Goal: Use online tool/utility: Utilize a website feature to perform a specific function

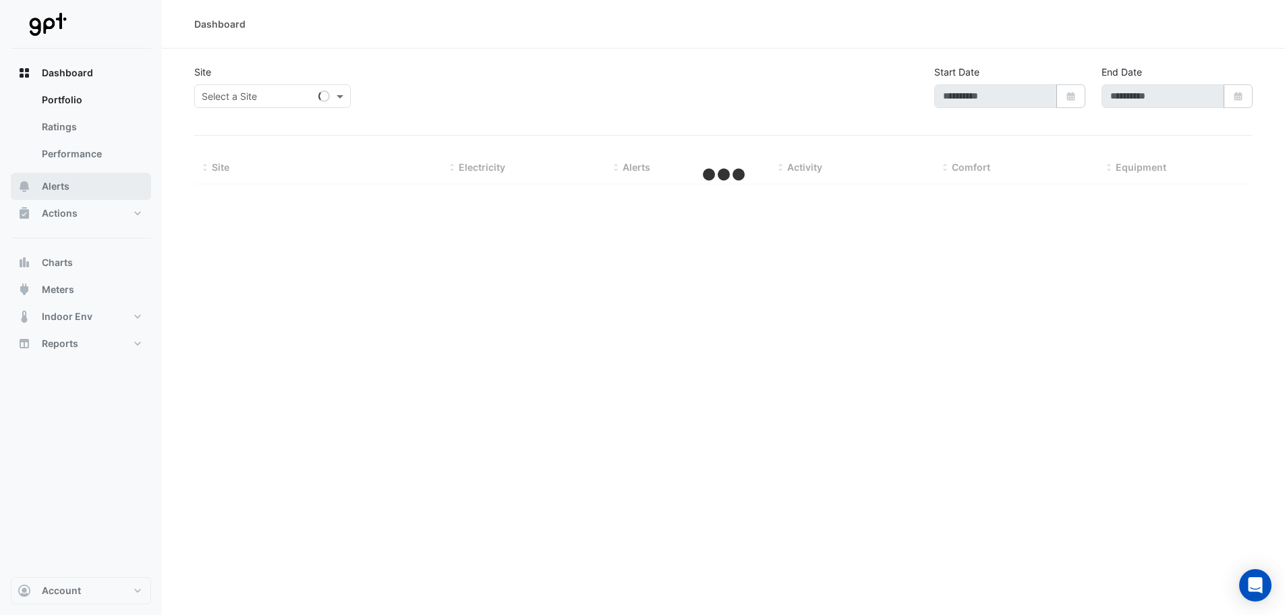
type input "**********"
select select "**"
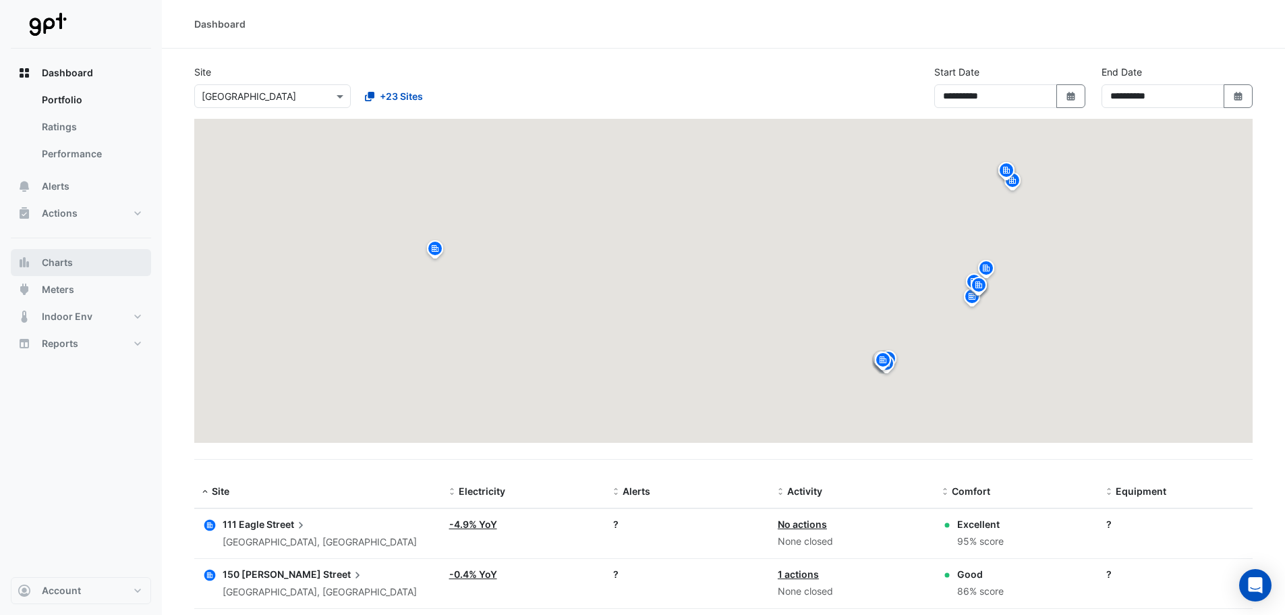
click at [69, 268] on span "Charts" at bounding box center [57, 262] width 31 height 13
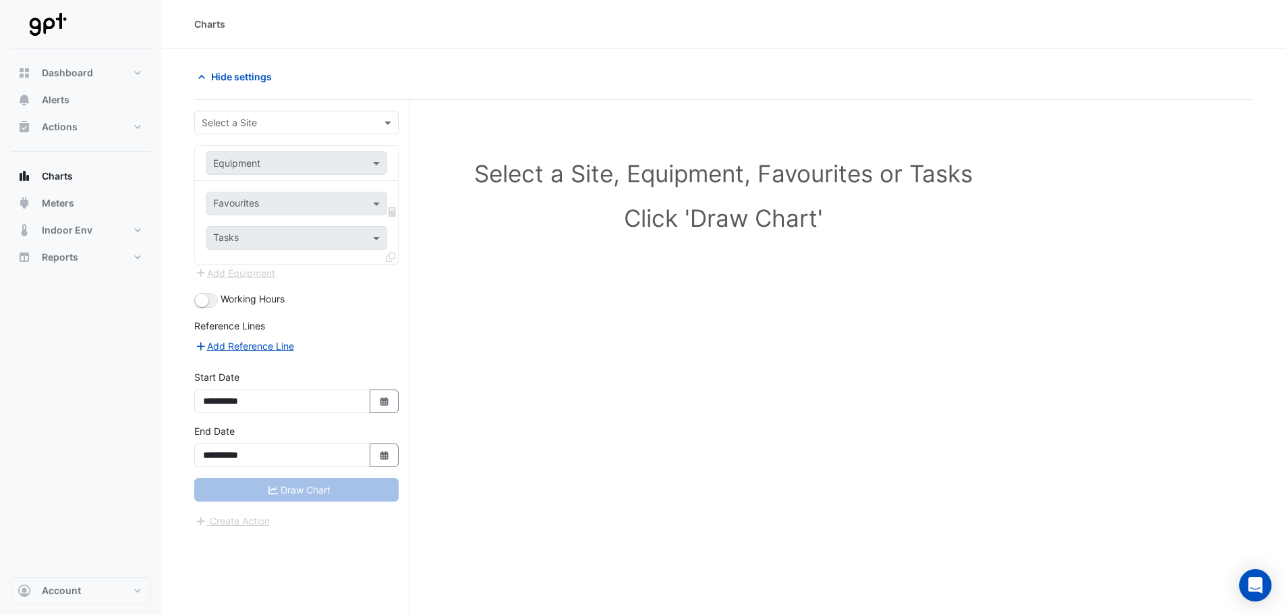
click at [272, 119] on input "text" at bounding box center [283, 123] width 163 height 14
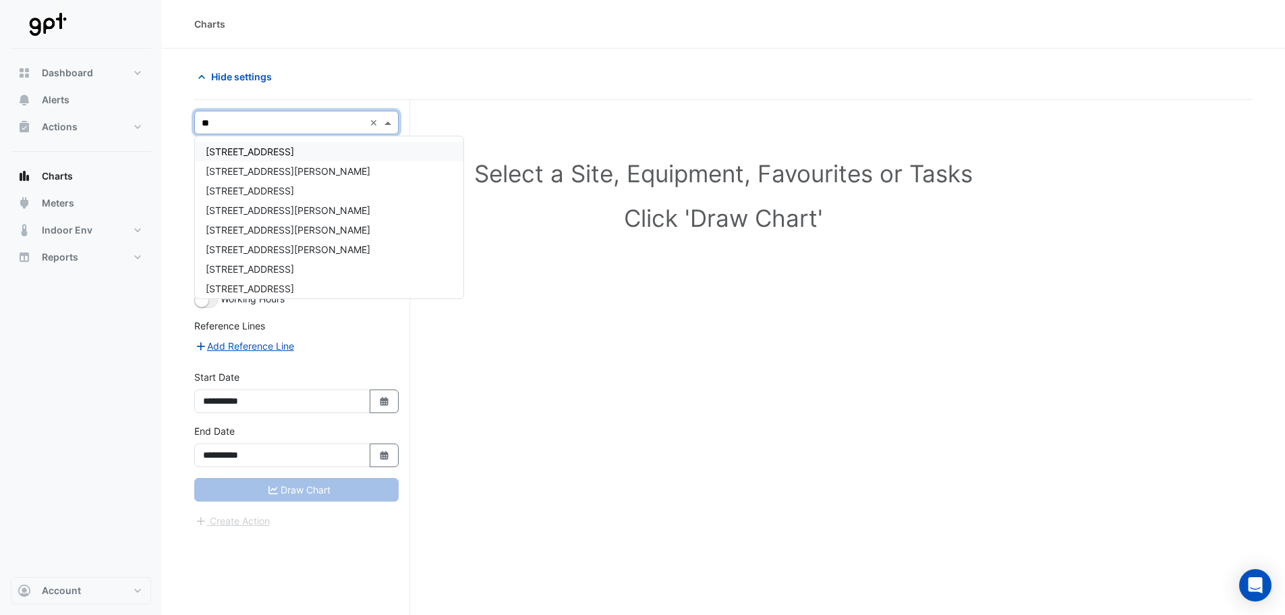
type input "***"
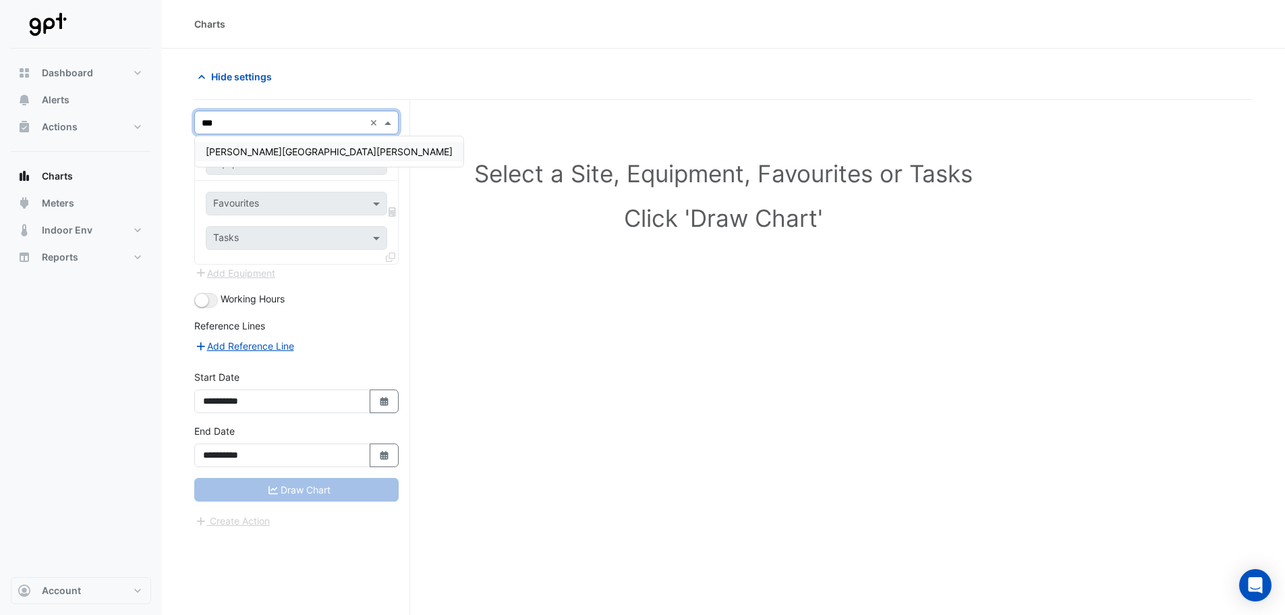
click at [231, 151] on span "[PERSON_NAME][GEOGRAPHIC_DATA][PERSON_NAME]" at bounding box center [329, 151] width 247 height 11
click at [236, 155] on div "Equipment" at bounding box center [297, 163] width 182 height 24
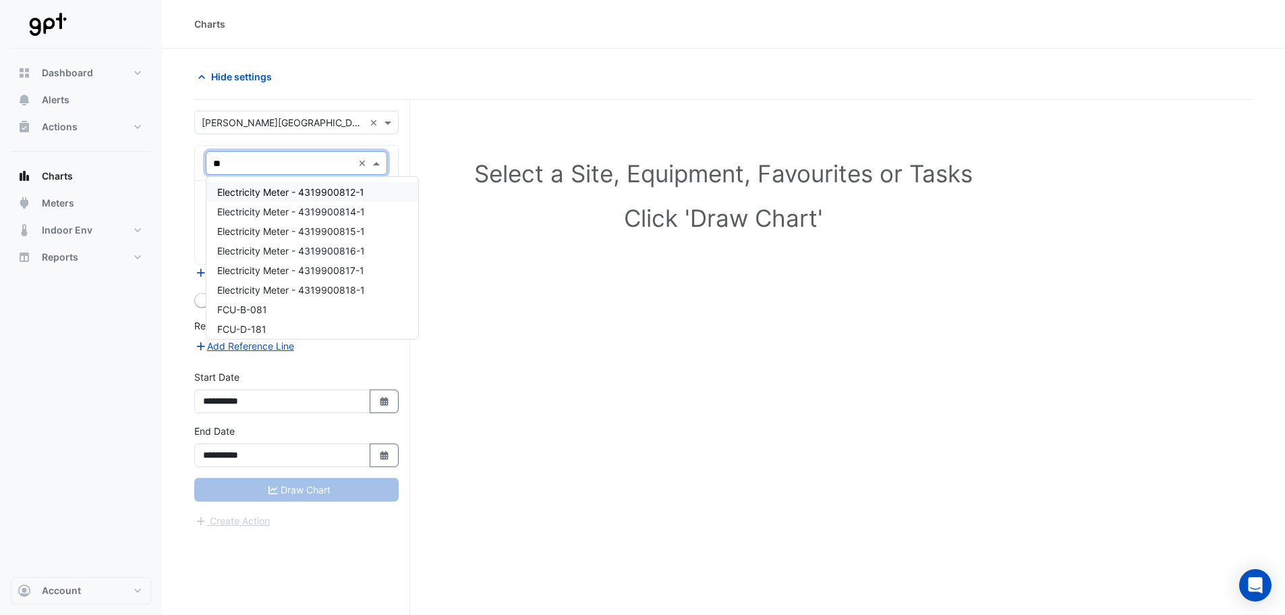
type input "***"
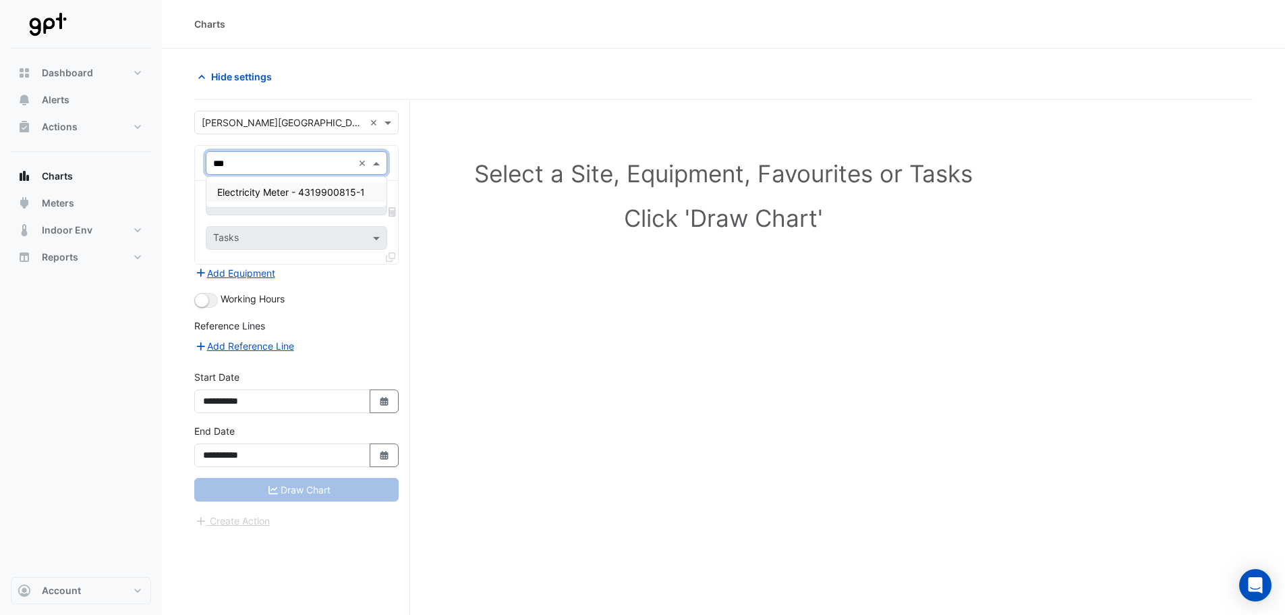
click at [243, 190] on span "Electricity Meter - 4319900815-1" at bounding box center [291, 191] width 148 height 11
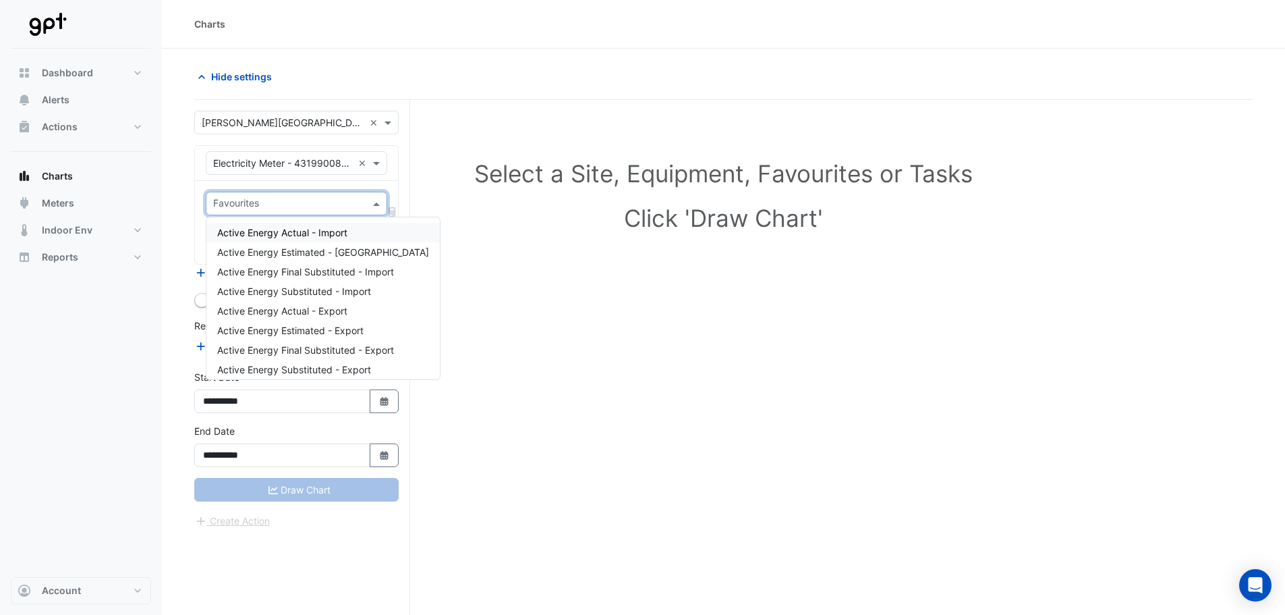
click at [264, 201] on input "text" at bounding box center [288, 205] width 151 height 14
click at [271, 233] on span "Active Energy Actual - Import" at bounding box center [282, 232] width 130 height 11
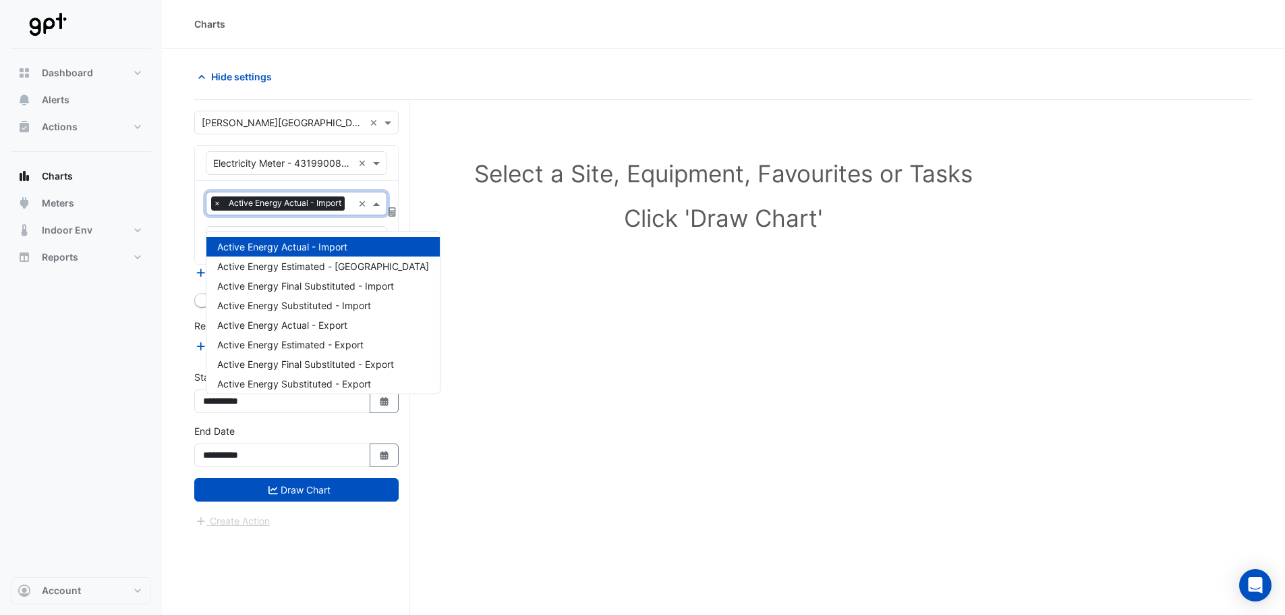
click at [350, 212] on input "text" at bounding box center [351, 205] width 3 height 14
click at [286, 332] on div "Active Energy Actual - Export" at bounding box center [322, 325] width 233 height 20
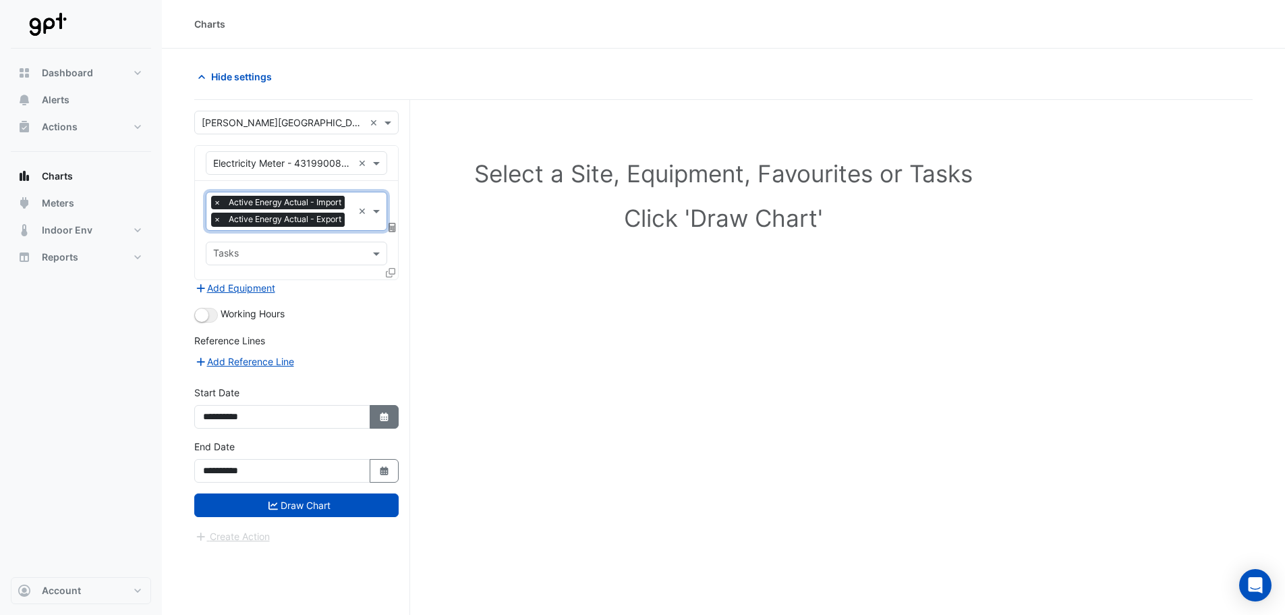
click at [387, 428] on button "Select Date" at bounding box center [385, 417] width 30 height 24
select select "*"
select select "****"
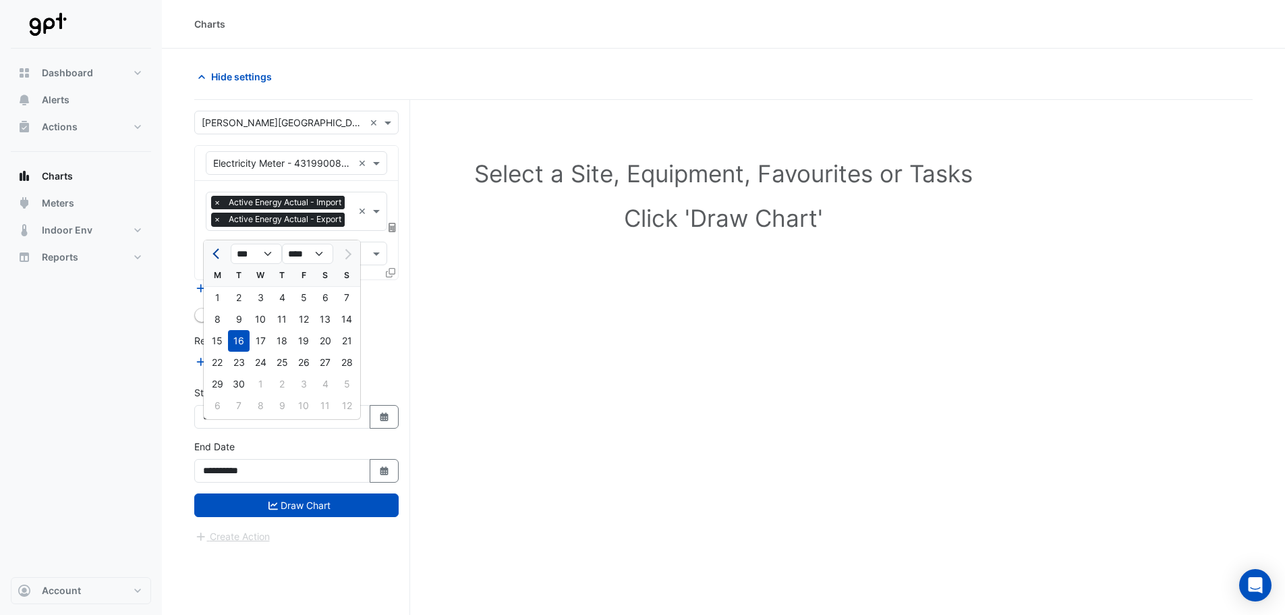
click at [219, 255] on span "Previous month" at bounding box center [218, 254] width 10 height 10
select select "*"
click at [312, 299] on div "1" at bounding box center [304, 298] width 22 height 22
type input "**********"
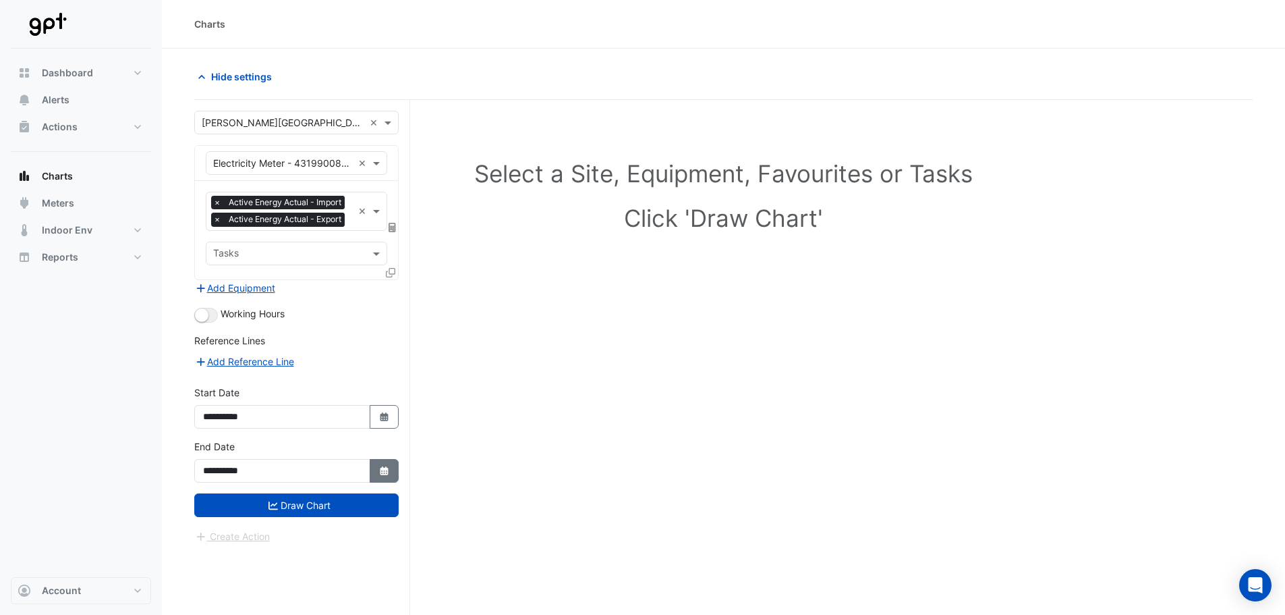
click at [375, 482] on button "Select Date" at bounding box center [385, 471] width 30 height 24
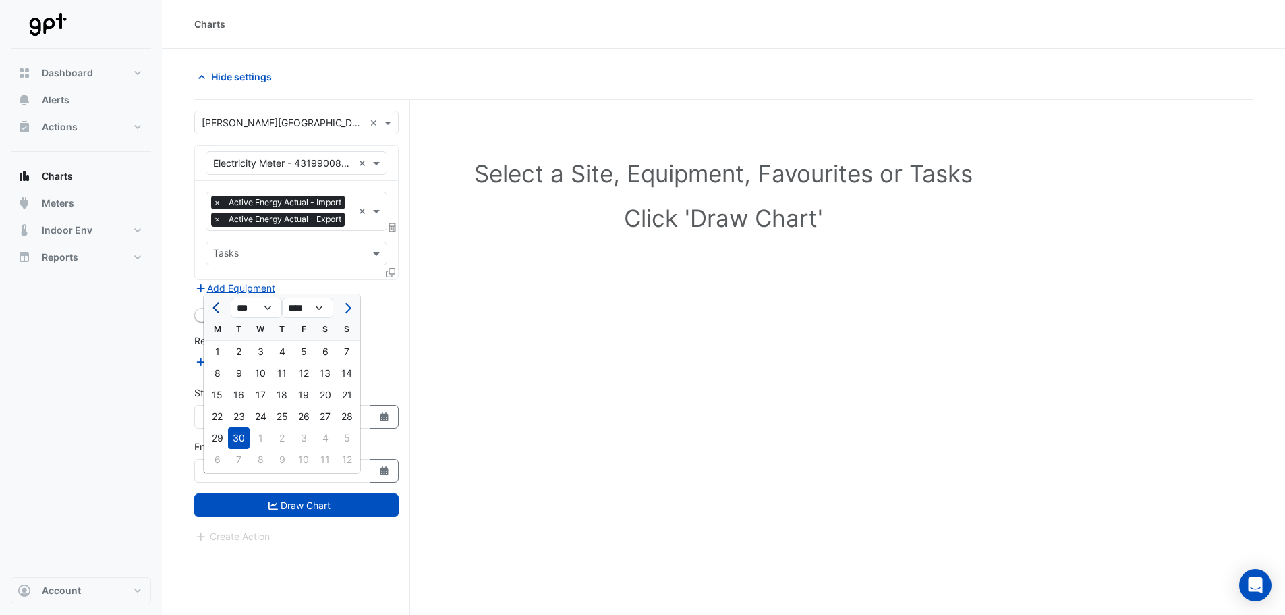
click at [214, 308] on span "Previous month" at bounding box center [218, 308] width 10 height 10
select select "*"
click at [338, 437] on div "31" at bounding box center [347, 438] width 22 height 22
type input "**********"
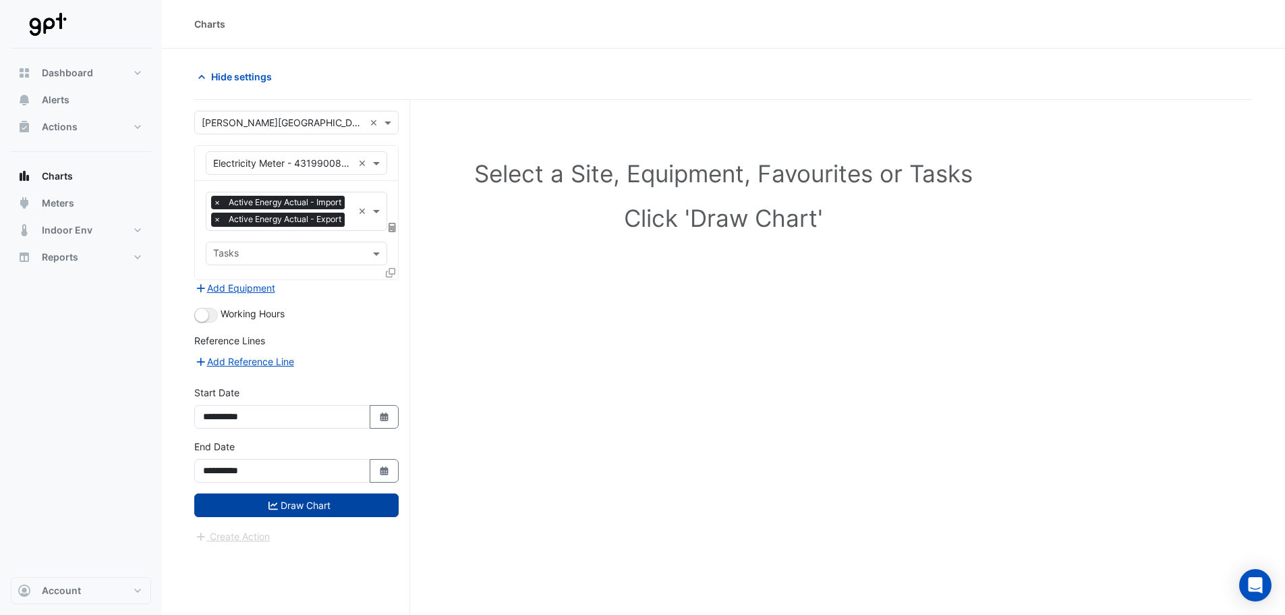
click at [317, 517] on button "Draw Chart" at bounding box center [296, 505] width 204 height 24
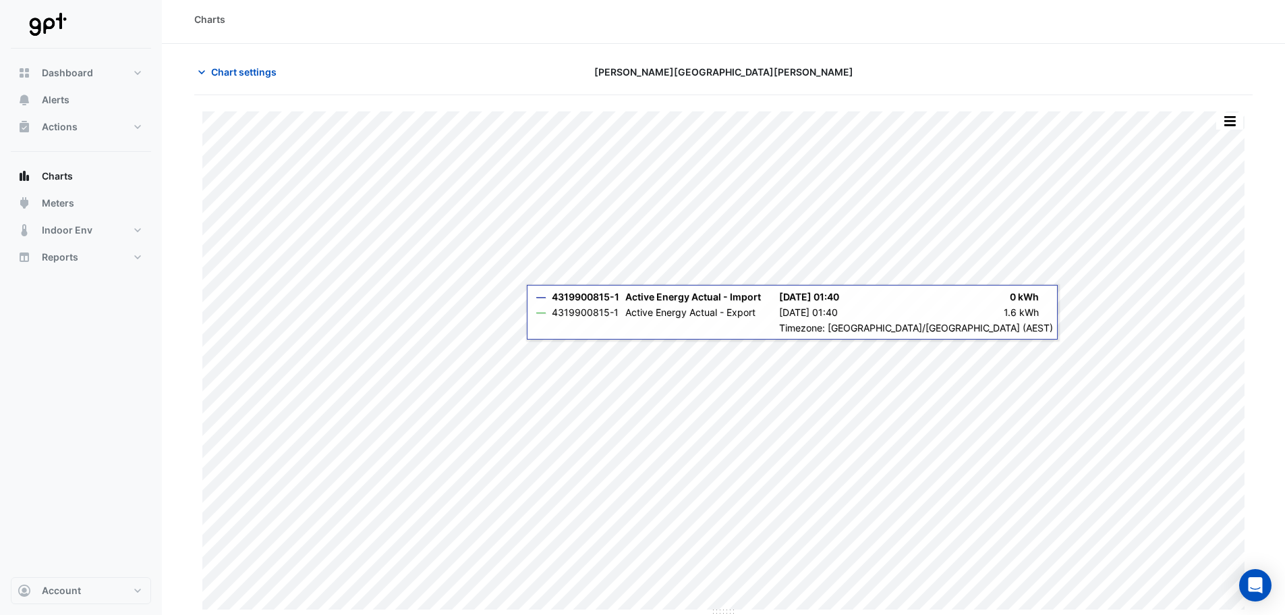
scroll to position [6, 0]
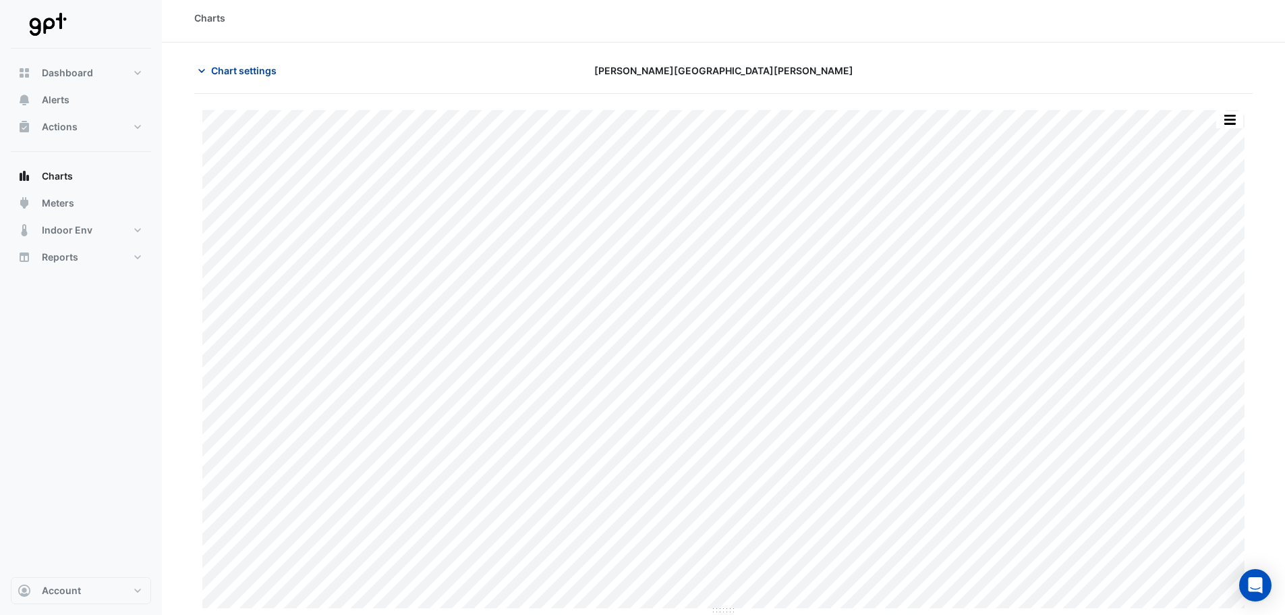
click at [252, 78] on button "Chart settings" at bounding box center [239, 71] width 91 height 24
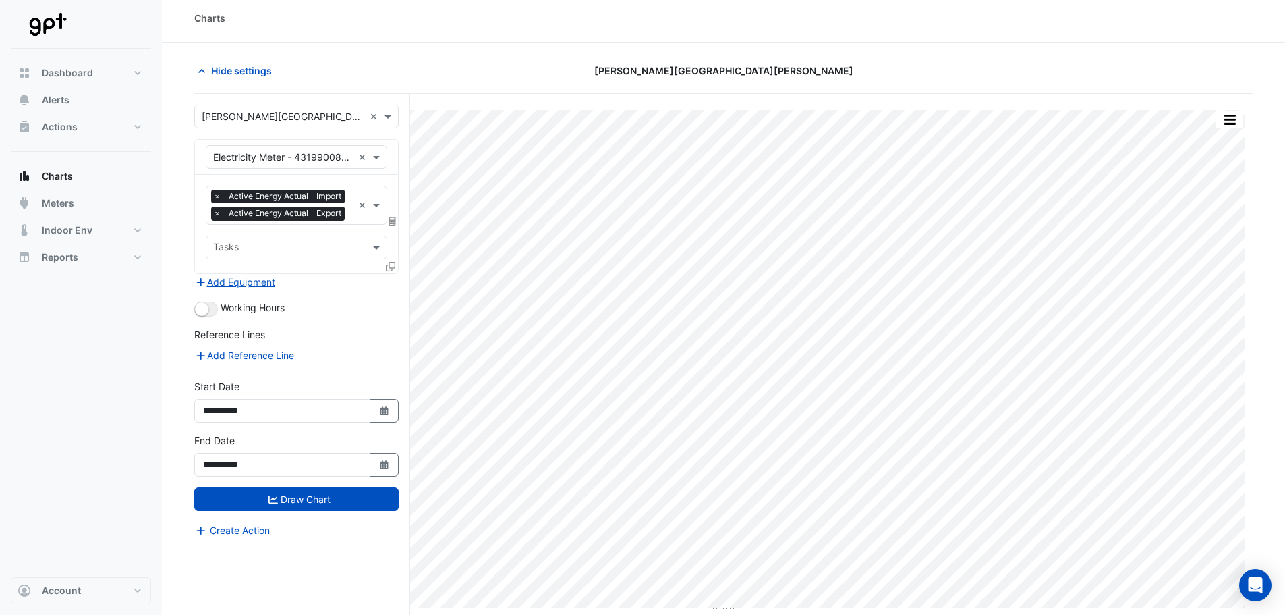
click at [389, 279] on div at bounding box center [392, 269] width 12 height 20
click at [387, 271] on icon at bounding box center [390, 266] width 9 height 9
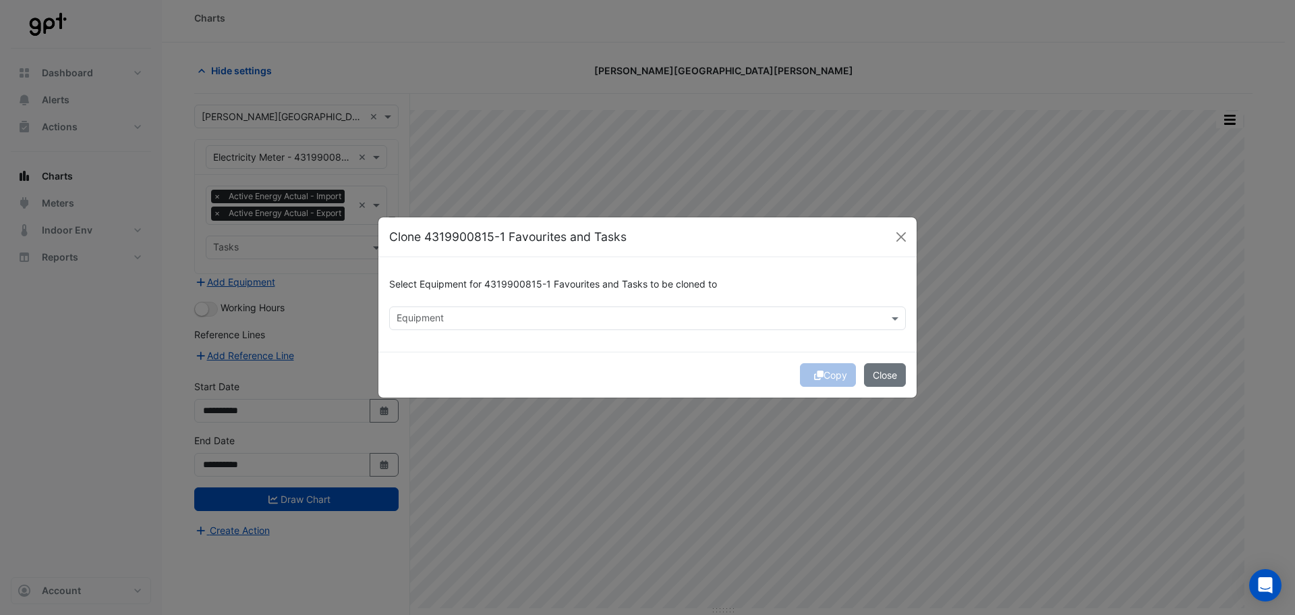
click at [450, 310] on div "Equipment" at bounding box center [636, 318] width 493 height 21
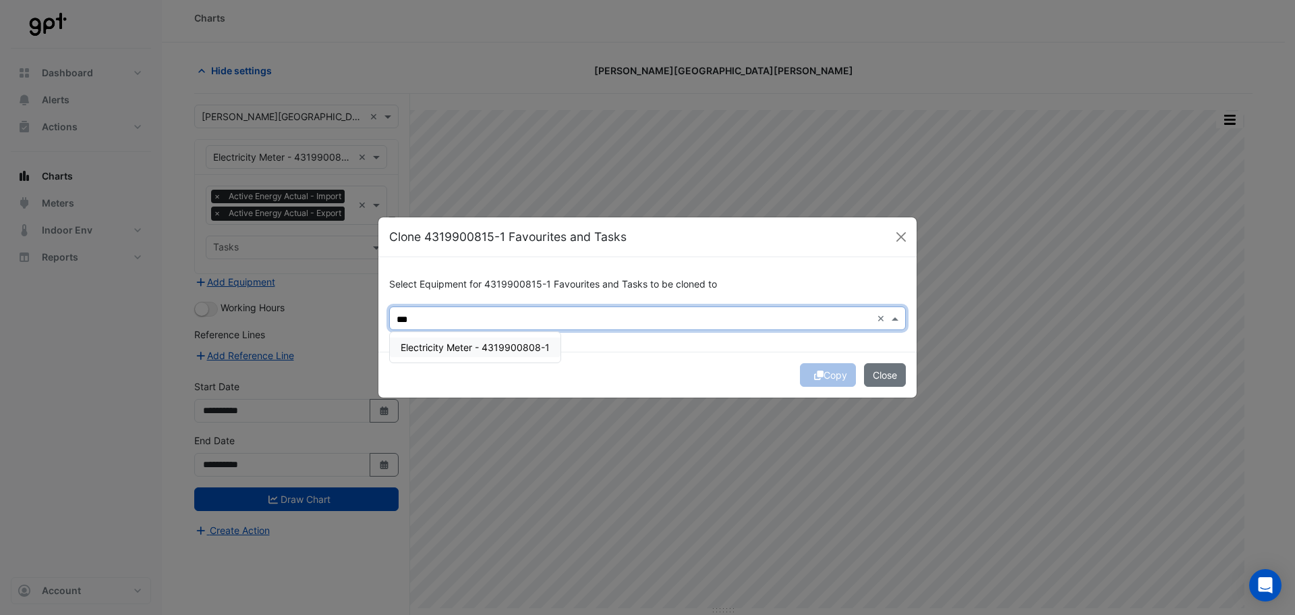
click at [465, 347] on span "Electricity Meter - 4319900808-1" at bounding box center [475, 346] width 149 height 11
type input "***"
click at [617, 360] on div "Copy Close" at bounding box center [648, 375] width 538 height 46
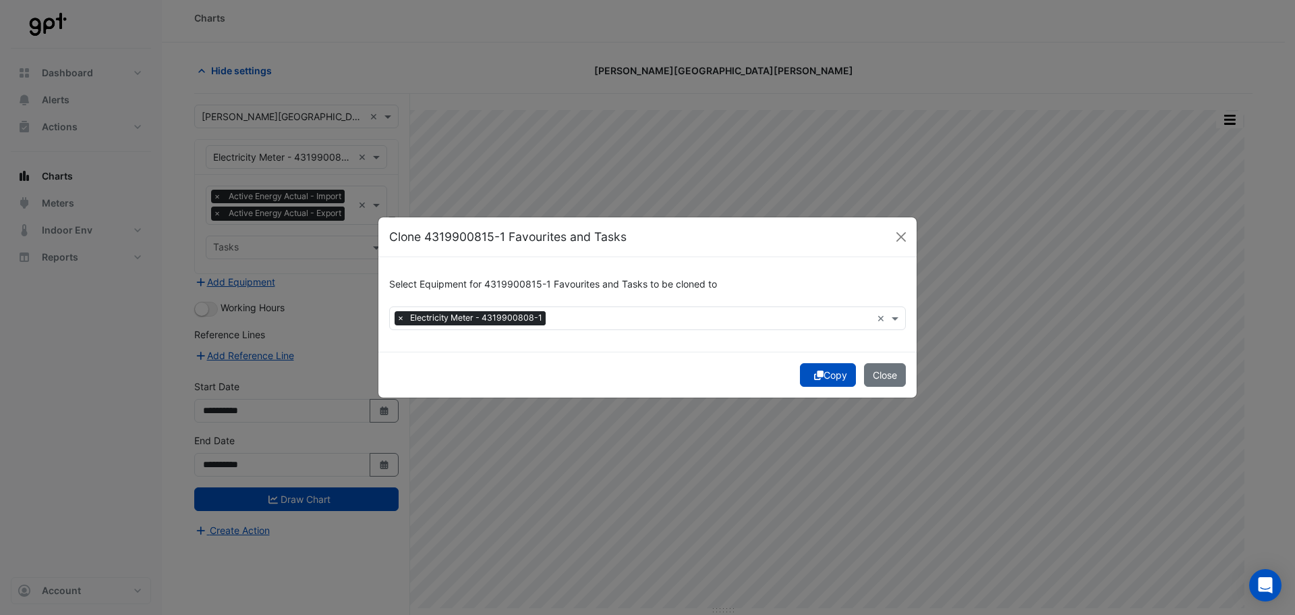
click at [825, 374] on button "Copy" at bounding box center [828, 375] width 56 height 24
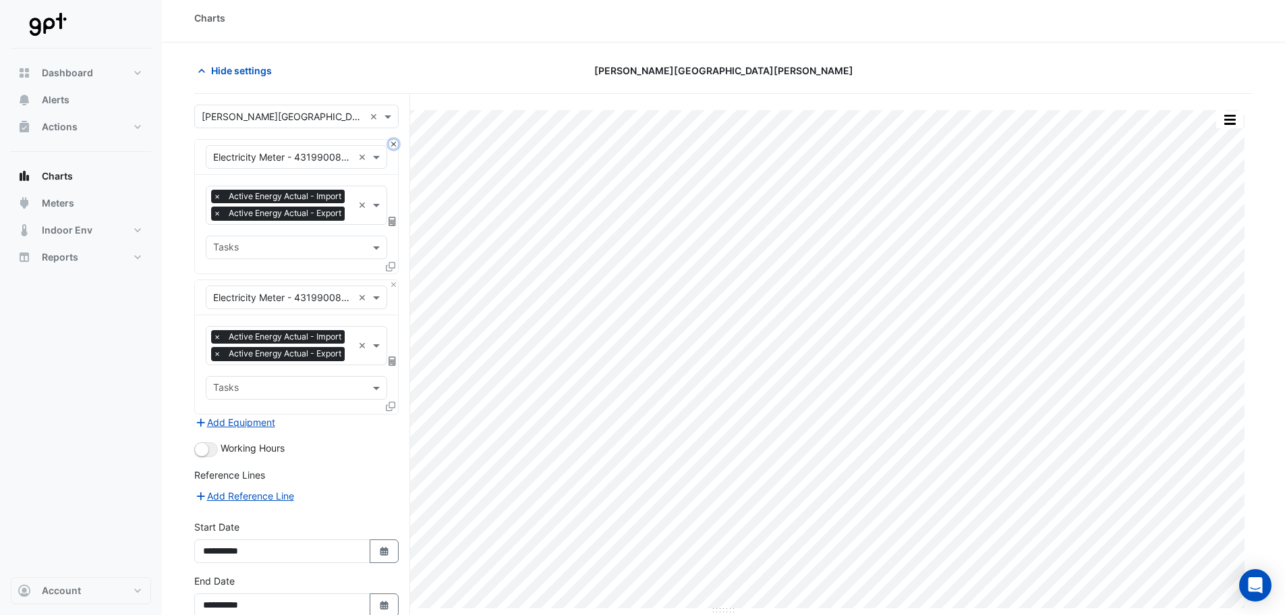
click at [395, 144] on button "Close" at bounding box center [393, 144] width 9 height 9
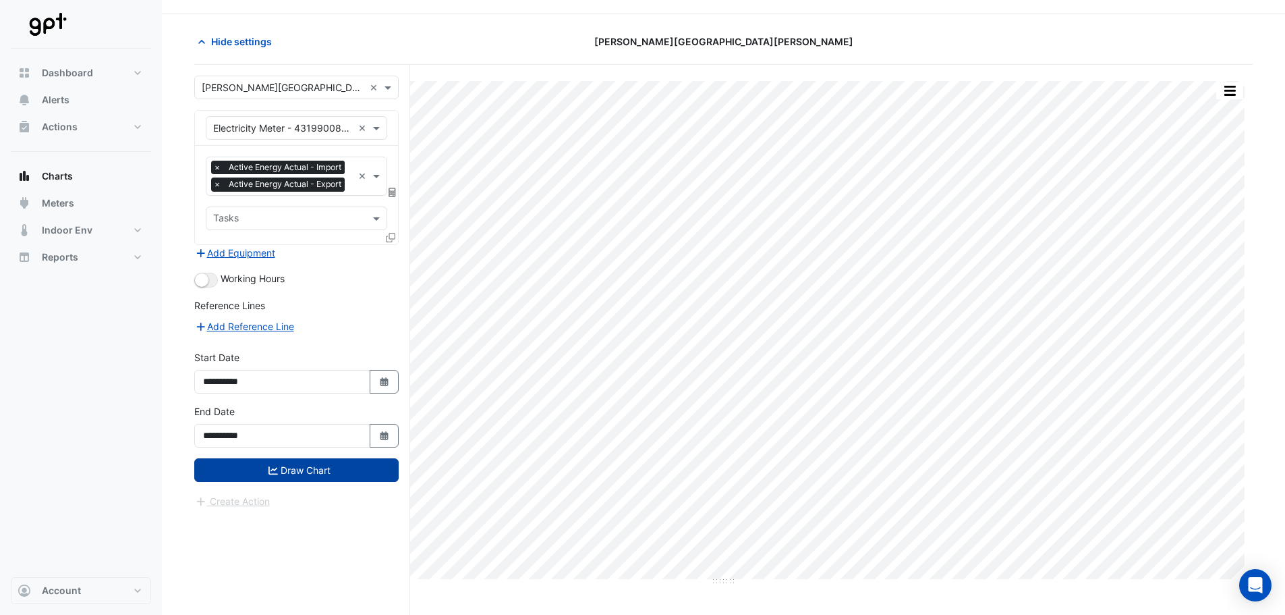
scroll to position [51, 0]
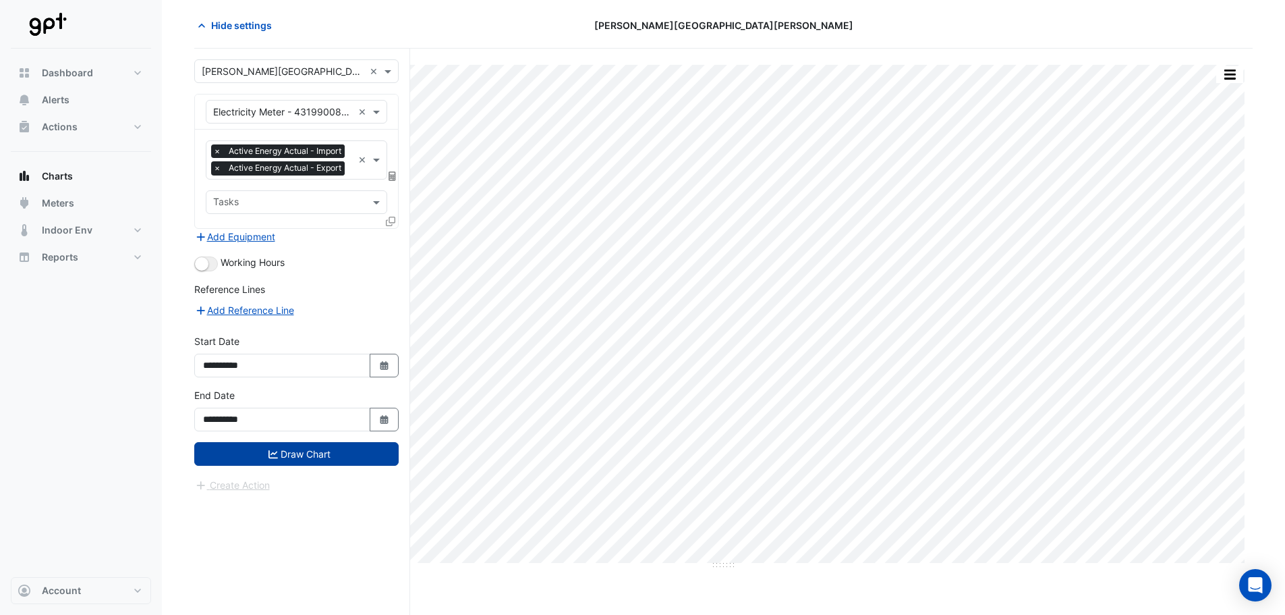
click at [355, 466] on button "Draw Chart" at bounding box center [296, 454] width 204 height 24
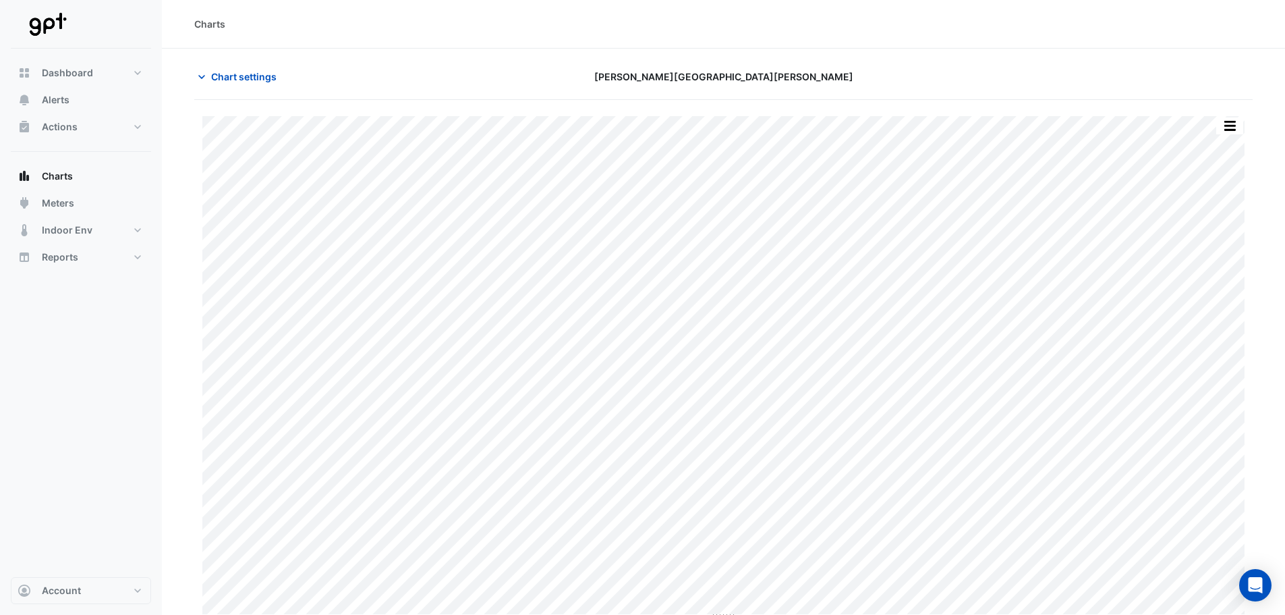
scroll to position [6, 0]
click at [1200, 119] on button "button" at bounding box center [1203, 119] width 27 height 17
click at [226, 65] on span "Chart settings" at bounding box center [243, 70] width 65 height 14
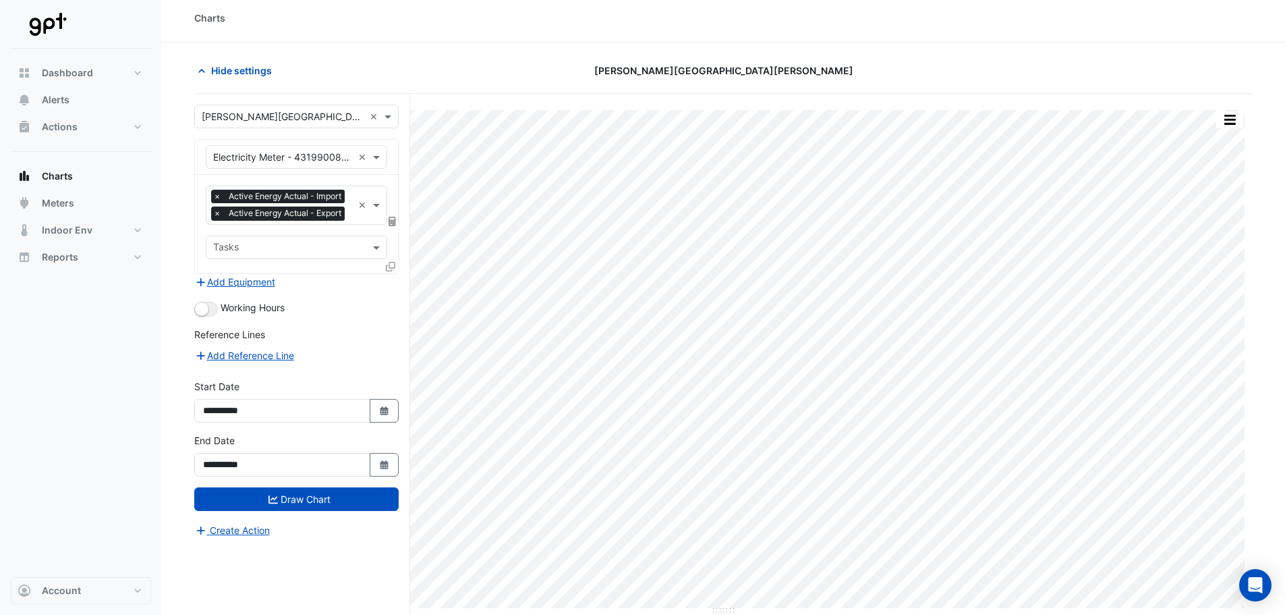
click at [389, 271] on icon at bounding box center [390, 266] width 9 height 9
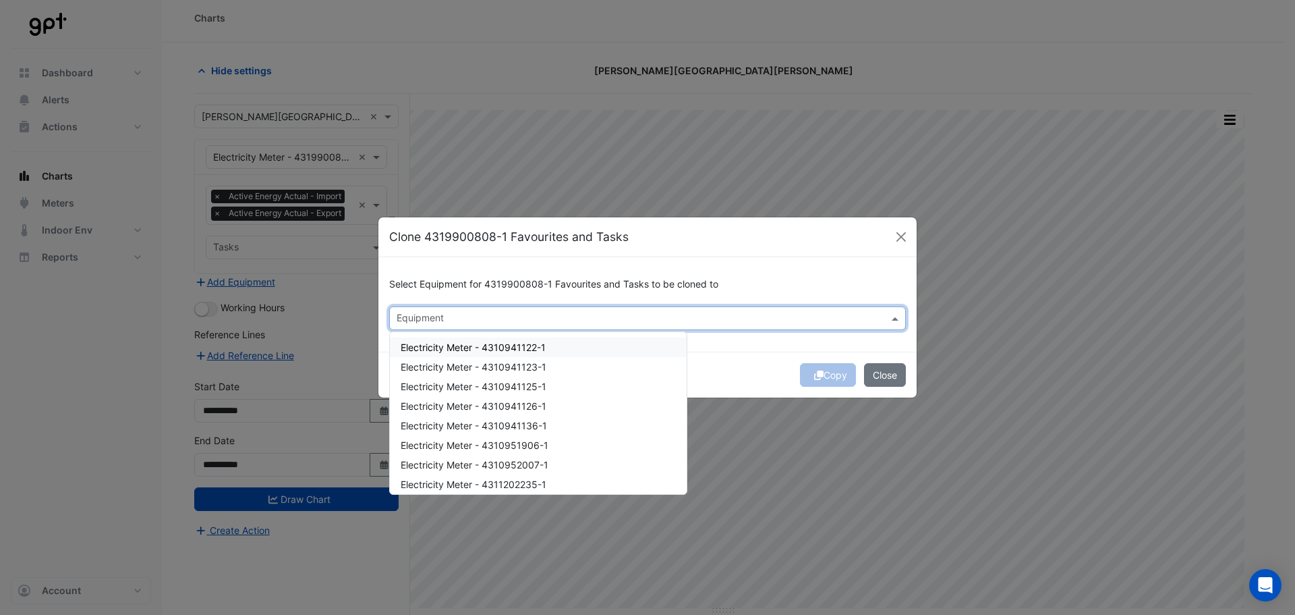
click at [655, 319] on input "text" at bounding box center [640, 319] width 486 height 14
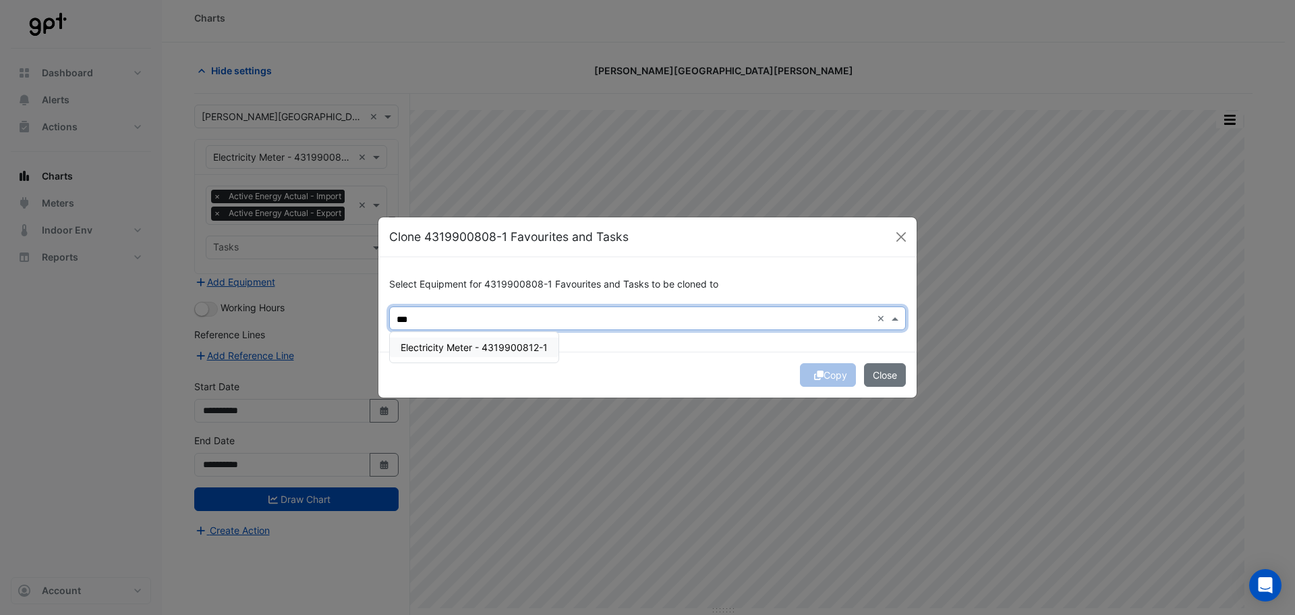
click at [528, 341] on div "Electricity Meter - 4319900812-1" at bounding box center [474, 347] width 169 height 20
type input "***"
drag, startPoint x: 630, startPoint y: 343, endPoint x: 648, endPoint y: 349, distance: 19.0
click at [632, 345] on div "Select Equipment for 4319900808-1 Favourites and Tasks to be cloned to × Electr…" at bounding box center [648, 304] width 538 height 94
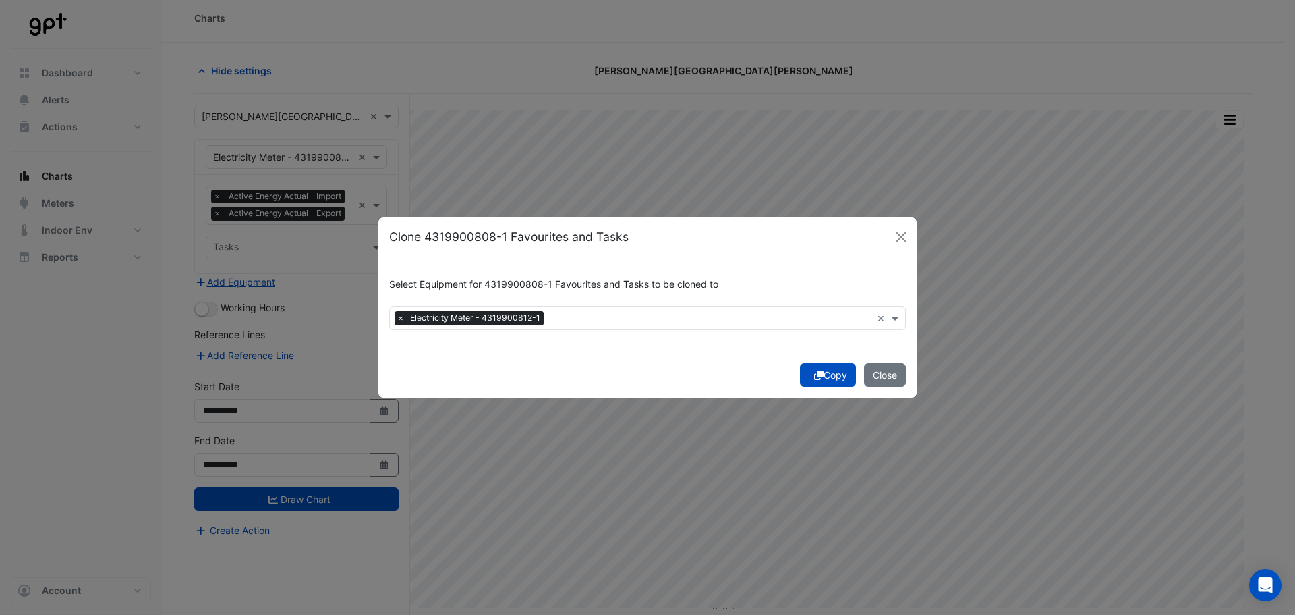
click at [822, 370] on button "Copy" at bounding box center [828, 375] width 56 height 24
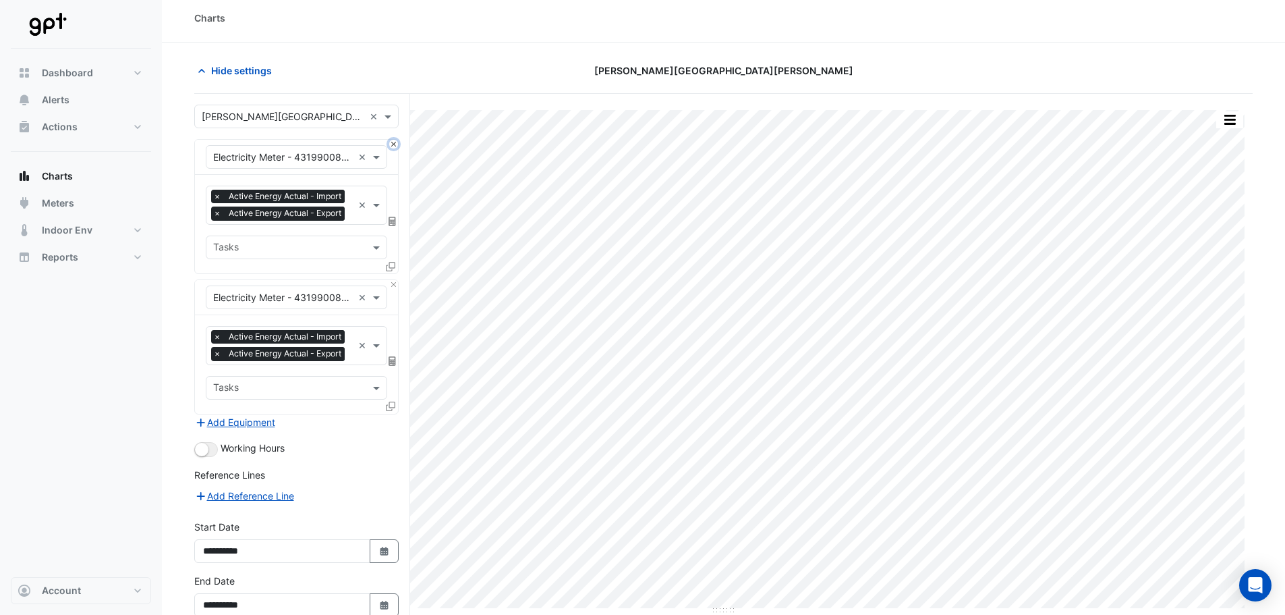
click at [391, 144] on button "Close" at bounding box center [393, 144] width 9 height 9
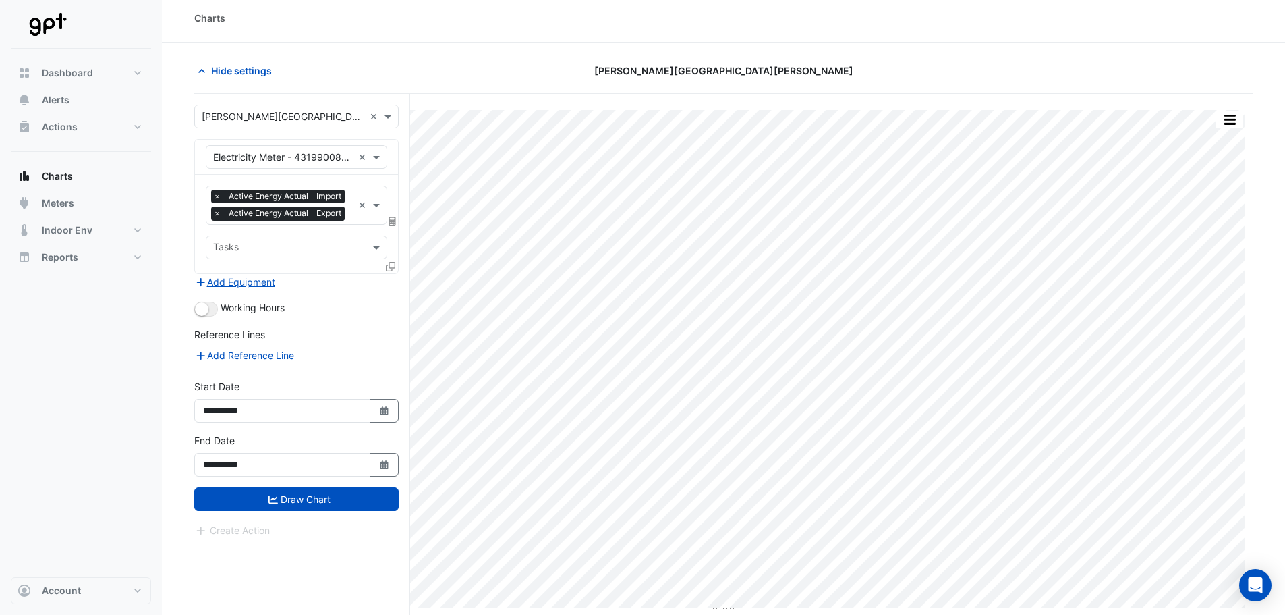
click at [310, 508] on button "Draw Chart" at bounding box center [296, 499] width 204 height 24
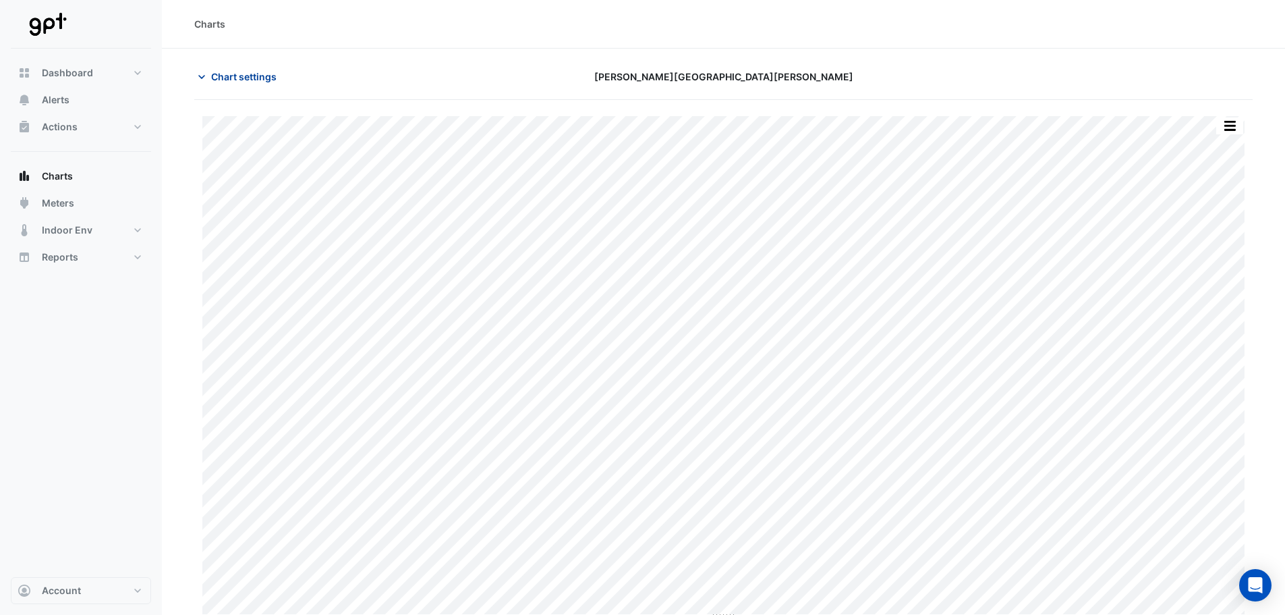
click at [264, 80] on span "Chart settings" at bounding box center [243, 76] width 65 height 14
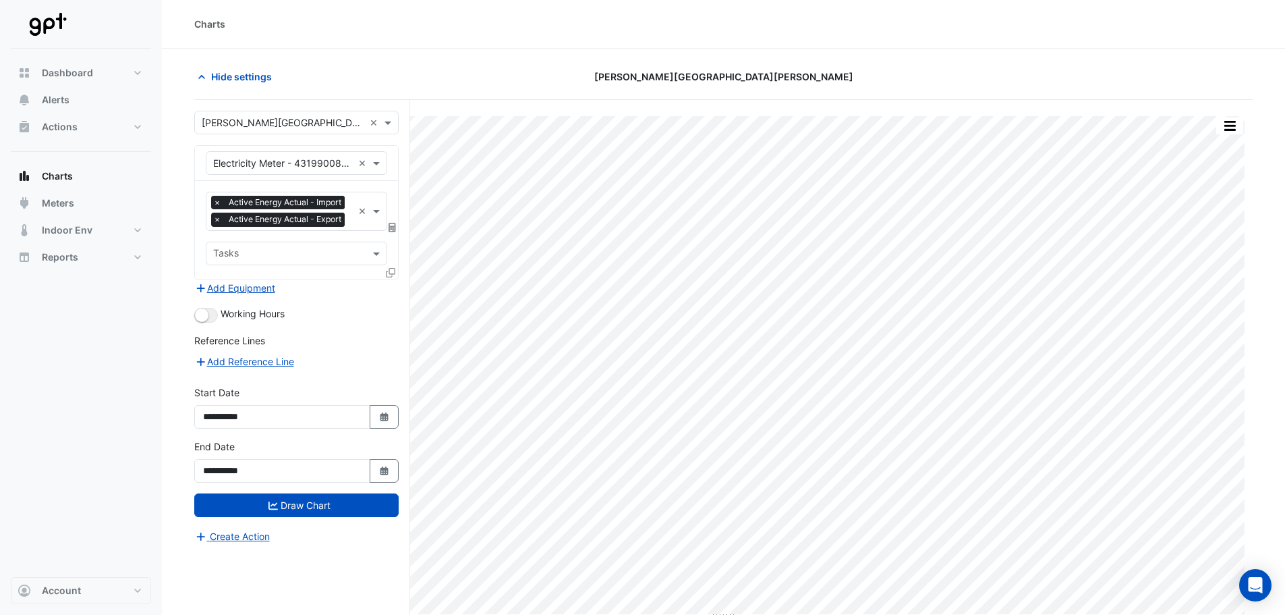
click at [310, 166] on input "text" at bounding box center [283, 164] width 140 height 14
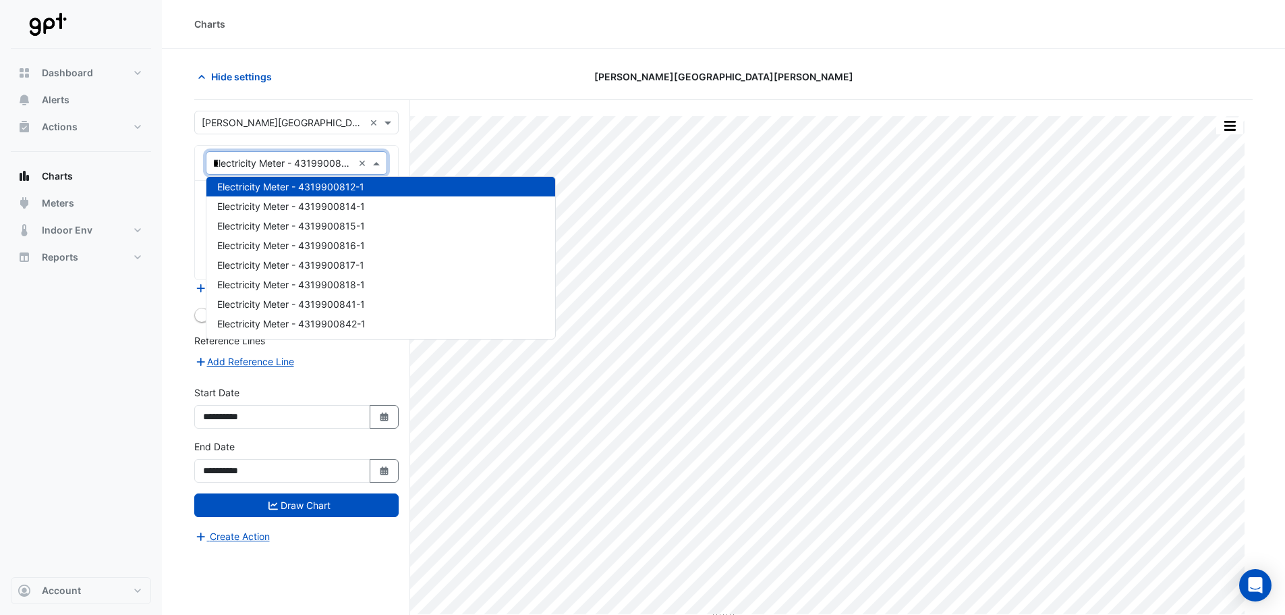
scroll to position [103, 0]
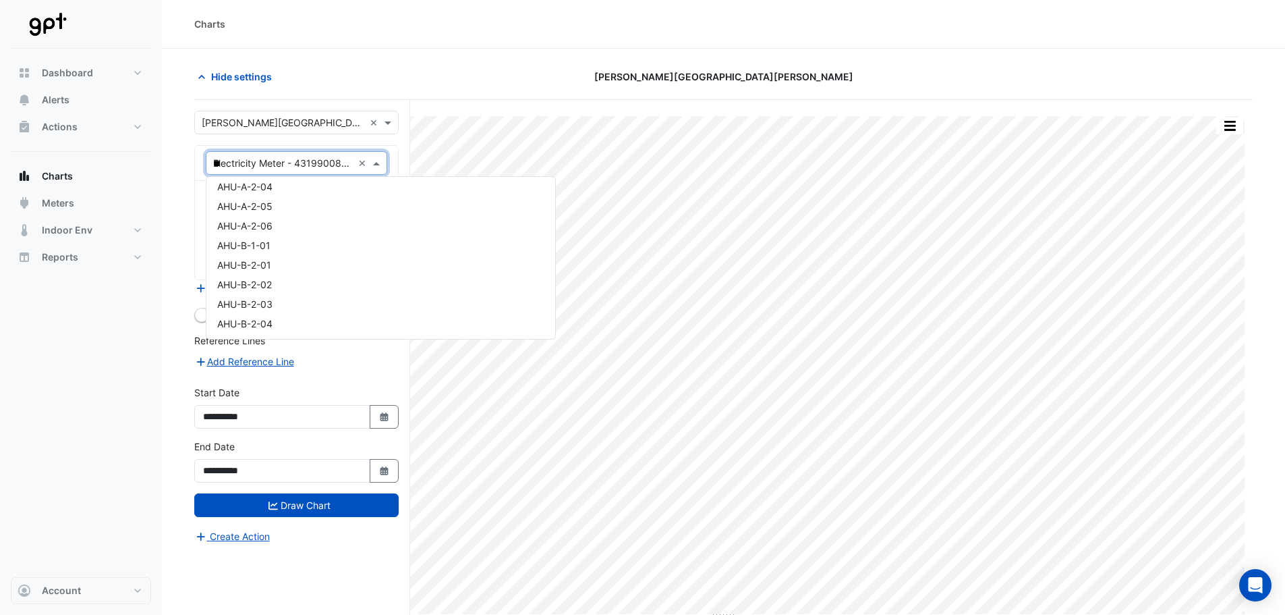
type input "***"
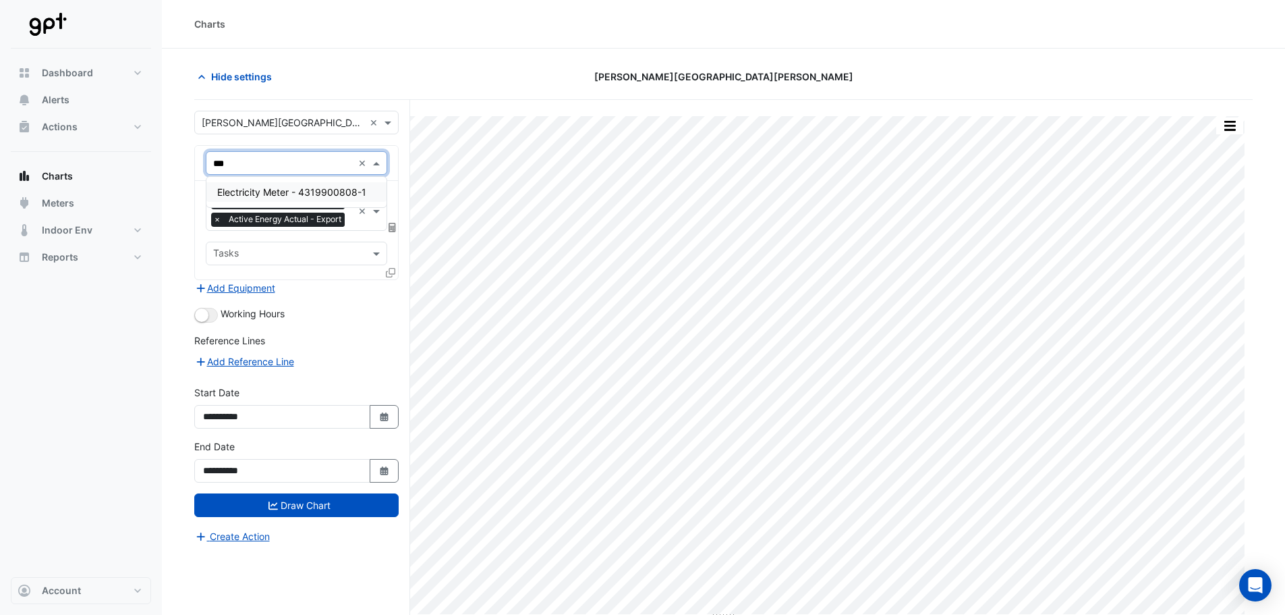
scroll to position [0, 0]
click at [310, 196] on span "Electricity Meter - 4319900808-1" at bounding box center [291, 191] width 149 height 11
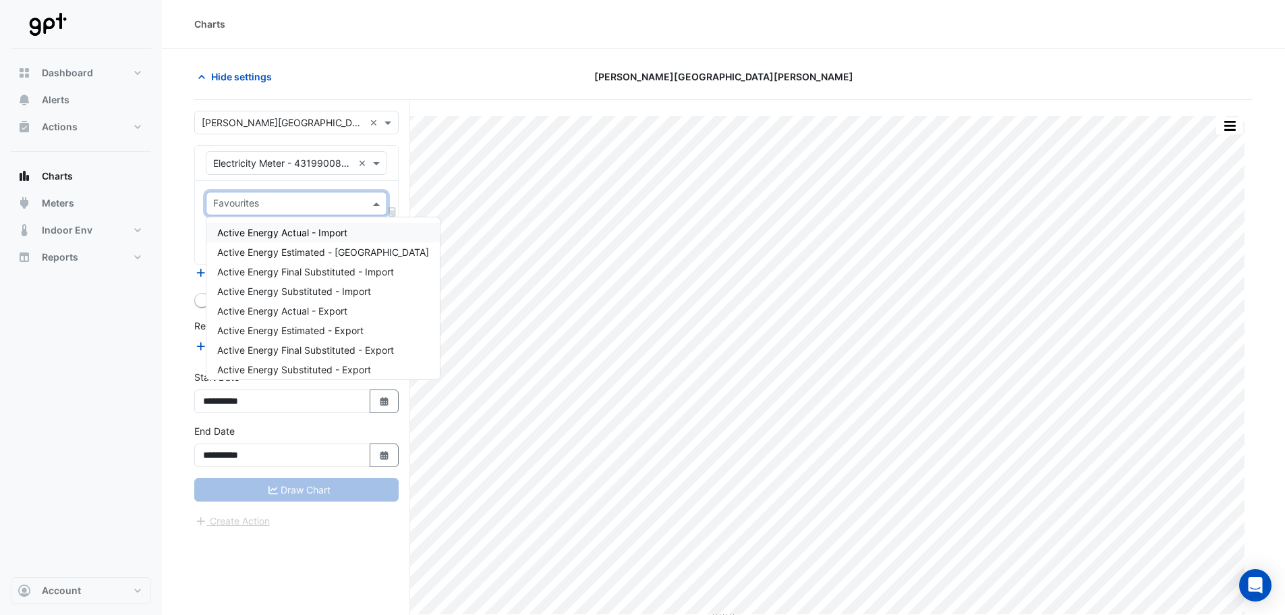
click at [282, 206] on input "text" at bounding box center [288, 205] width 151 height 14
click at [273, 227] on span "Active Energy Actual - Import" at bounding box center [282, 232] width 130 height 11
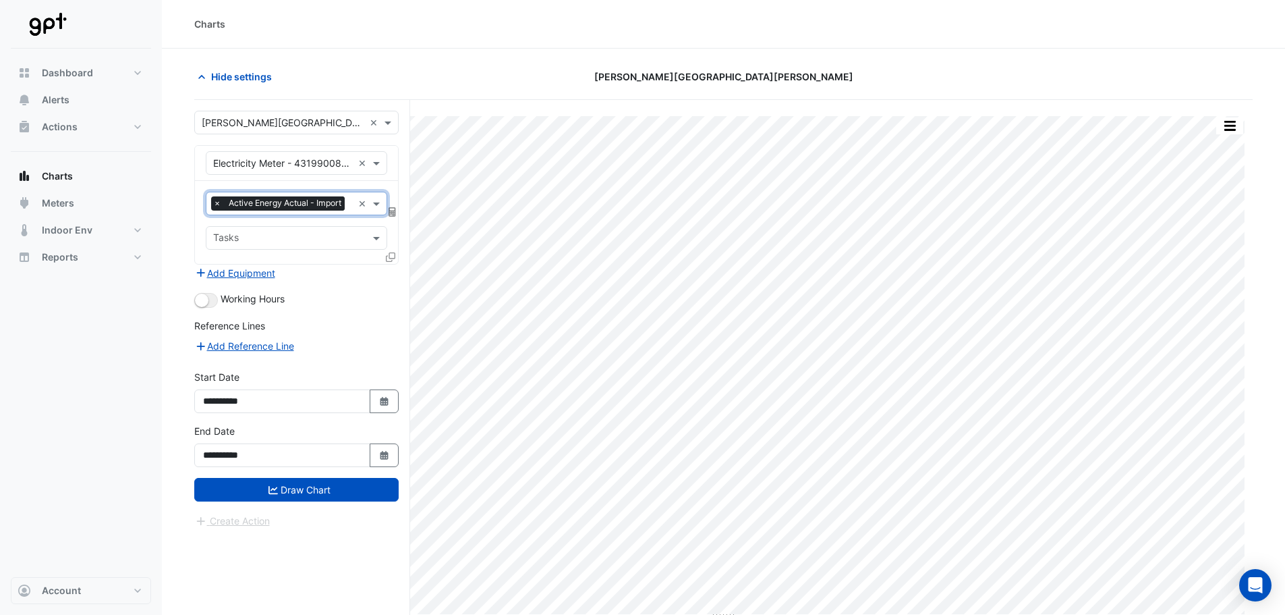
click at [350, 212] on input "text" at bounding box center [351, 205] width 3 height 14
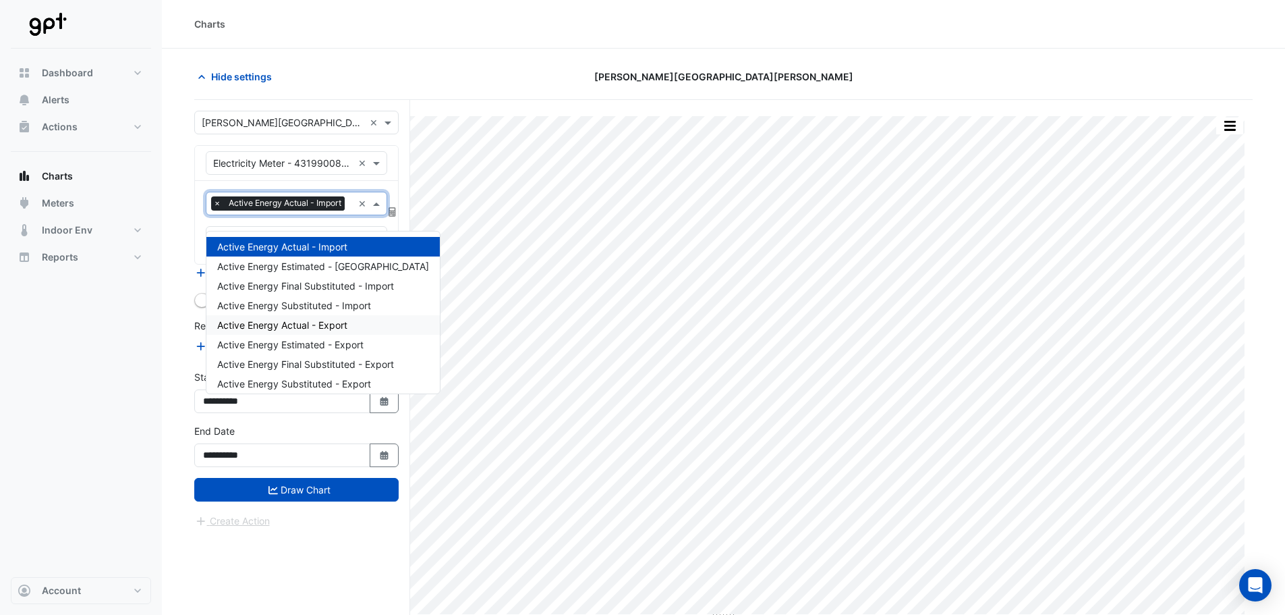
click at [284, 326] on span "Active Energy Actual - Export" at bounding box center [282, 324] width 130 height 11
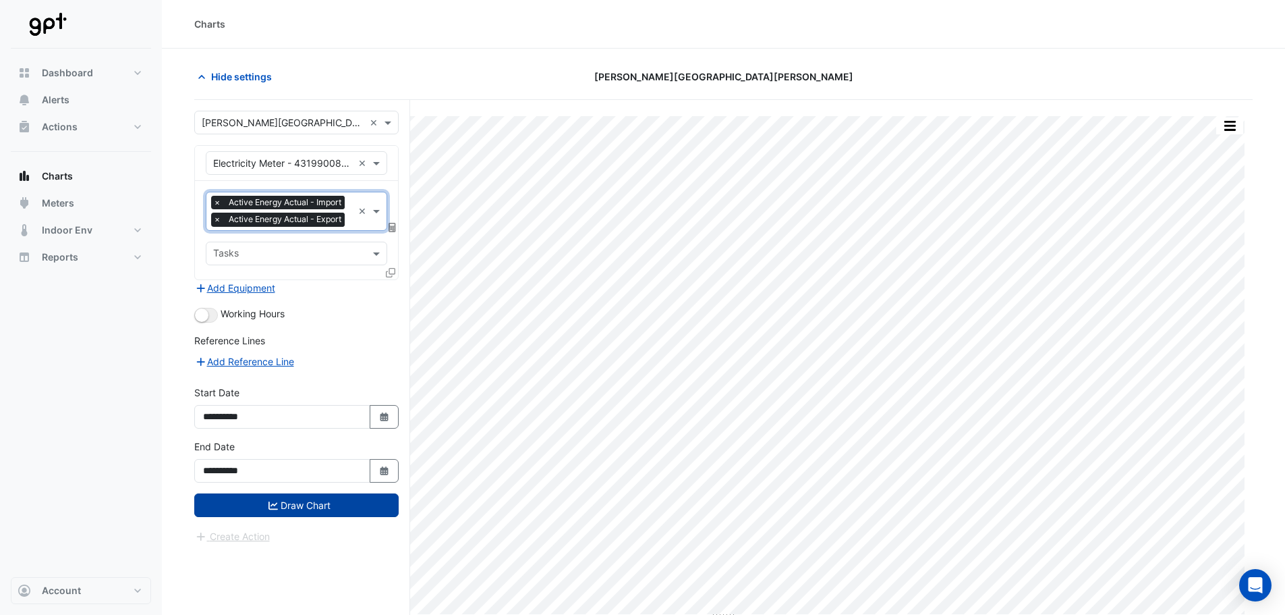
click at [321, 517] on button "Draw Chart" at bounding box center [296, 505] width 204 height 24
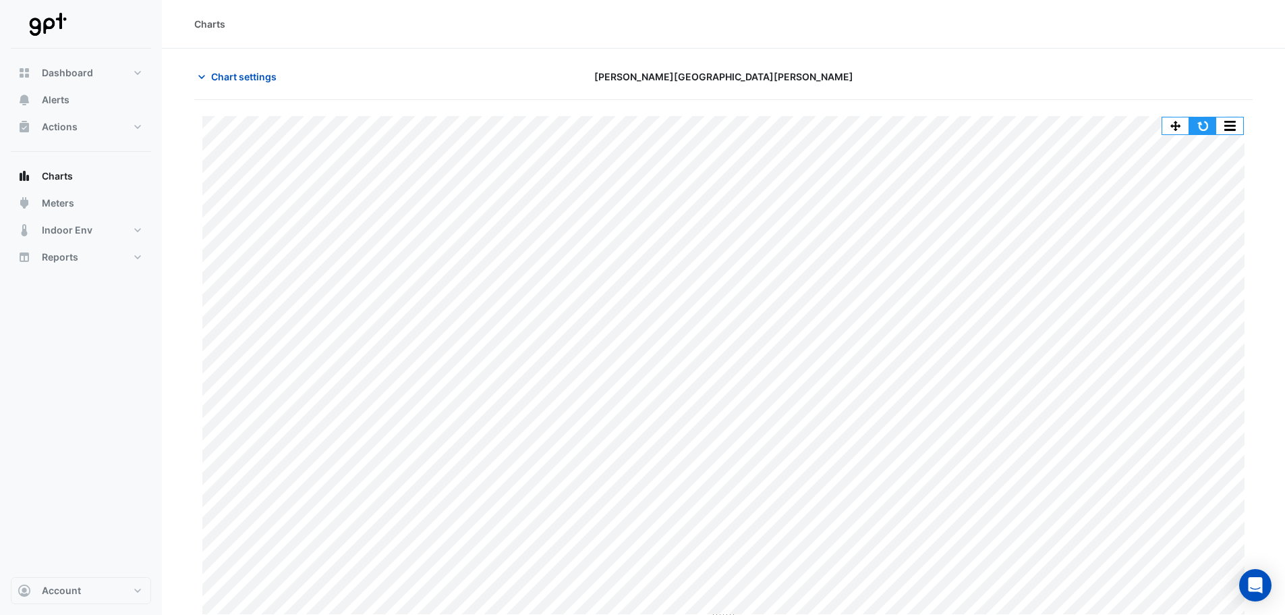
click at [1203, 123] on button "button" at bounding box center [1203, 125] width 27 height 17
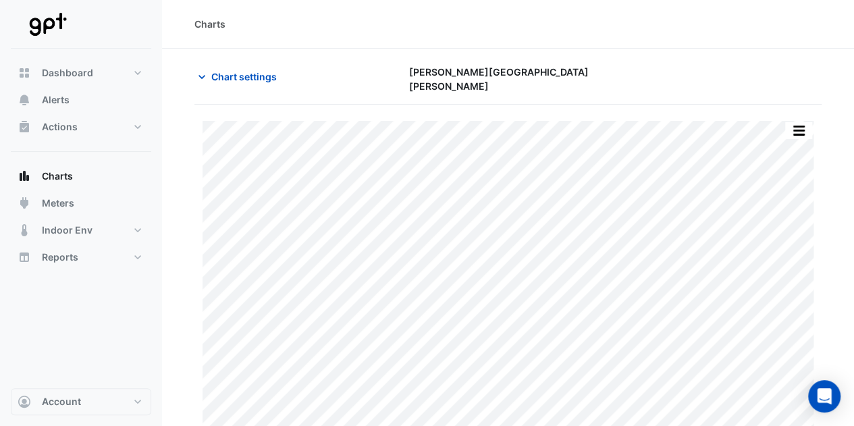
click at [570, 17] on div "Charts" at bounding box center [507, 24] width 627 height 14
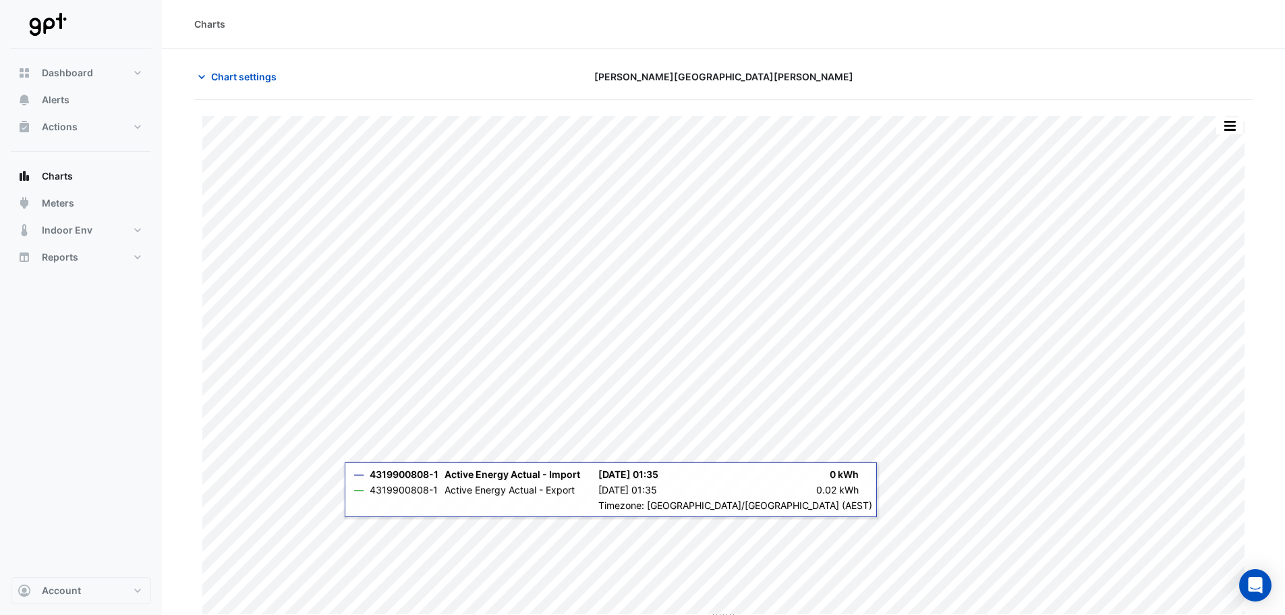
scroll to position [6, 0]
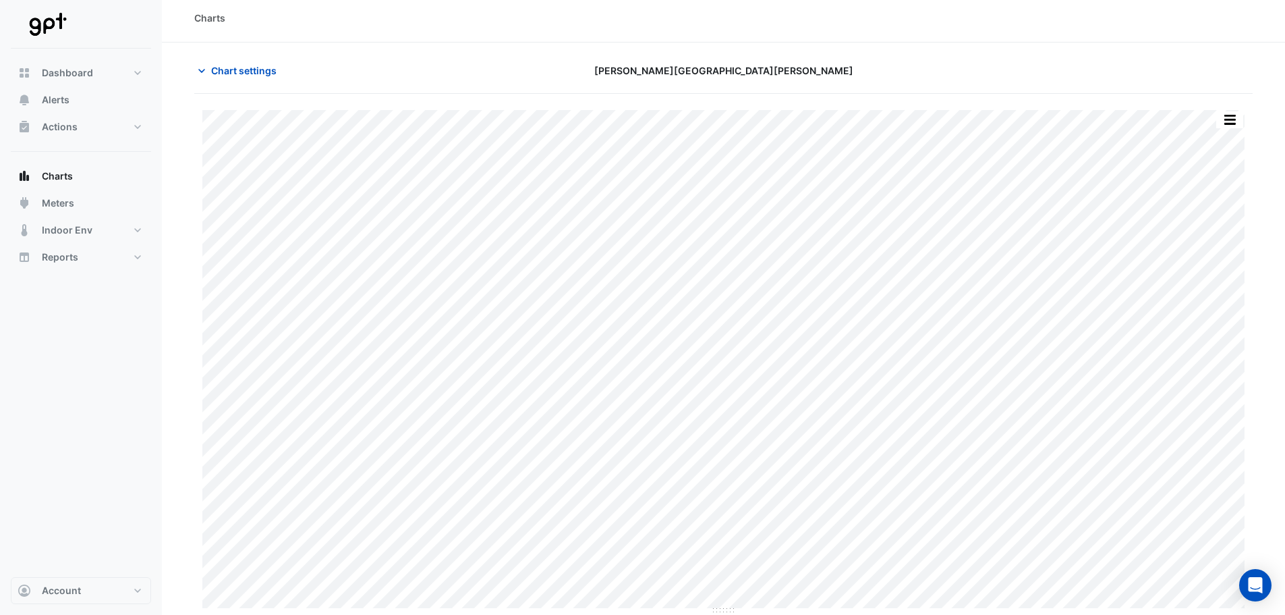
click at [424, 44] on section "Chart settings [PERSON_NAME][GEOGRAPHIC_DATA][PERSON_NAME] Split All Print Save…" at bounding box center [723, 329] width 1123 height 572
click at [254, 70] on span "Chart settings" at bounding box center [243, 70] width 65 height 14
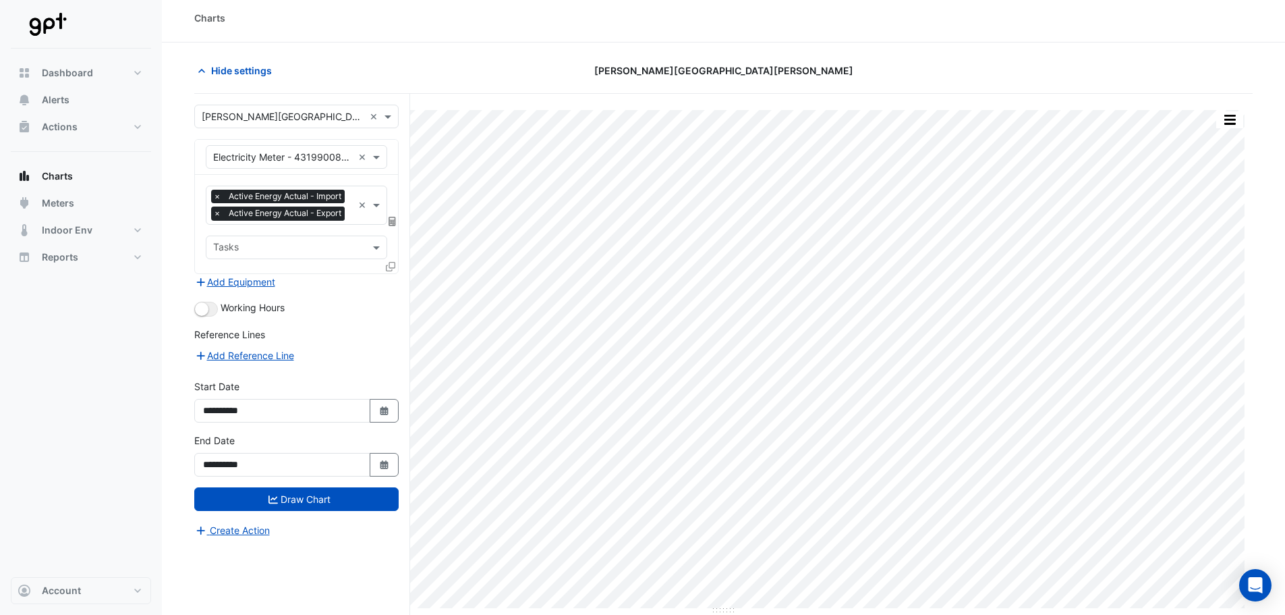
click at [390, 271] on icon at bounding box center [390, 266] width 9 height 9
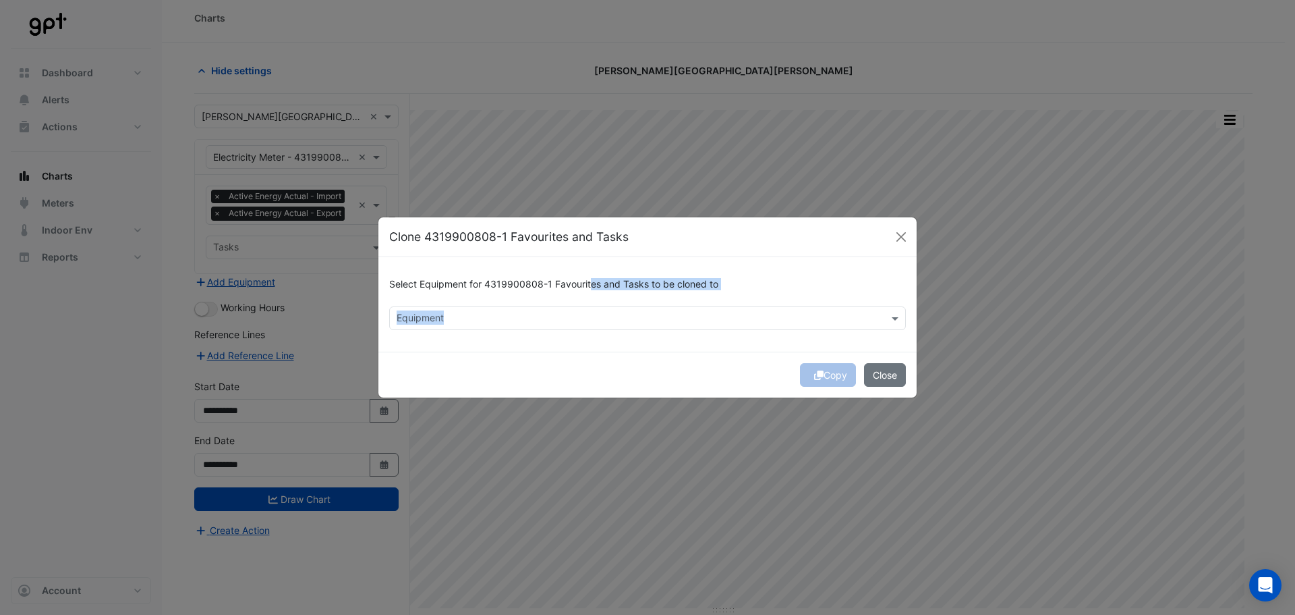
drag, startPoint x: 589, startPoint y: 306, endPoint x: 586, endPoint y: 313, distance: 7.5
click at [586, 312] on div "Select Equipment for 4319900808-1 Favourites and Tasks to be cloned to Equipment" at bounding box center [648, 304] width 538 height 94
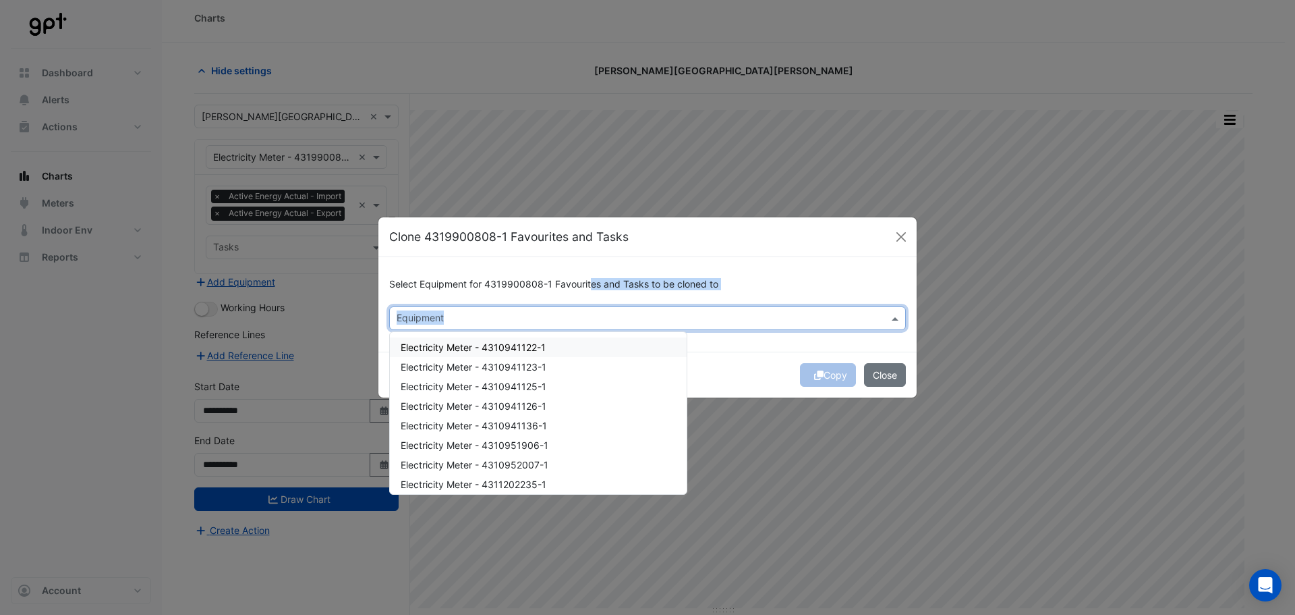
click at [560, 317] on input "text" at bounding box center [640, 319] width 486 height 14
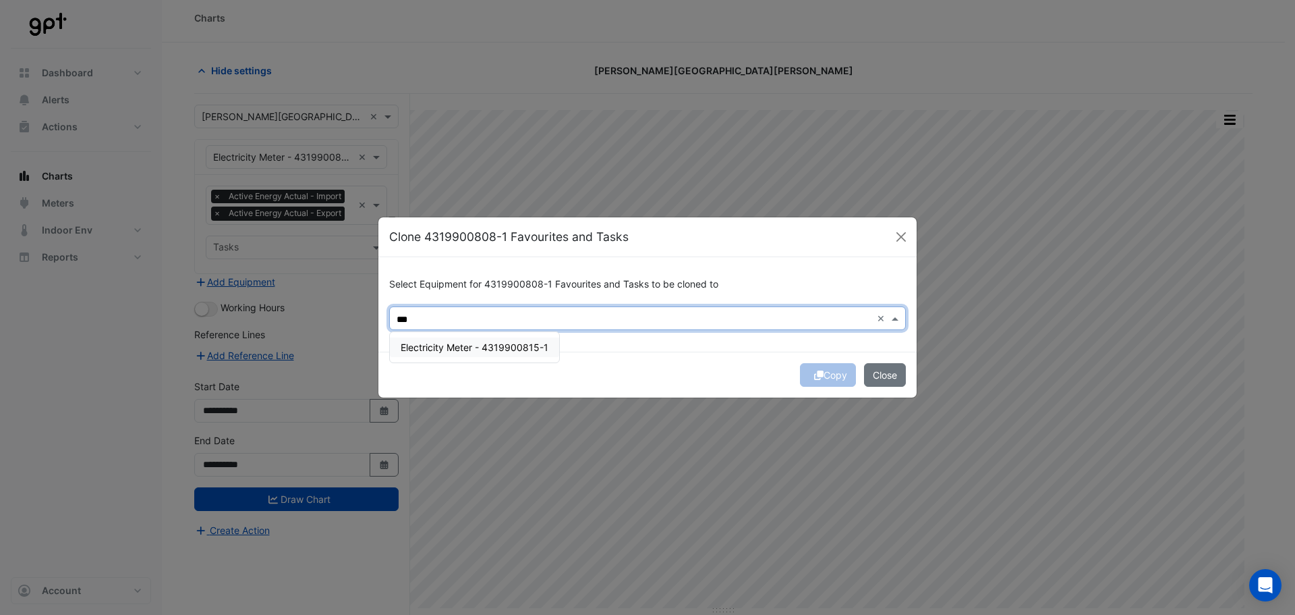
click at [535, 352] on span "Electricity Meter - 4319900815-1" at bounding box center [475, 346] width 148 height 11
type input "***"
click at [638, 368] on div "Copy Close" at bounding box center [648, 375] width 538 height 46
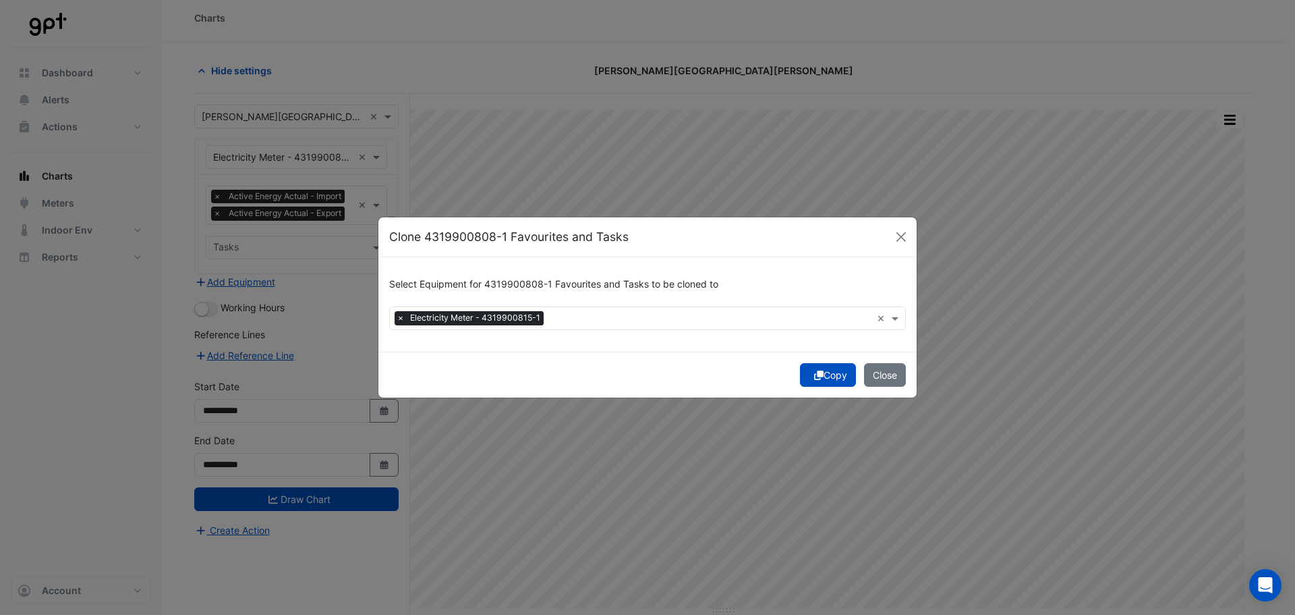
click at [837, 373] on button "Copy" at bounding box center [828, 375] width 56 height 24
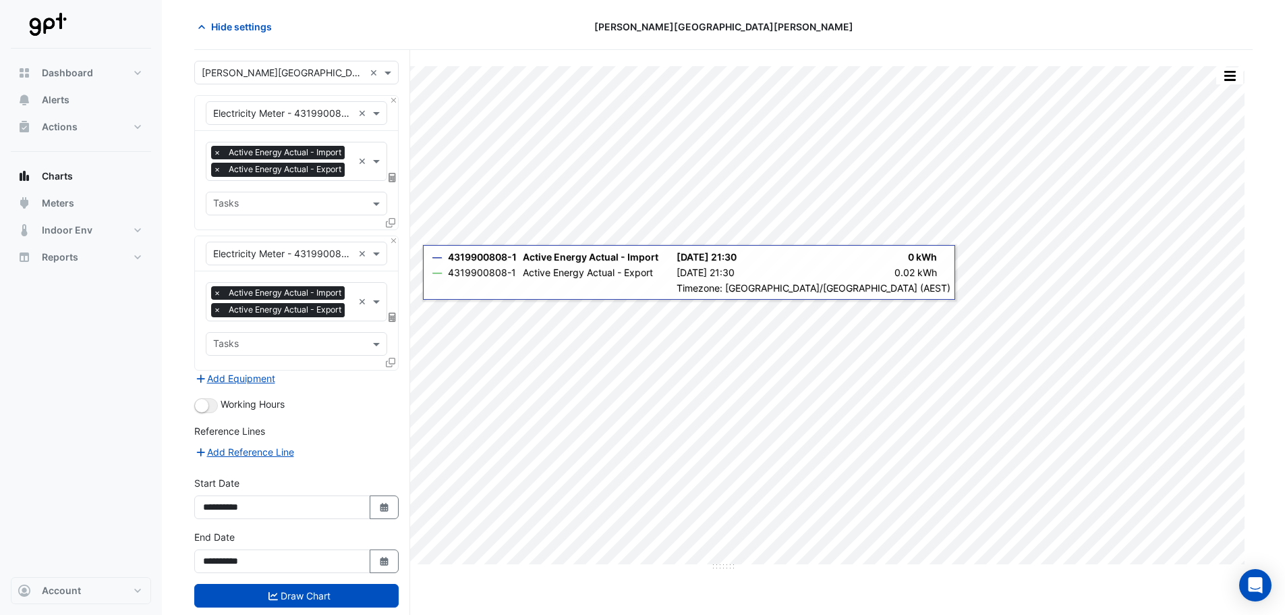
scroll to position [113, 0]
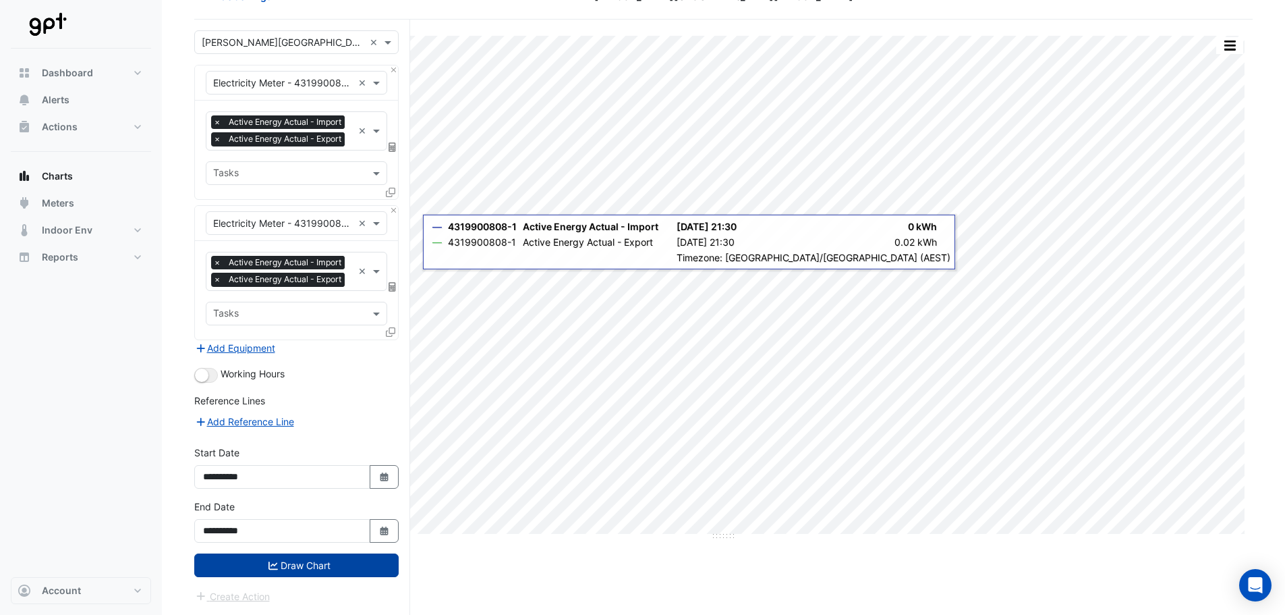
click at [312, 559] on button "Draw Chart" at bounding box center [296, 565] width 204 height 24
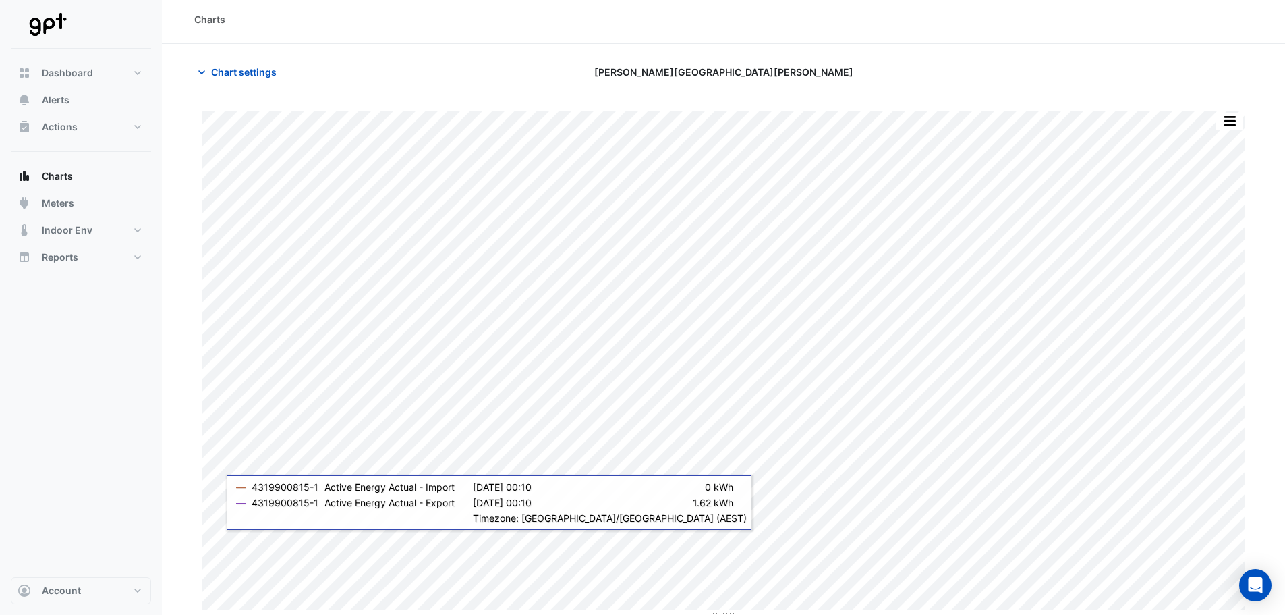
scroll to position [6, 0]
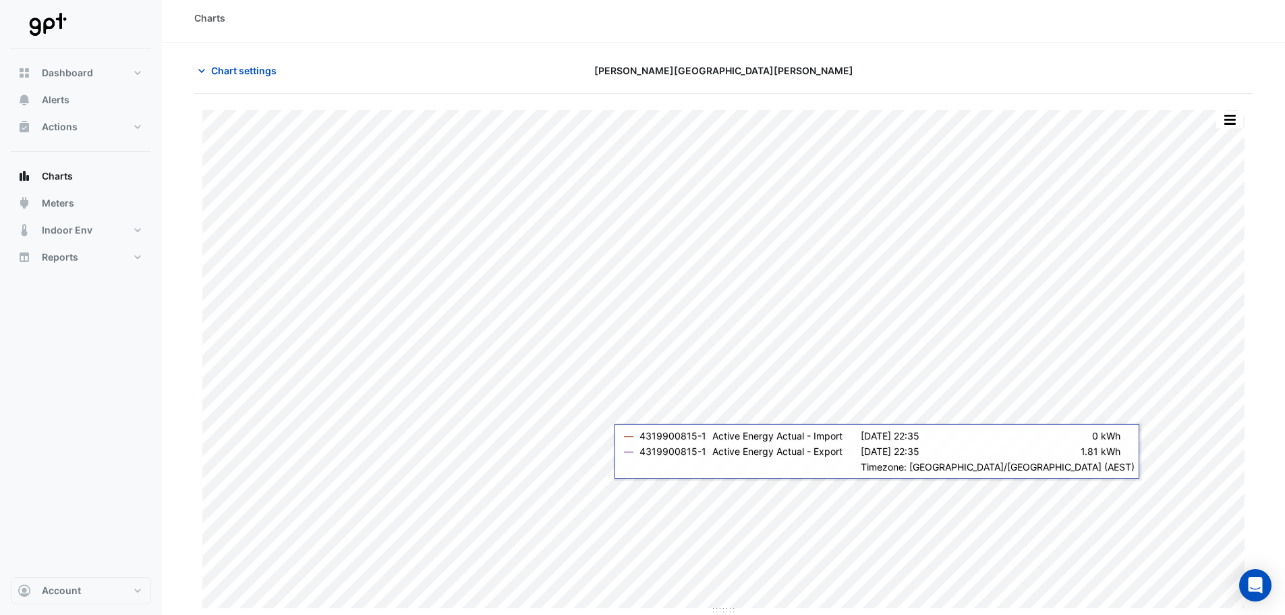
click at [547, 61] on div "[PERSON_NAME][GEOGRAPHIC_DATA][PERSON_NAME]" at bounding box center [724, 71] width 358 height 24
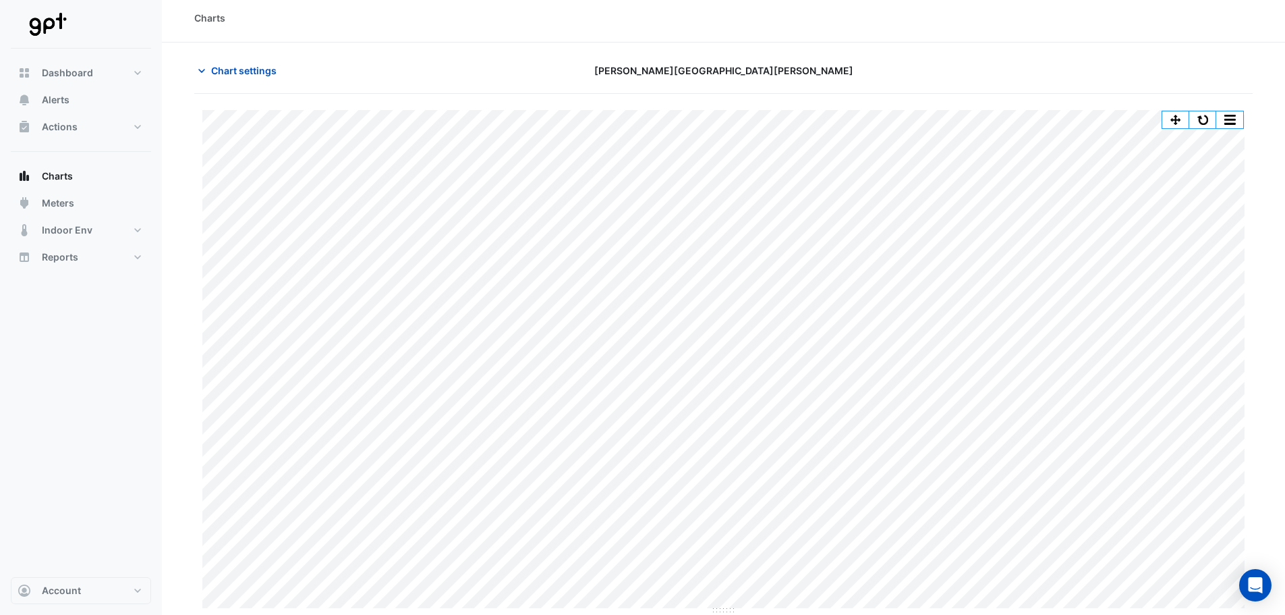
click at [1208, 116] on button "button" at bounding box center [1203, 119] width 27 height 17
click at [230, 65] on span "Chart settings" at bounding box center [243, 70] width 65 height 14
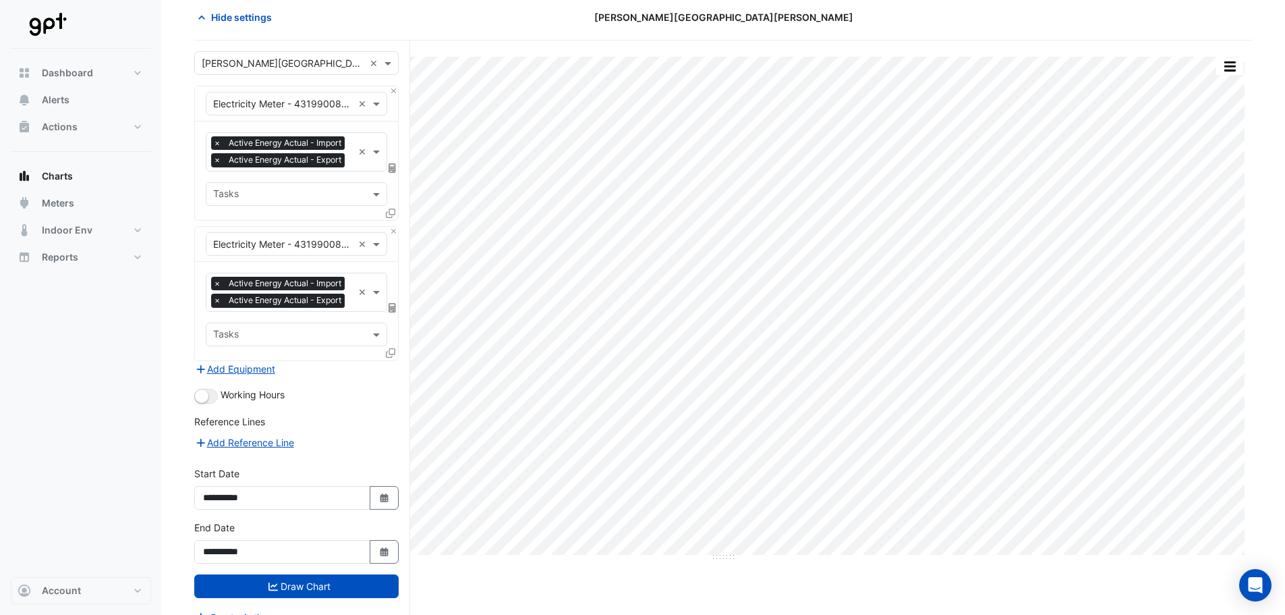
scroll to position [113, 0]
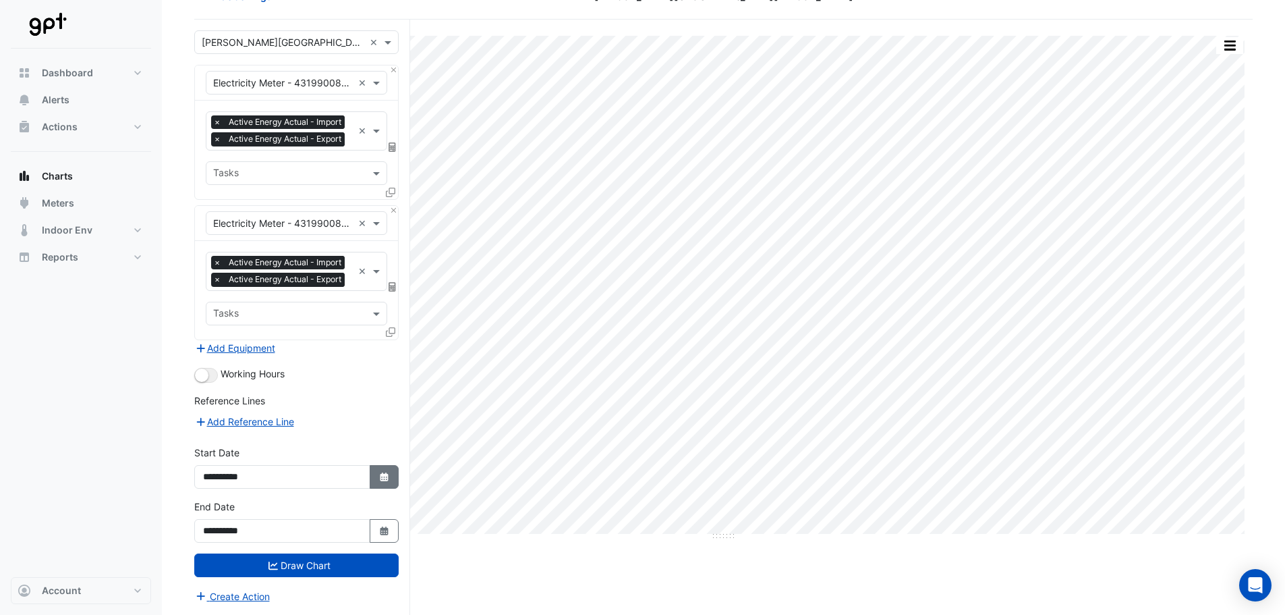
click at [379, 474] on icon "Select Date" at bounding box center [385, 476] width 12 height 9
select select "*"
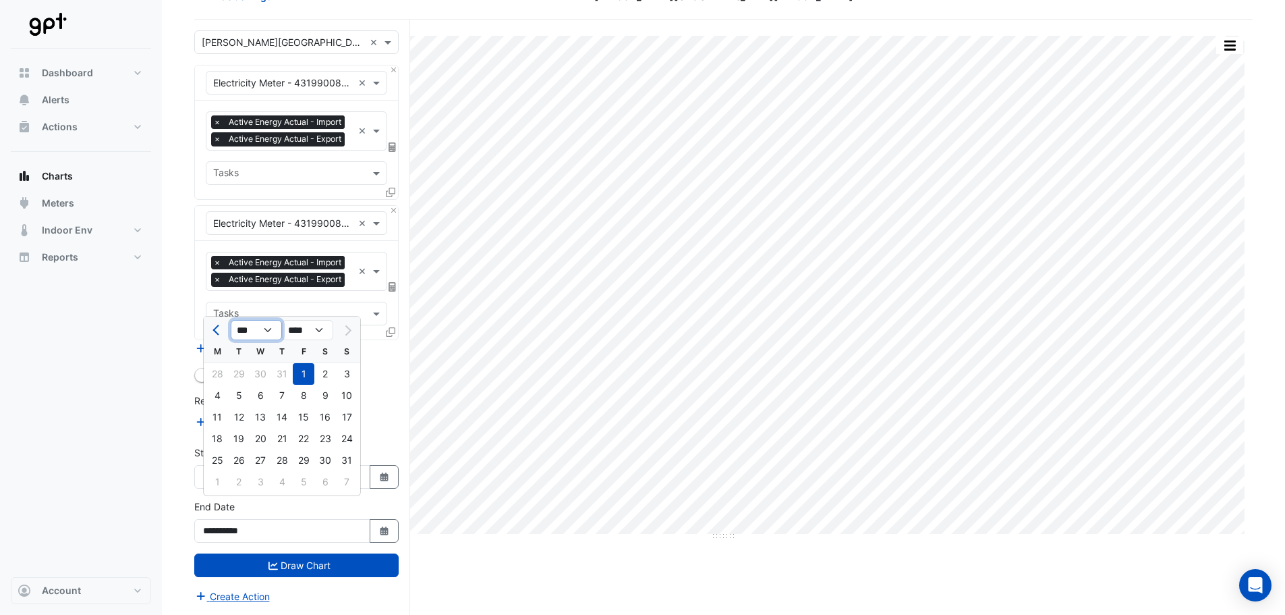
click at [269, 320] on select "*** *** *** *** *** *** *** ***" at bounding box center [256, 330] width 51 height 20
click at [304, 320] on select "**** **** **** **** **** **** **** **** **** **** ****" at bounding box center [307, 330] width 51 height 20
select select "****"
click at [282, 320] on select "**** **** **** **** **** **** **** **** **** **** ****" at bounding box center [307, 330] width 51 height 20
drag, startPoint x: 249, startPoint y: 299, endPoint x: 249, endPoint y: 307, distance: 8.1
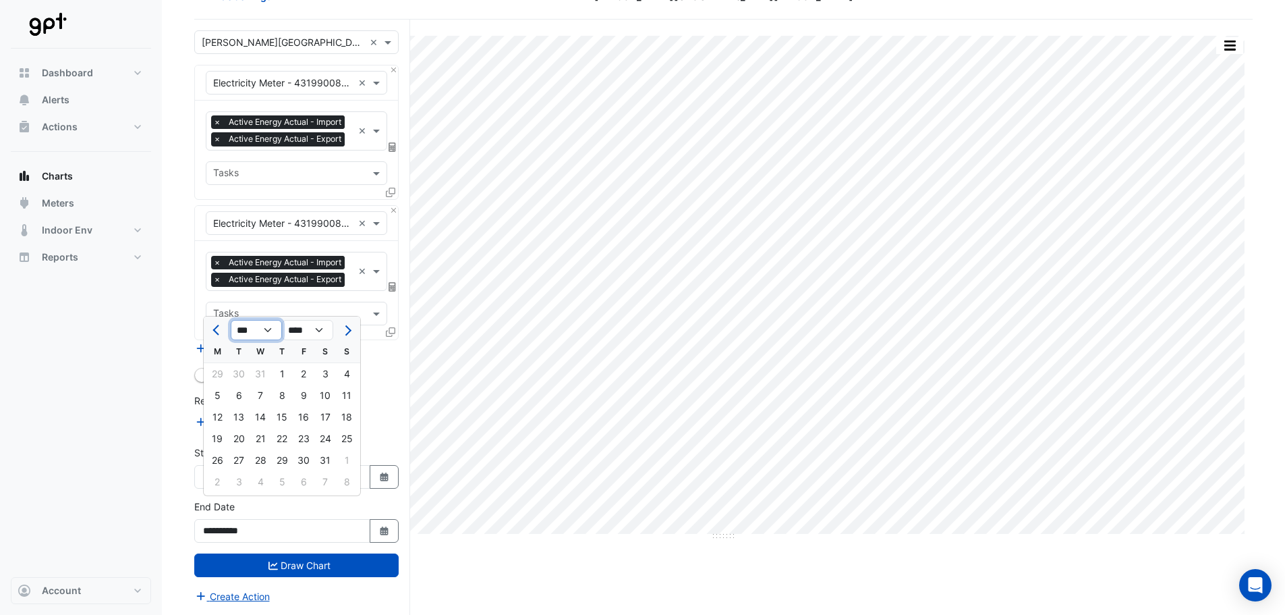
click at [249, 320] on select "*** *** *** *** *** *** *** *** *** *** *** ***" at bounding box center [256, 330] width 51 height 20
select select "**"
click at [231, 320] on select "*** *** *** *** *** *** *** *** *** *** *** ***" at bounding box center [256, 330] width 51 height 20
click at [339, 363] on div "1" at bounding box center [347, 374] width 22 height 22
type input "**********"
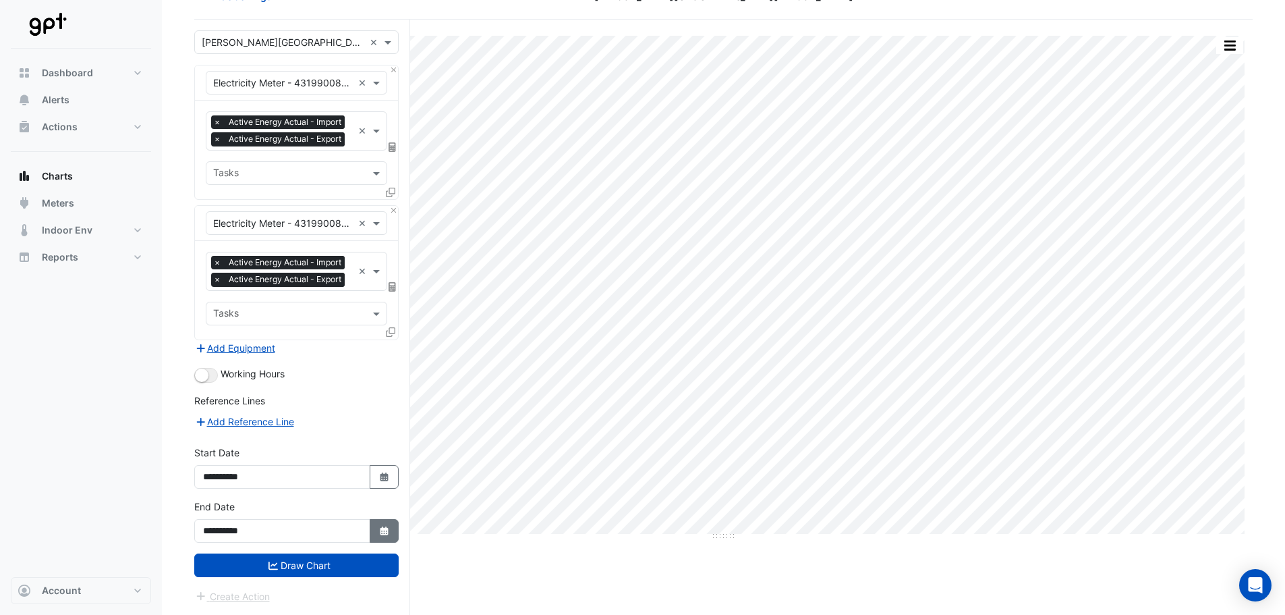
click at [379, 530] on icon "Select Date" at bounding box center [385, 530] width 12 height 9
select select "*"
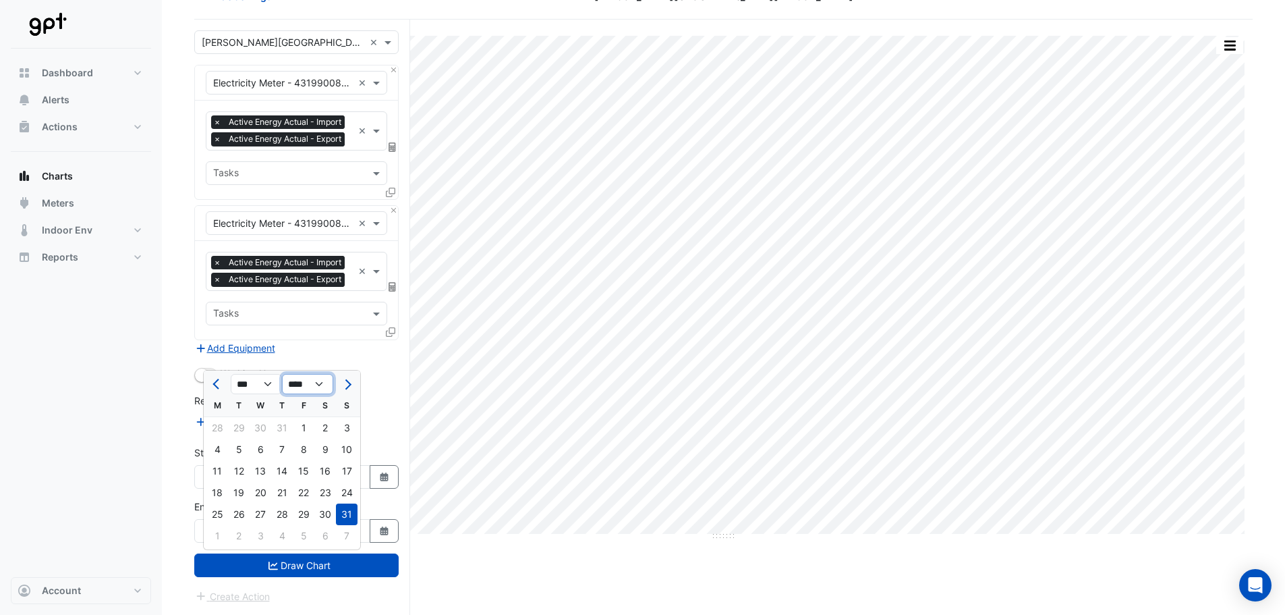
click at [299, 374] on select "**** **** **** **** **** **** **** **** **** **** **** ****" at bounding box center [307, 384] width 51 height 20
select select "****"
click at [282, 374] on select "**** **** **** **** **** **** **** **** **** **** **** ****" at bounding box center [307, 384] width 51 height 20
select select "**"
click at [241, 525] on div "31" at bounding box center [239, 536] width 22 height 22
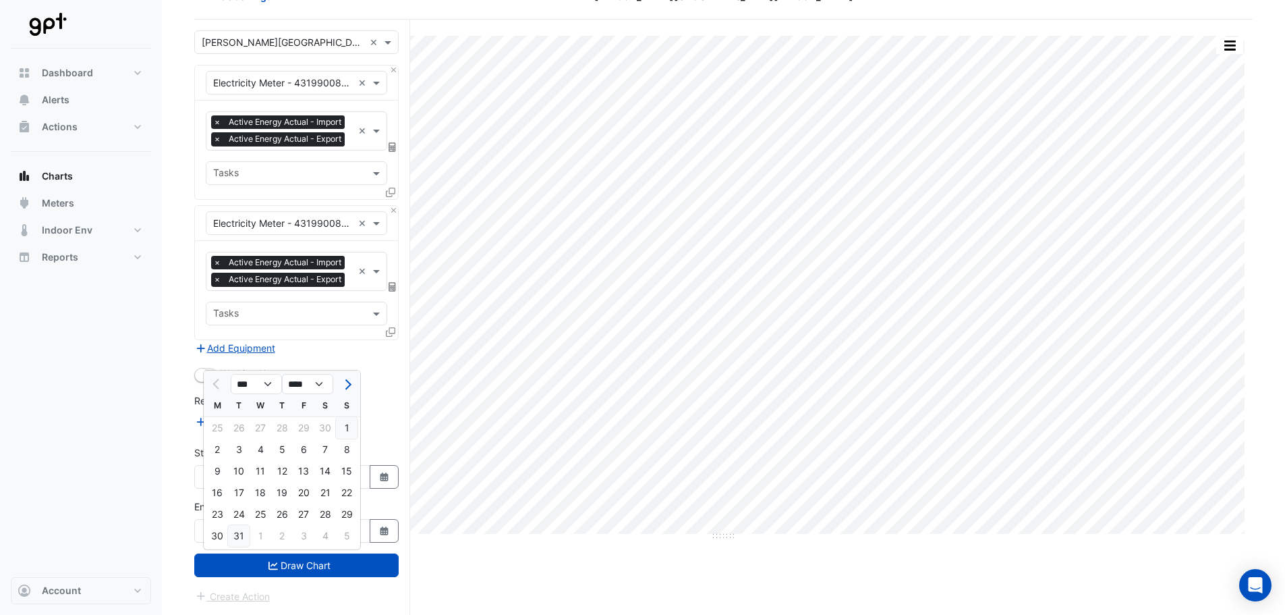
type input "**********"
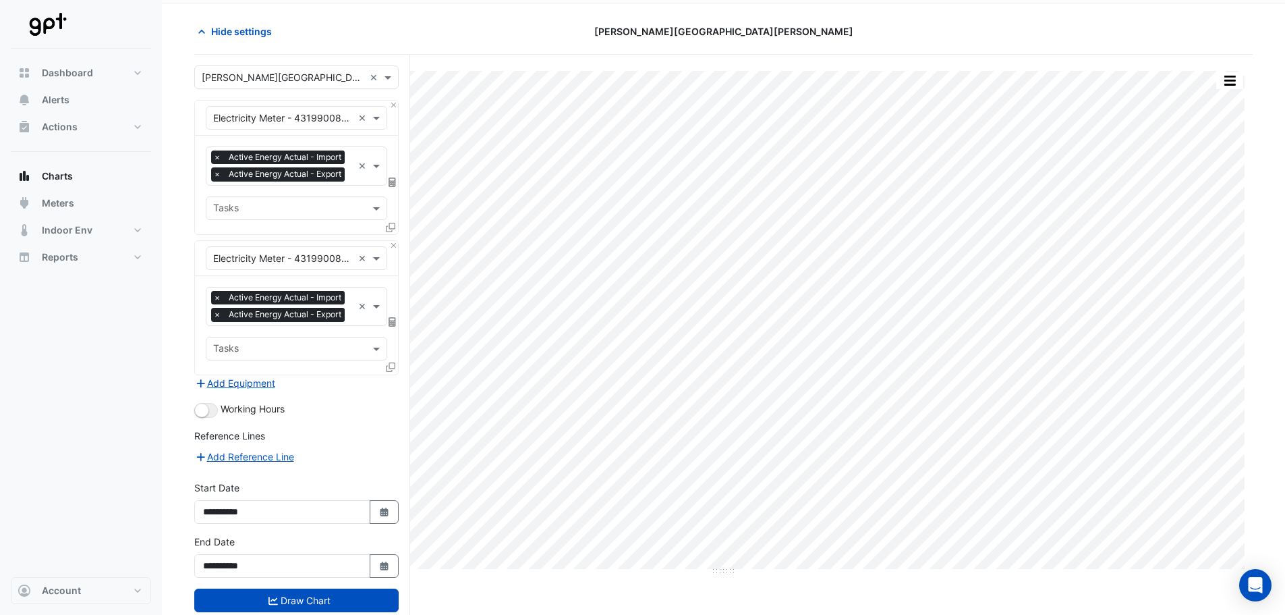
scroll to position [0, 0]
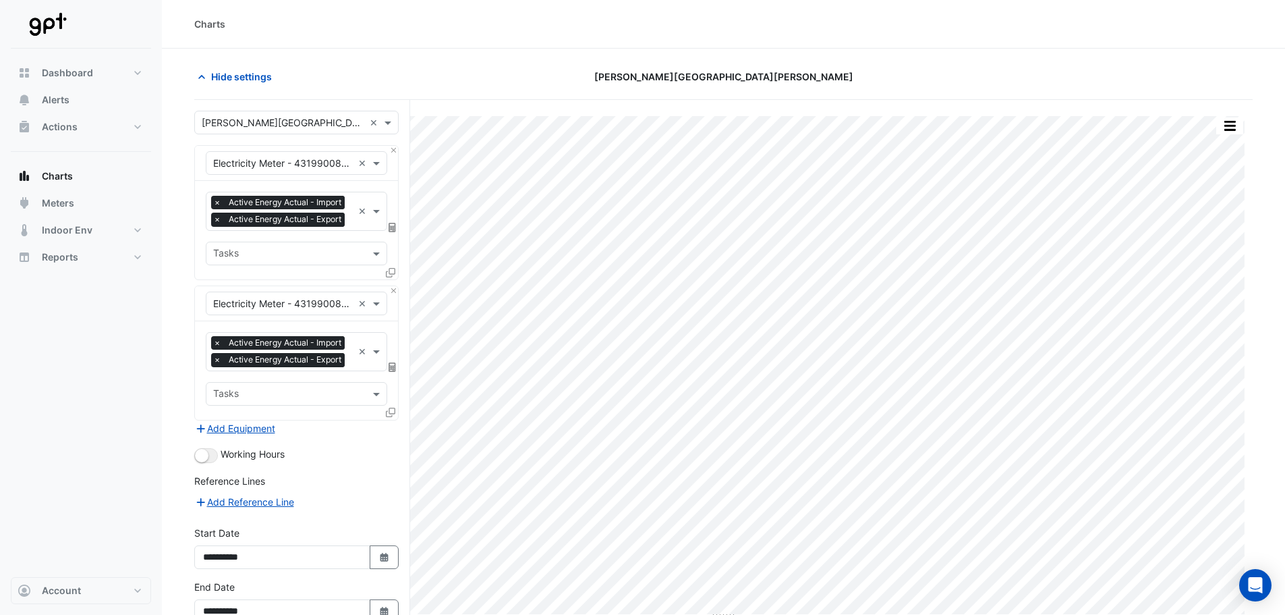
click at [395, 425] on div at bounding box center [392, 416] width 12 height 20
click at [392, 417] on icon at bounding box center [390, 412] width 9 height 9
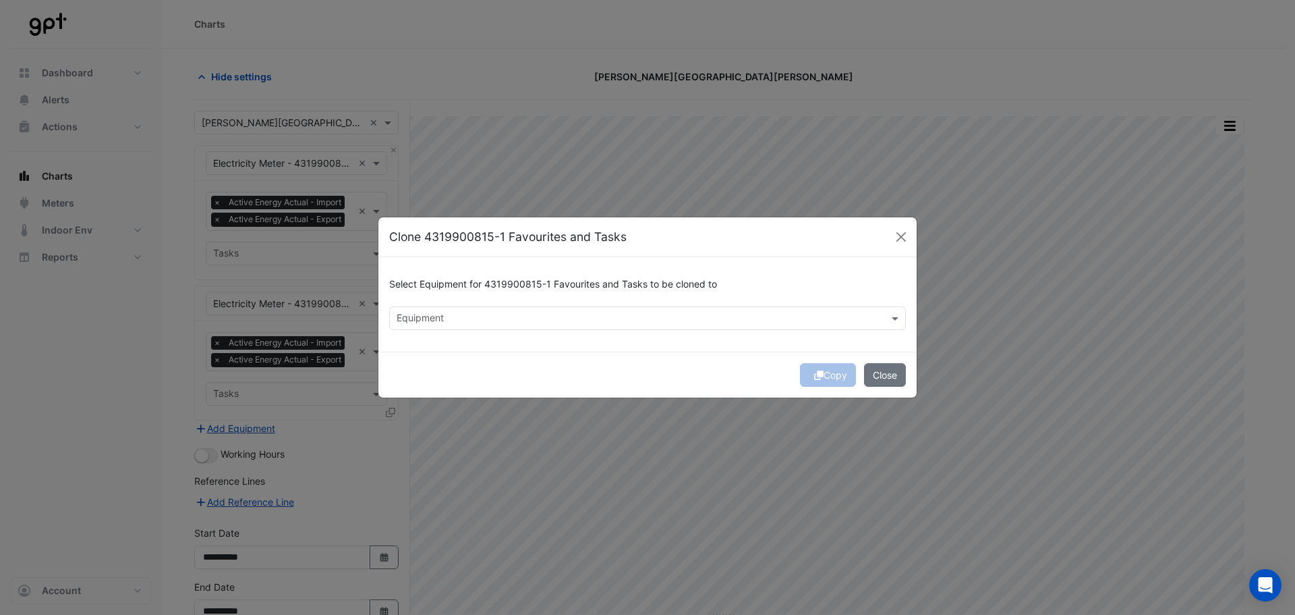
click at [548, 323] on input "text" at bounding box center [640, 319] width 486 height 14
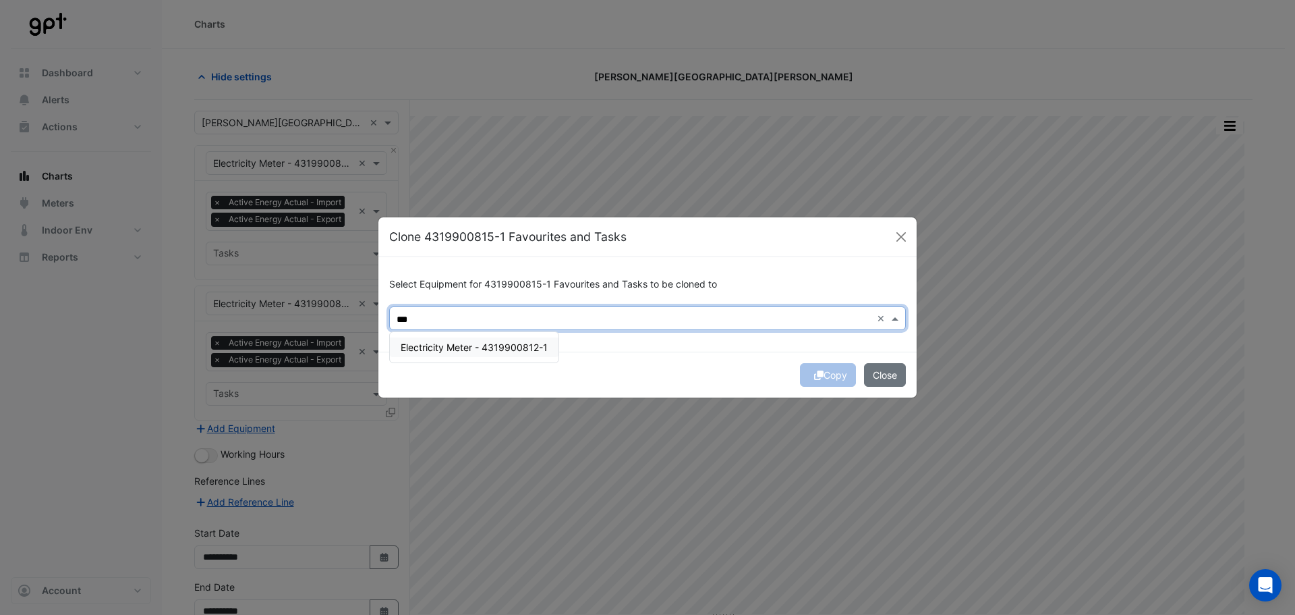
click at [491, 345] on span "Electricity Meter - 4319900812-1" at bounding box center [474, 346] width 147 height 11
click at [491, 346] on span "Electricity Meter - 4319900805-1" at bounding box center [475, 346] width 149 height 11
drag, startPoint x: 511, startPoint y: 350, endPoint x: 513, endPoint y: 358, distance: 8.2
click at [513, 357] on div "Electricity Meter - 4319900817-1" at bounding box center [474, 347] width 169 height 20
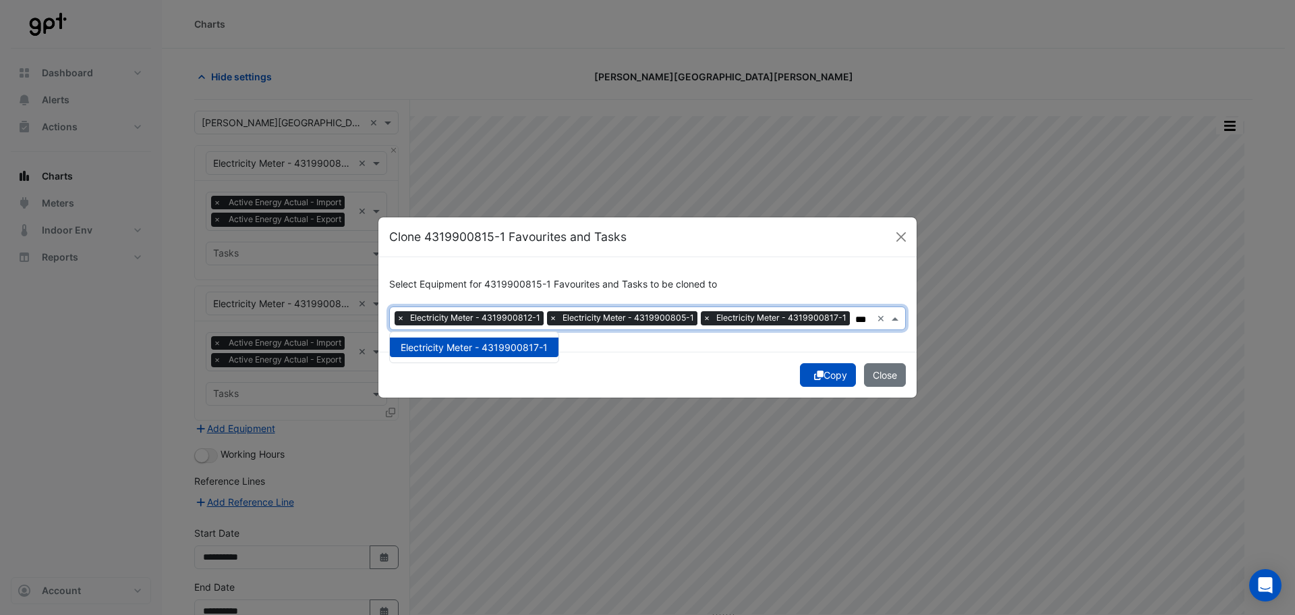
type input "***"
click at [714, 380] on div "Copy Close" at bounding box center [648, 375] width 538 height 46
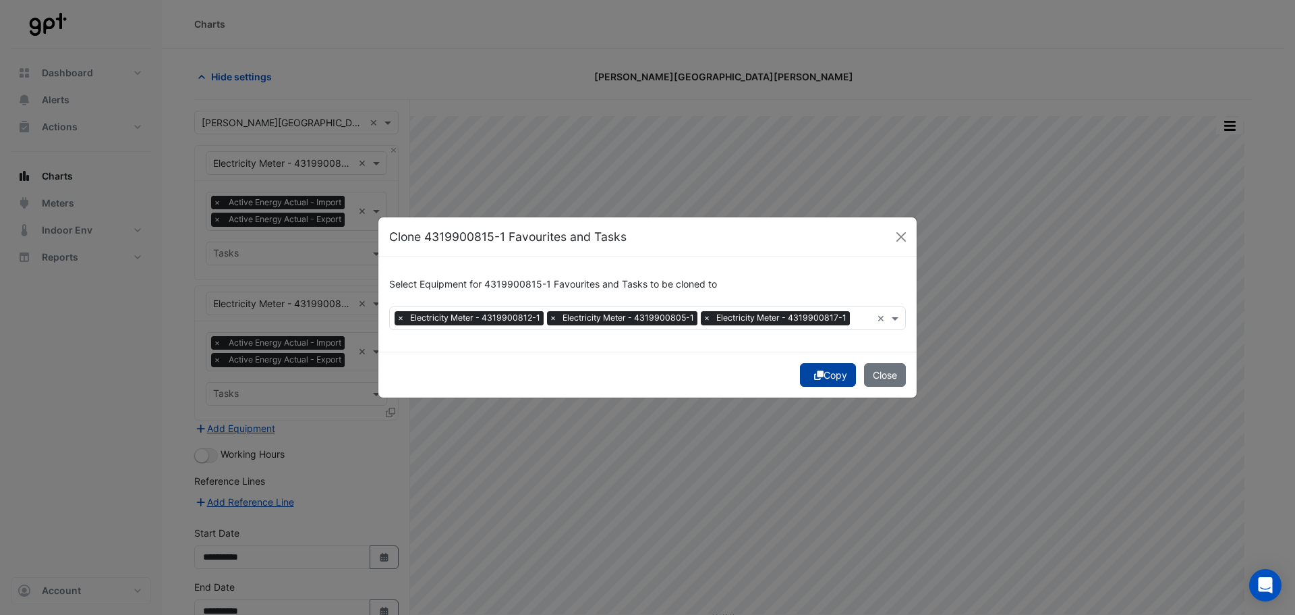
click at [822, 376] on div "Copy Close" at bounding box center [648, 375] width 538 height 46
click at [823, 374] on button "Copy" at bounding box center [828, 375] width 56 height 24
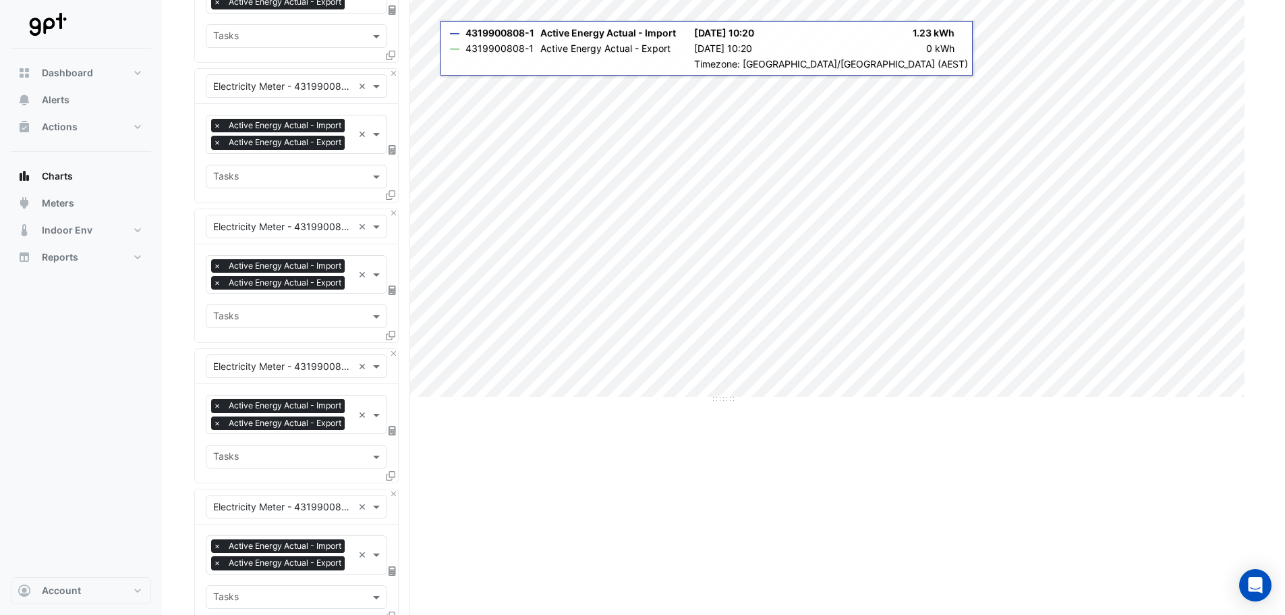
scroll to position [42, 0]
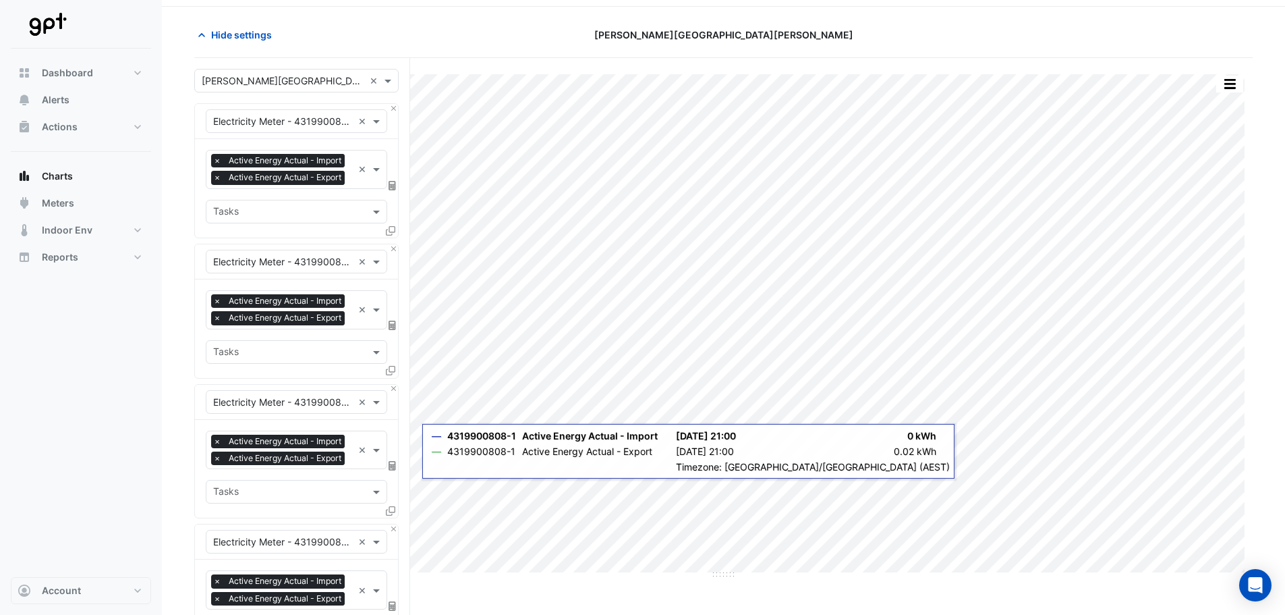
click at [302, 122] on input "text" at bounding box center [283, 122] width 140 height 14
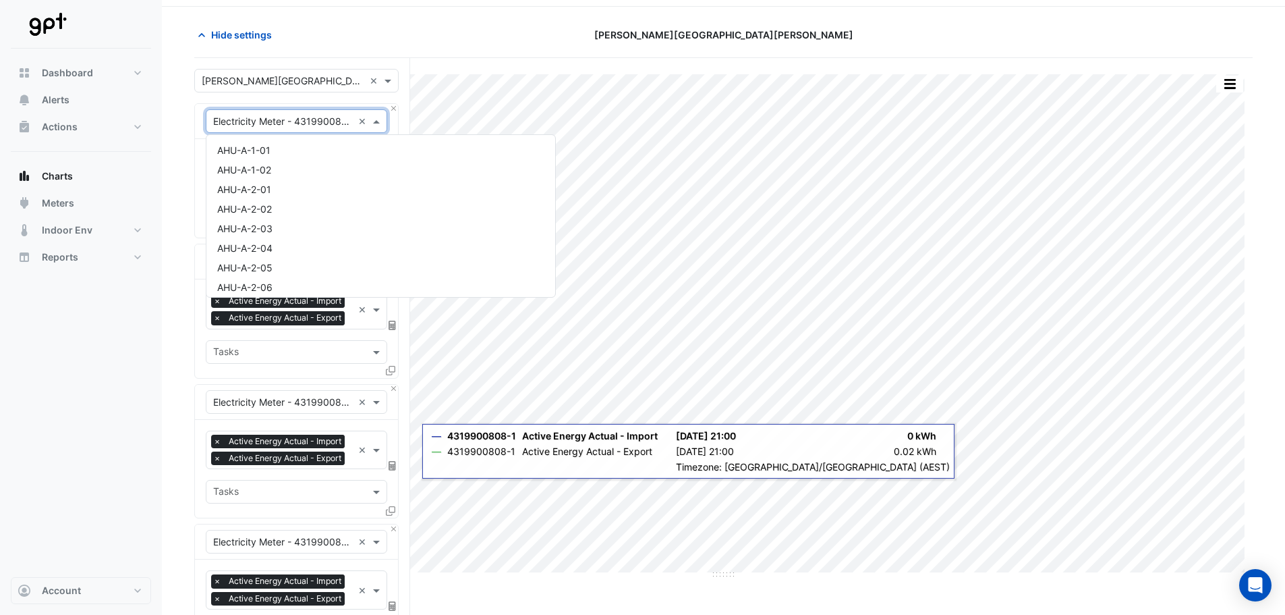
scroll to position [2119, 0]
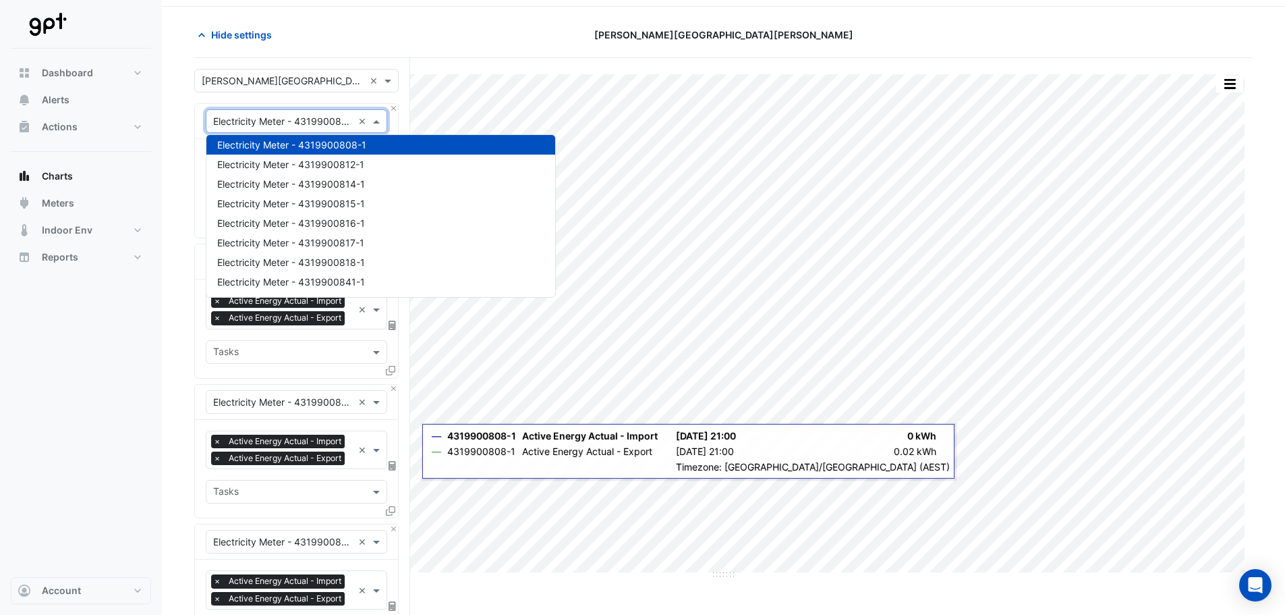
drag, startPoint x: 456, startPoint y: 22, endPoint x: 440, endPoint y: 64, distance: 45.5
click at [457, 21] on section "Hide settings [PERSON_NAME][GEOGRAPHIC_DATA][PERSON_NAME] Split by Equip Split …" at bounding box center [723, 540] width 1123 height 1067
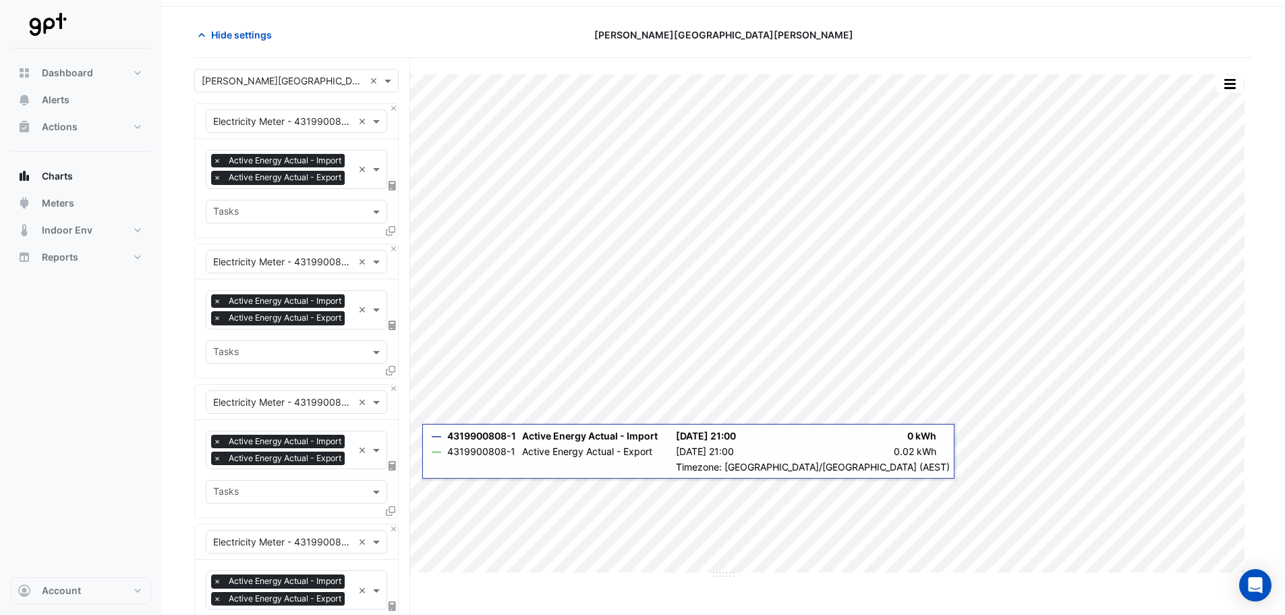
click at [302, 269] on input "text" at bounding box center [283, 262] width 140 height 14
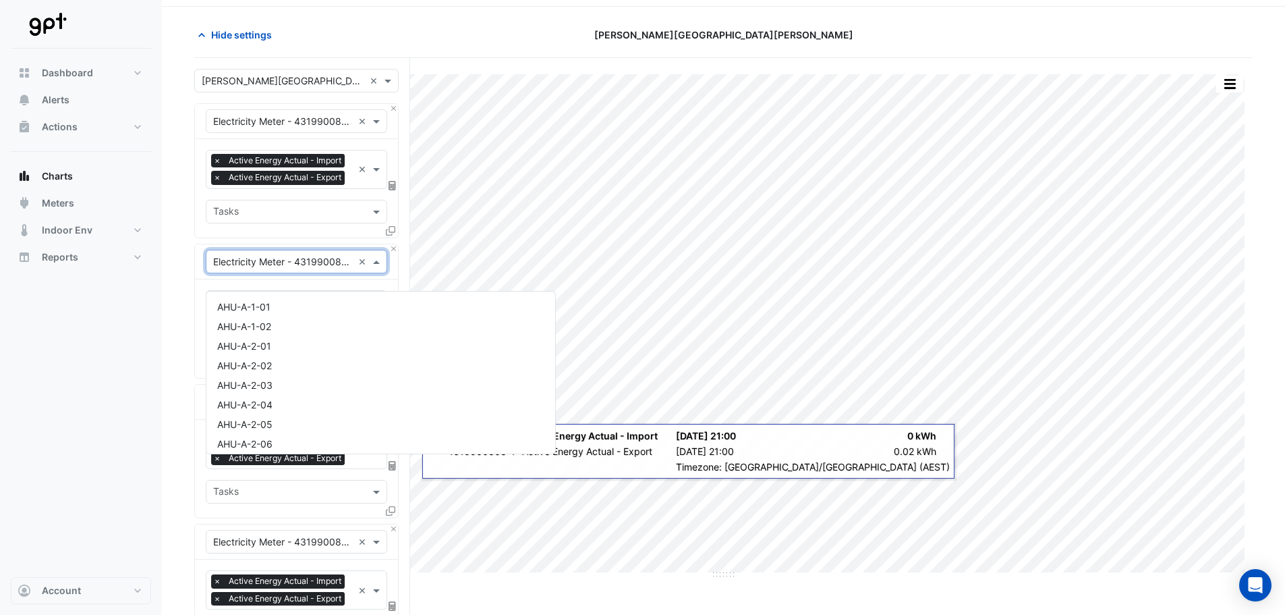
scroll to position [2177, 0]
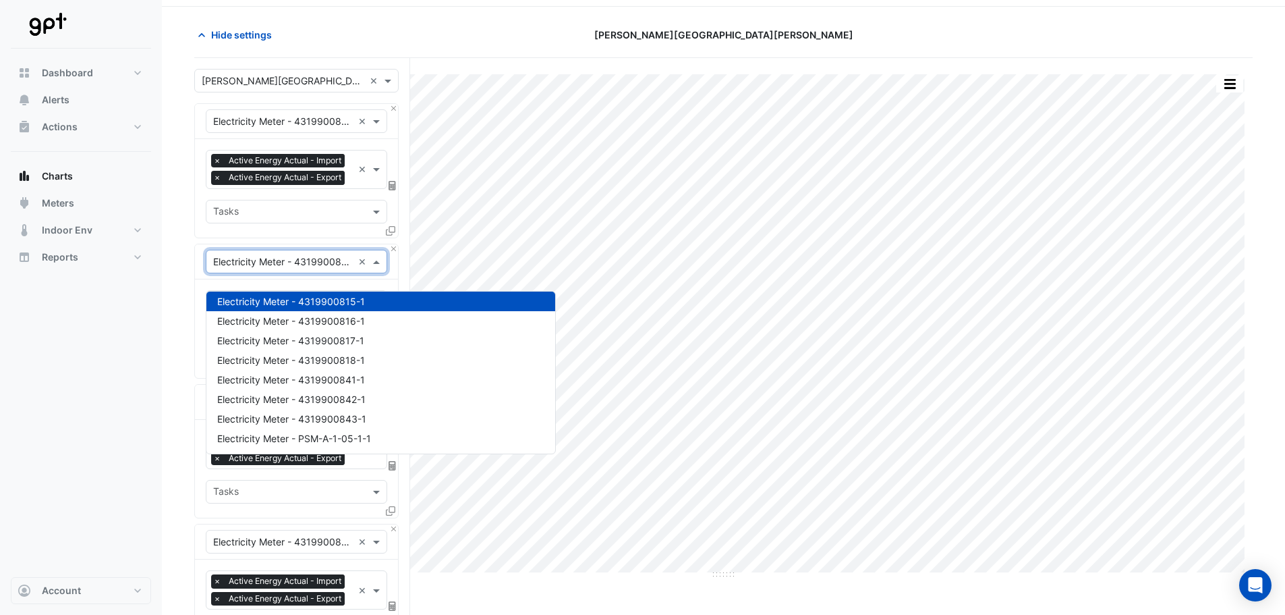
click at [447, 58] on div "Split by Equip Split All Print Save as JPEG Save as PNG Pivot Data Table Export…" at bounding box center [723, 565] width 1059 height 1015
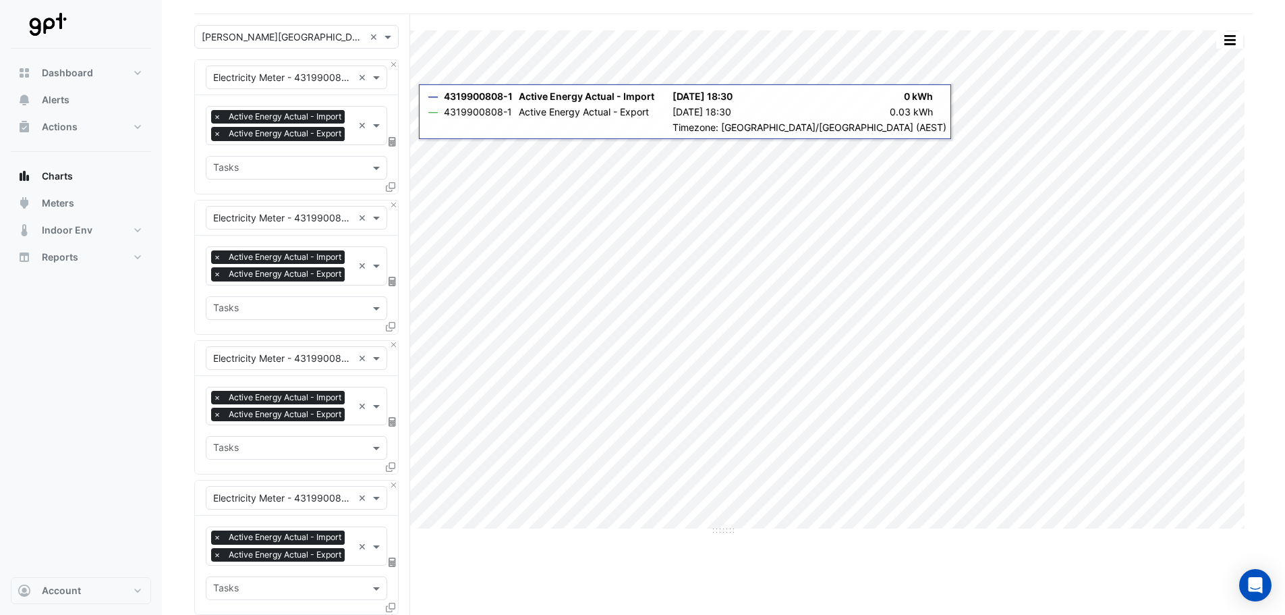
scroll to position [109, 0]
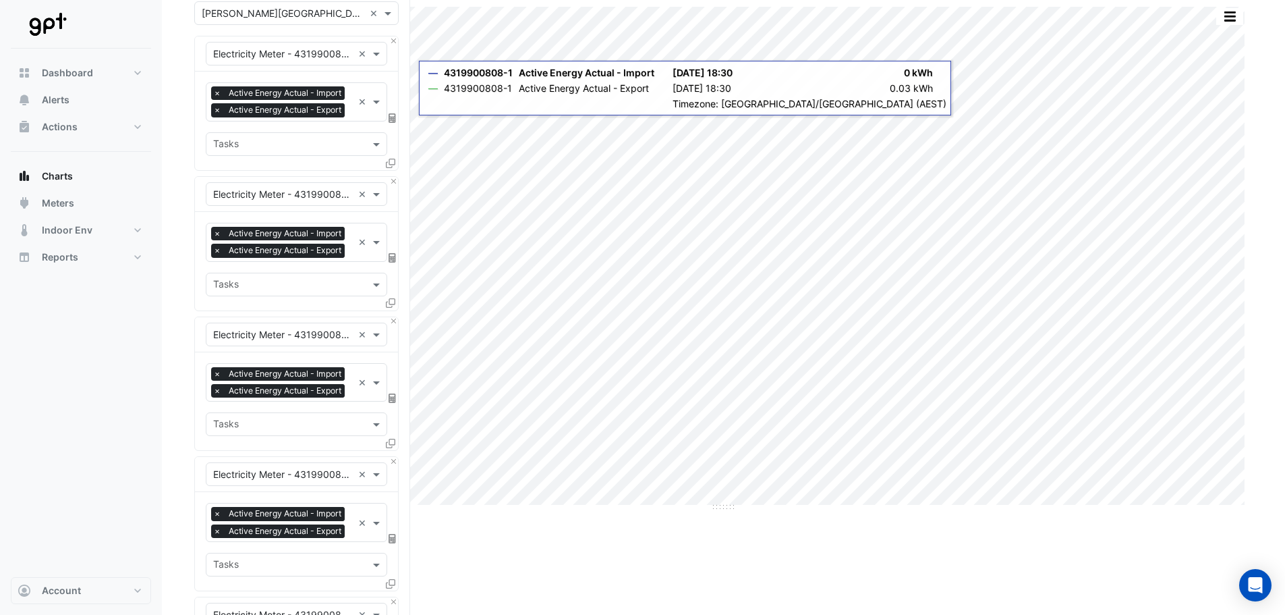
click at [279, 342] on input "text" at bounding box center [283, 335] width 140 height 14
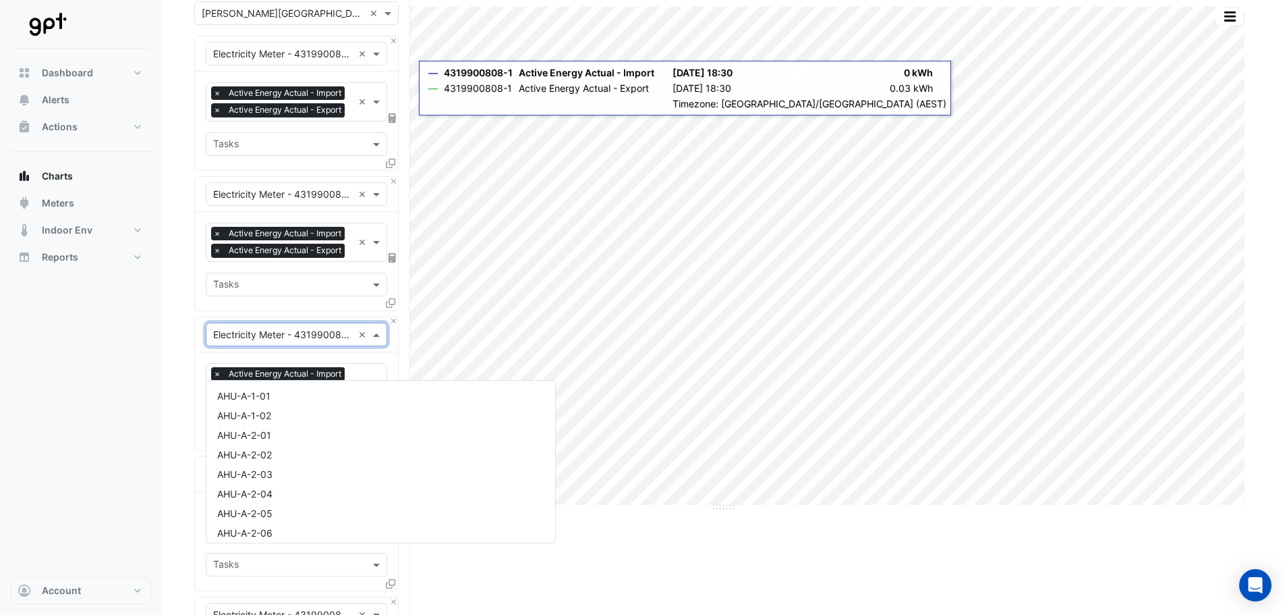
scroll to position [2138, 0]
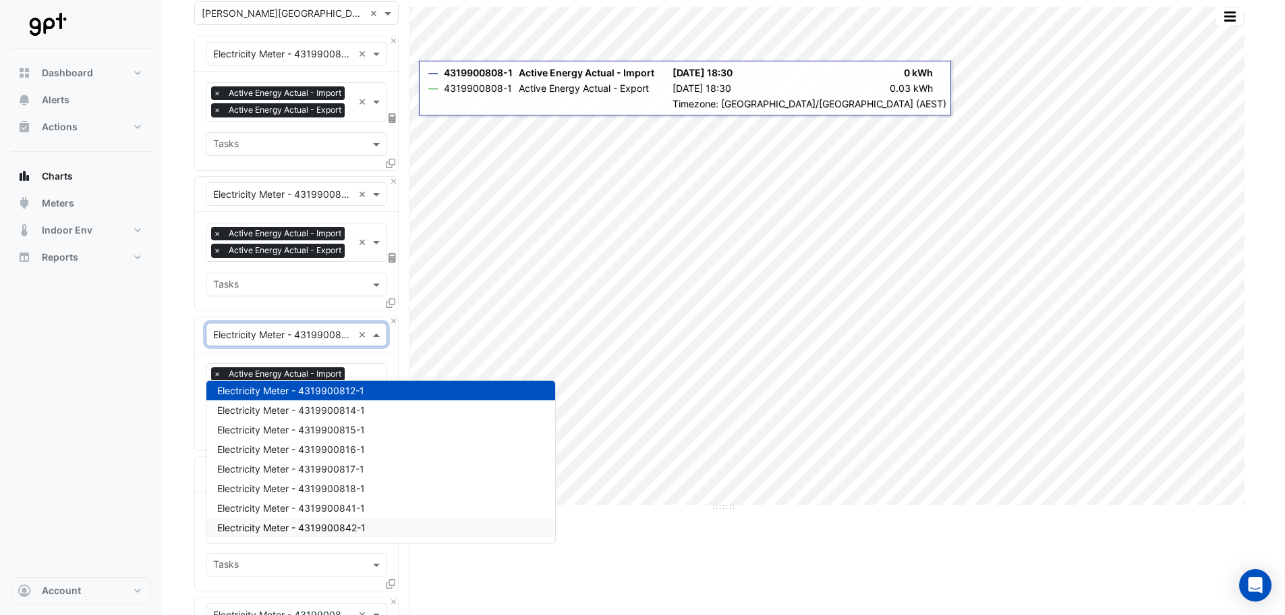
click at [768, 524] on div "Split by Equip Split All Print Save as JPEG Save as PNG Pivot Data Table Export…" at bounding box center [723, 498] width 1059 height 1015
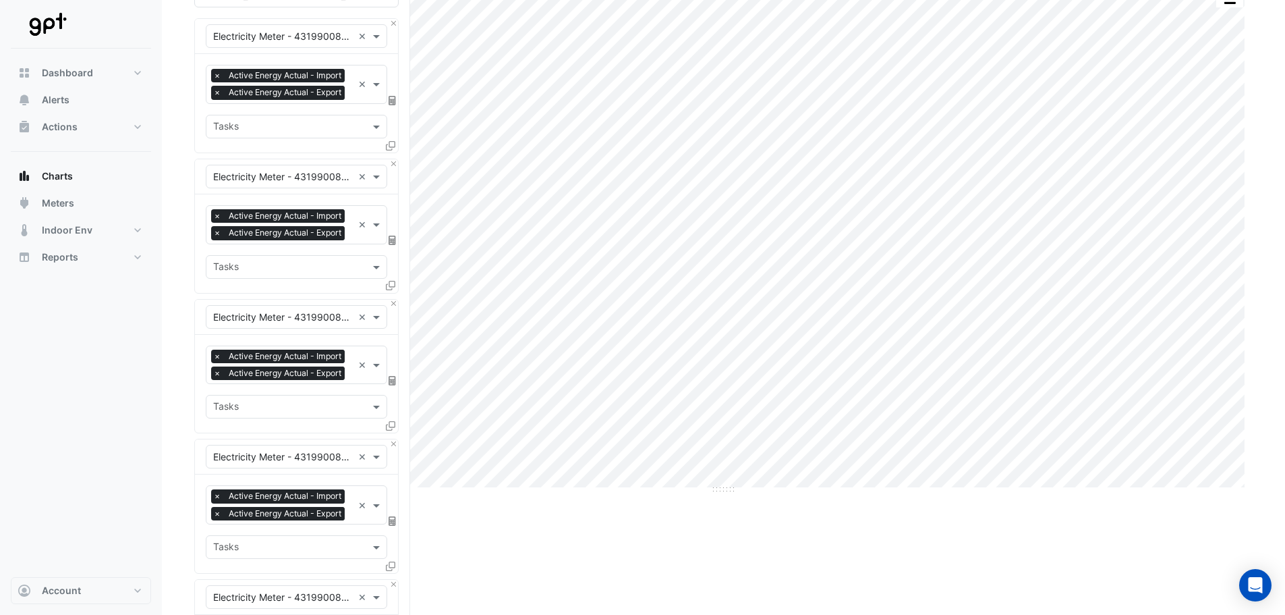
scroll to position [177, 0]
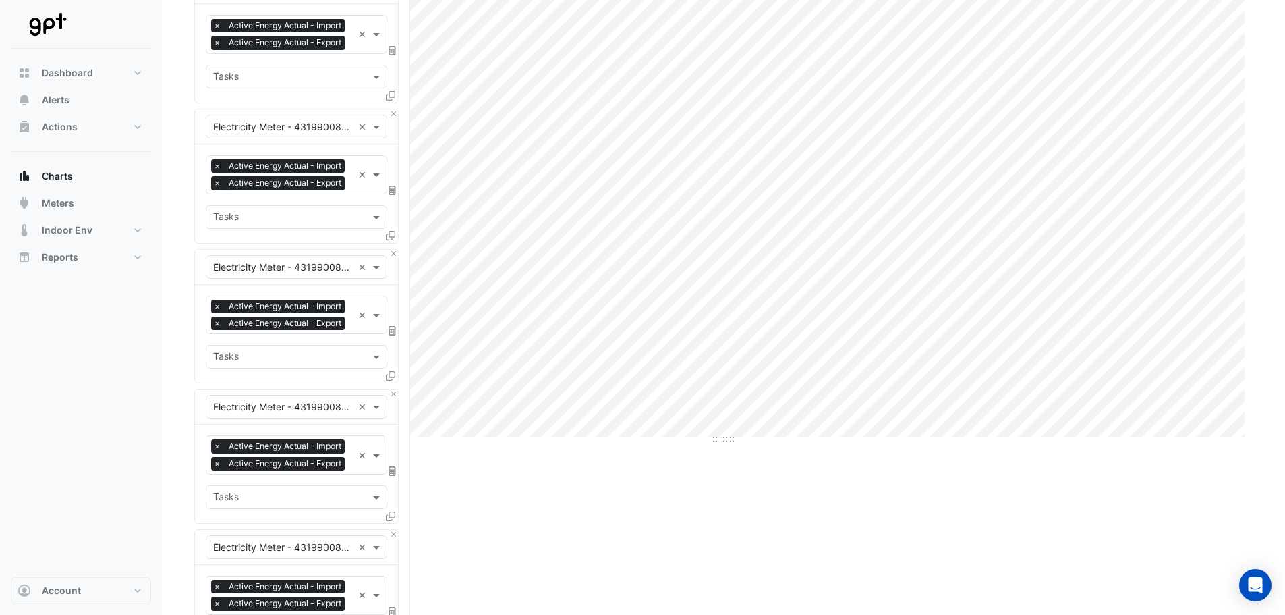
click at [300, 414] on input "text" at bounding box center [283, 407] width 140 height 14
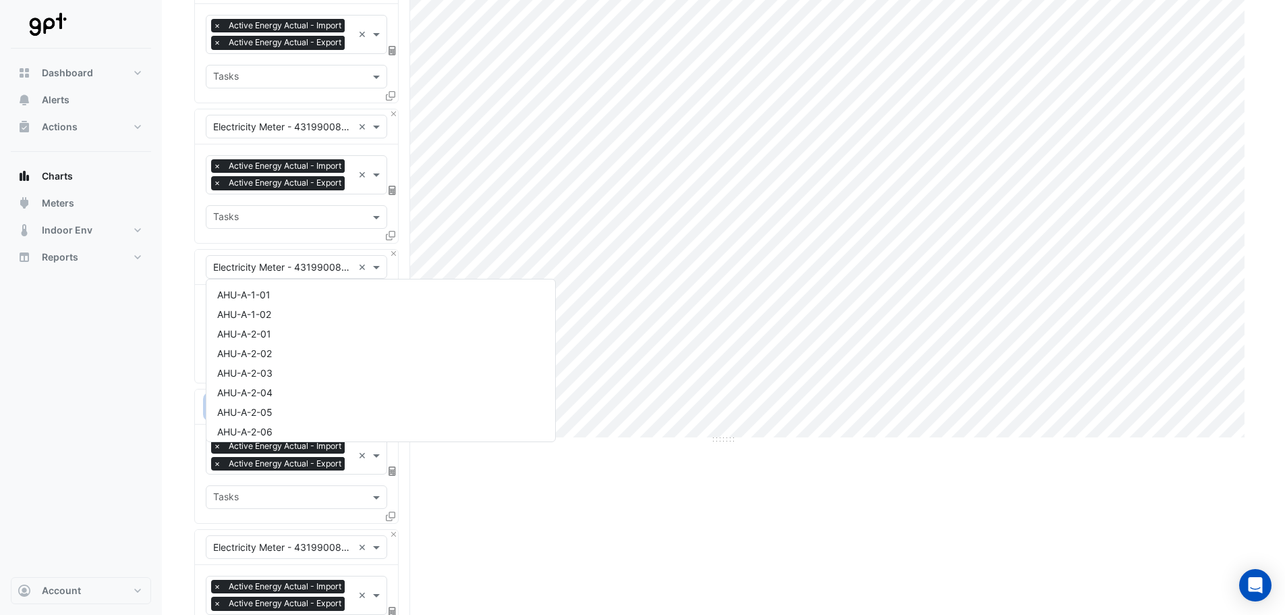
scroll to position [2099, 0]
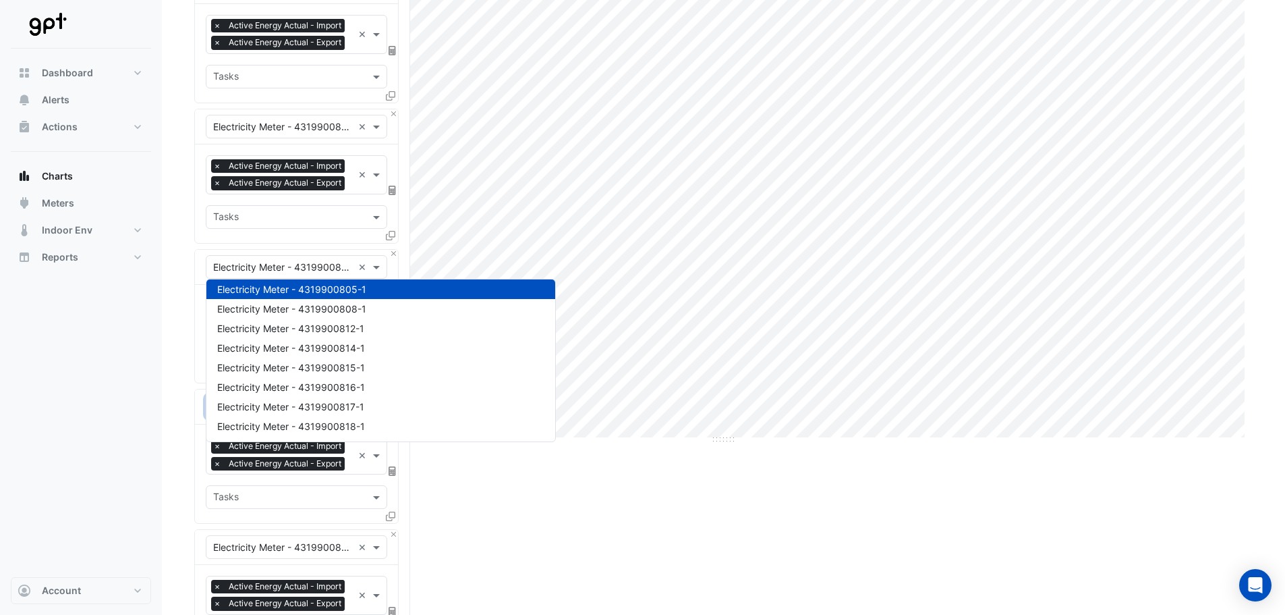
click at [702, 513] on div "Split by Equip Split All Print Save as JPEG Save as PNG Pivot Data Table Export…" at bounding box center [723, 430] width 1059 height 1015
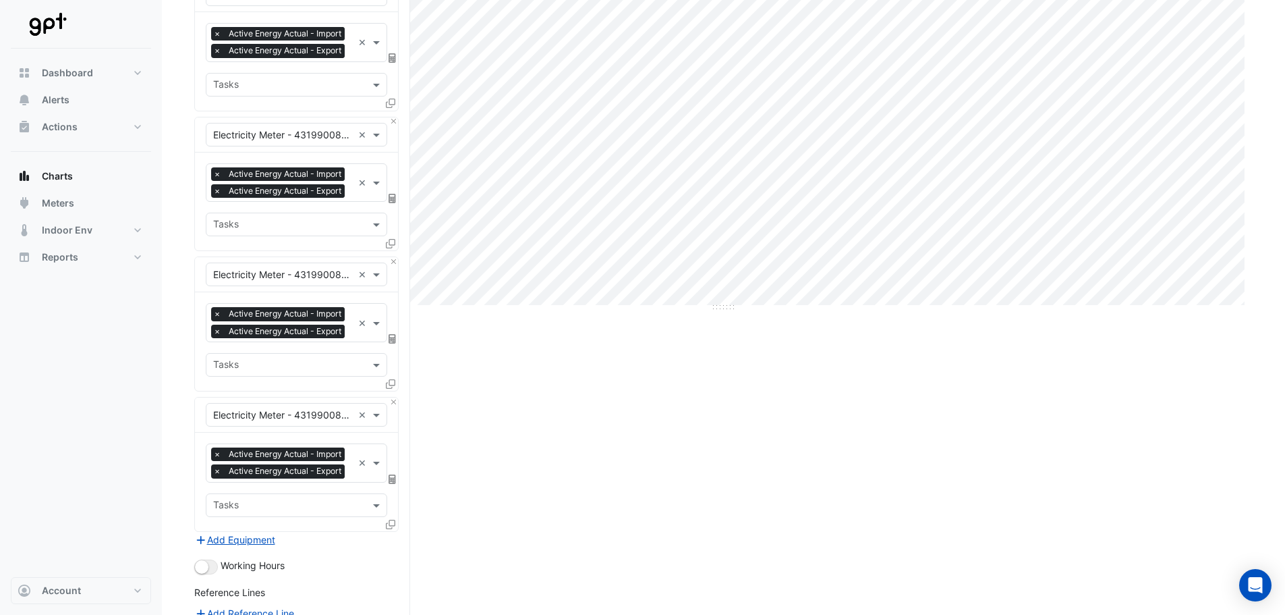
scroll to position [312, 0]
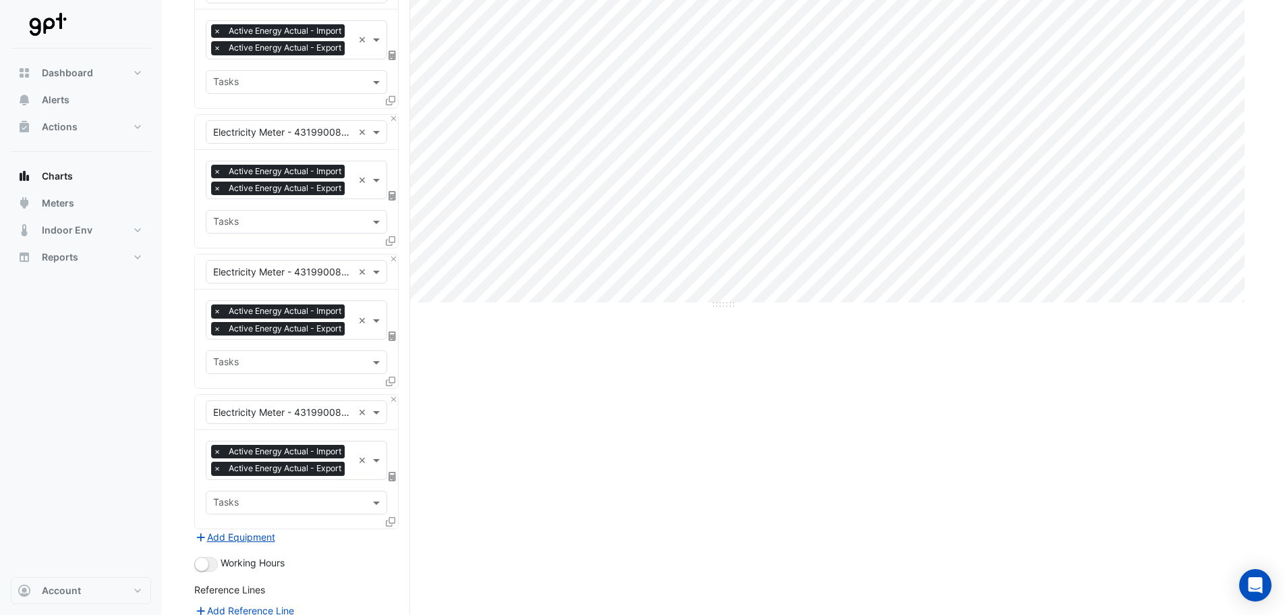
click at [287, 420] on input "text" at bounding box center [283, 413] width 140 height 14
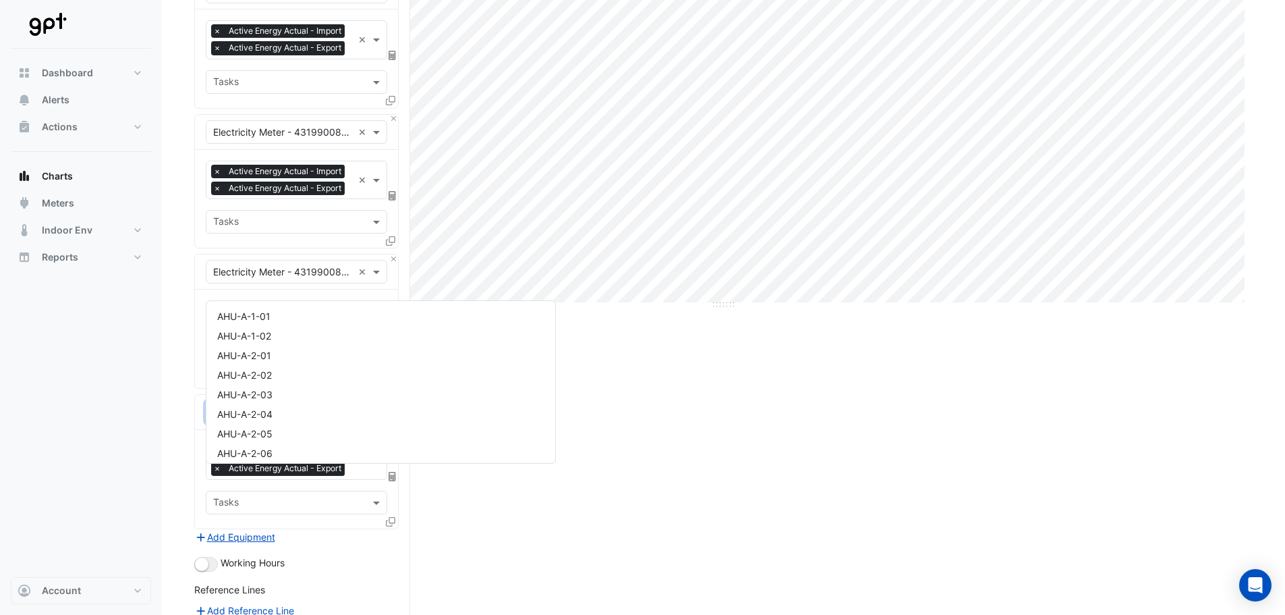
scroll to position [2216, 0]
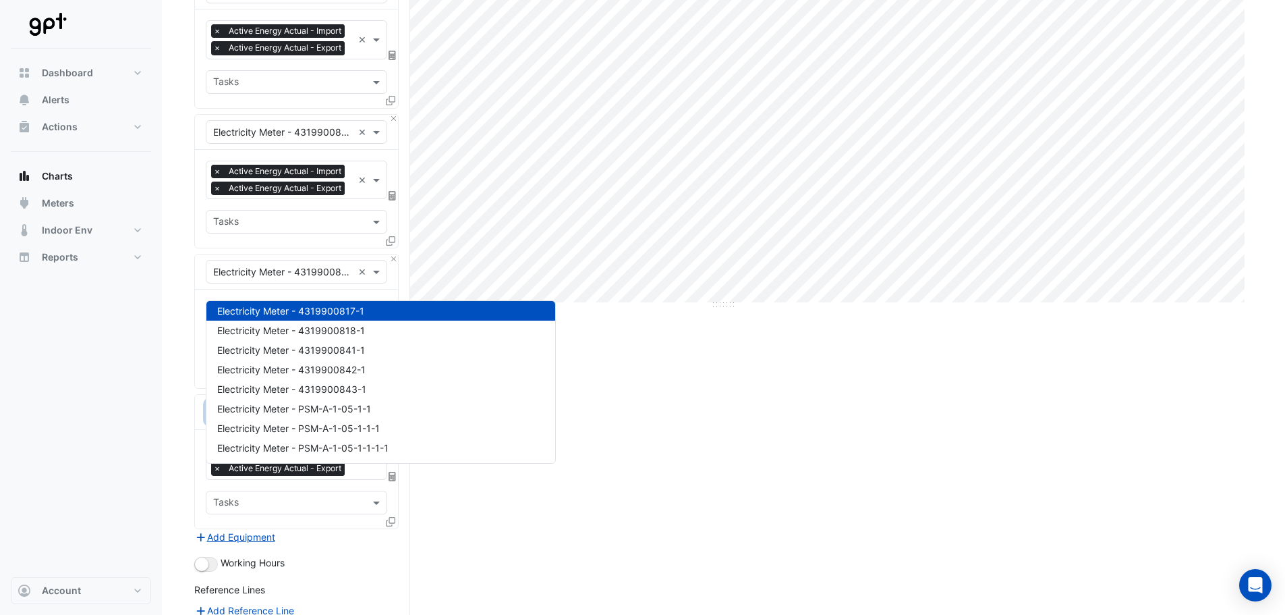
click at [838, 481] on div "Split by Equip Split All Print Save as JPEG Save as PNG Pivot Data Table Export…" at bounding box center [723, 295] width 1059 height 1015
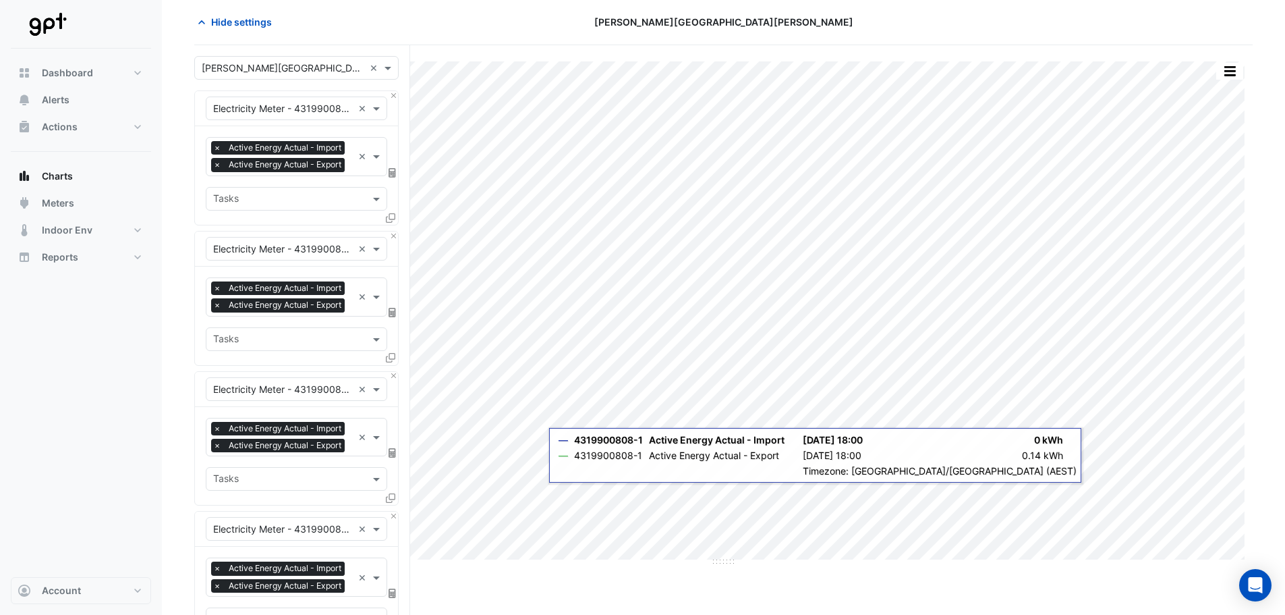
scroll to position [67, 0]
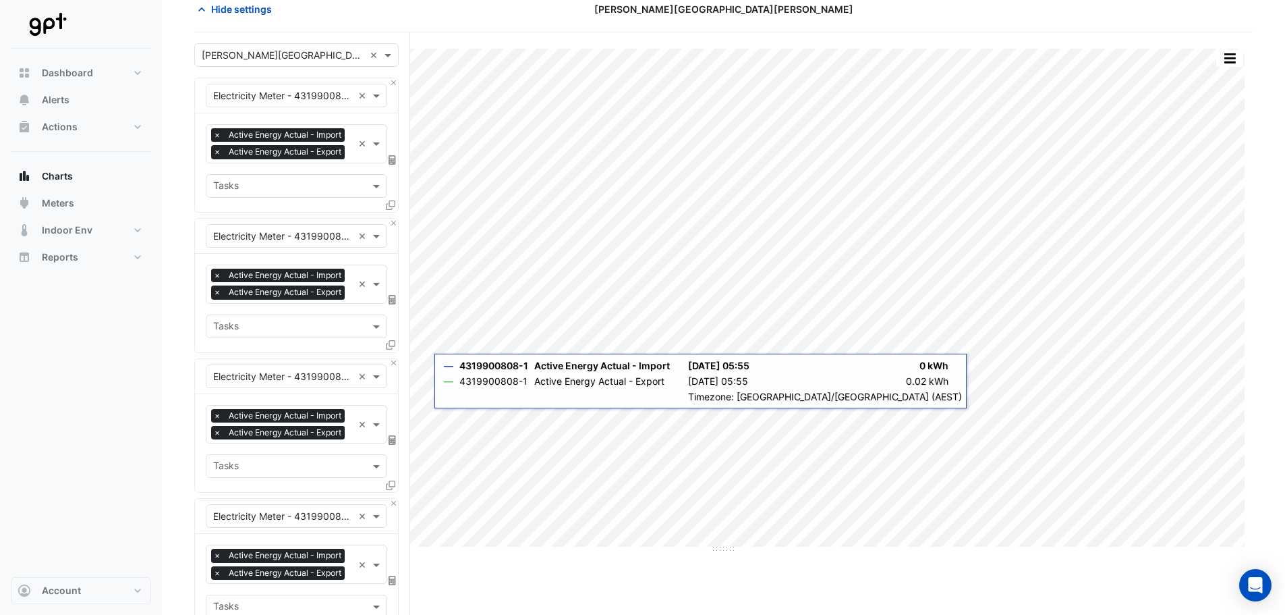
click at [216, 136] on span "×" at bounding box center [217, 134] width 12 height 13
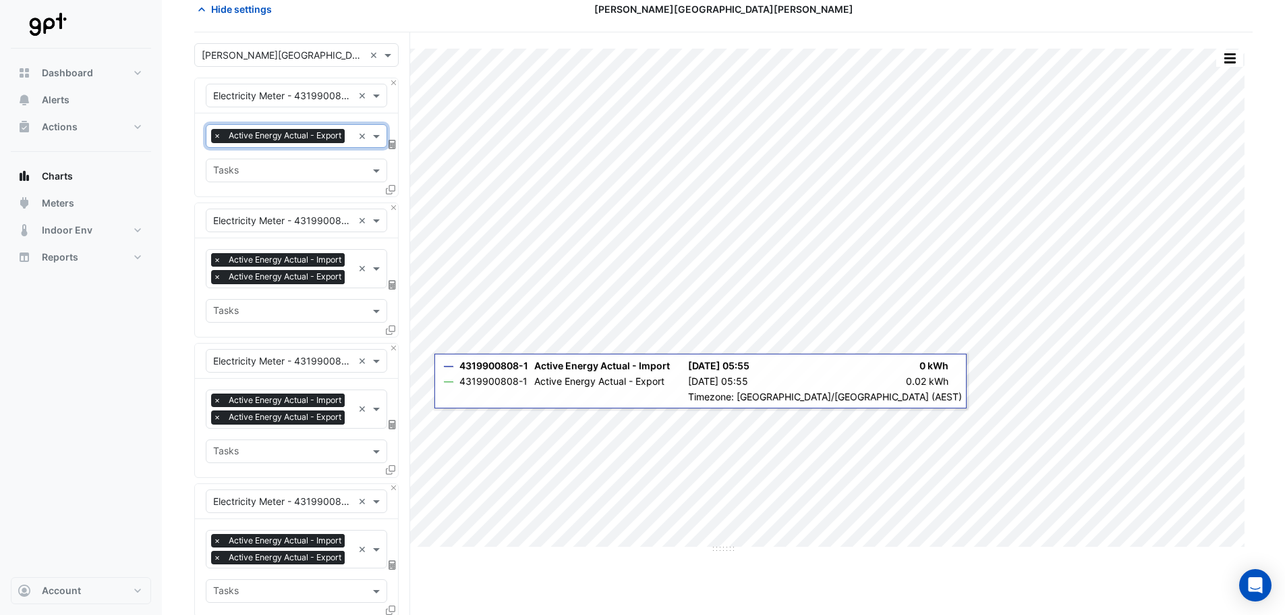
click at [217, 267] on span "×" at bounding box center [217, 259] width 12 height 13
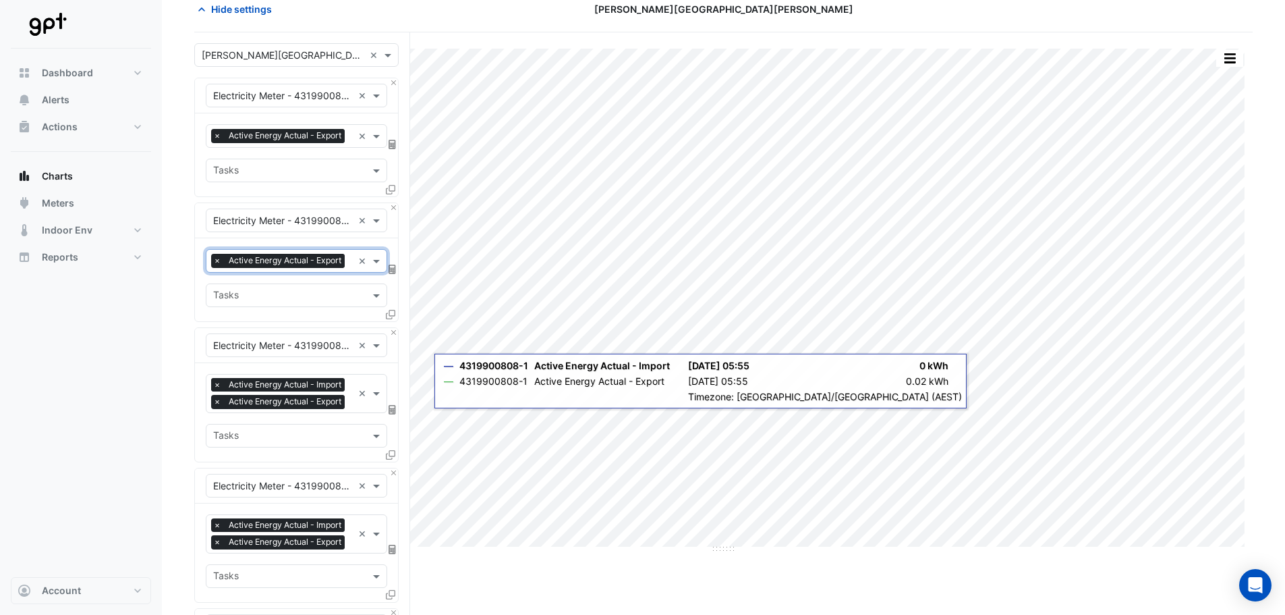
click at [217, 391] on span "×" at bounding box center [217, 384] width 12 height 13
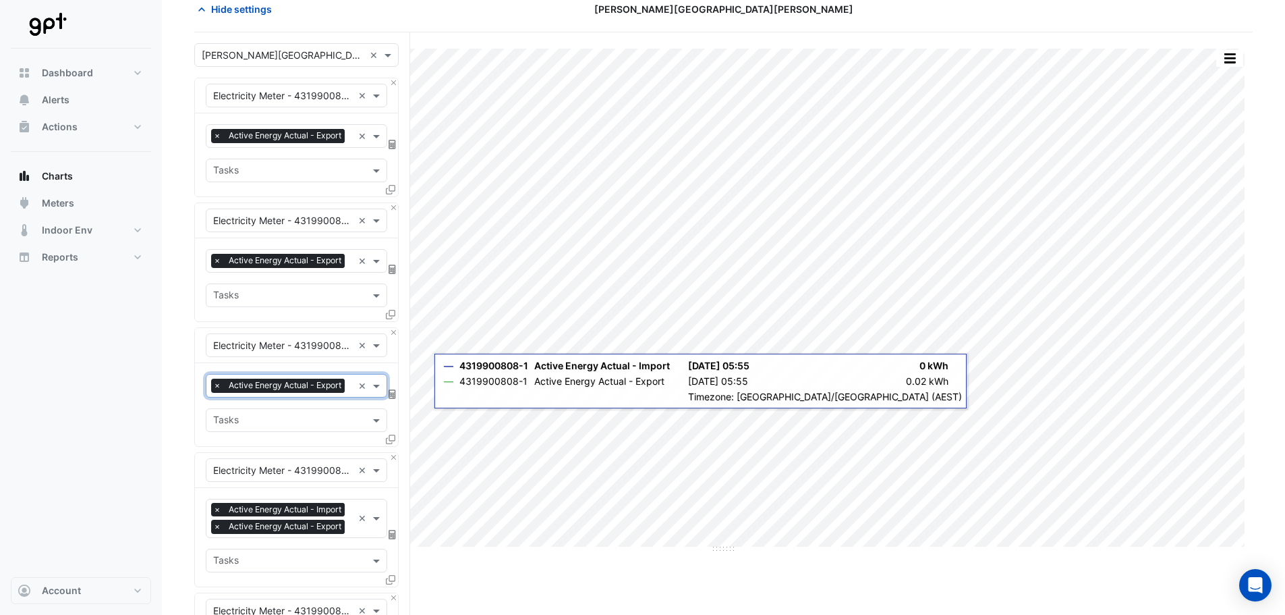
scroll to position [202, 0]
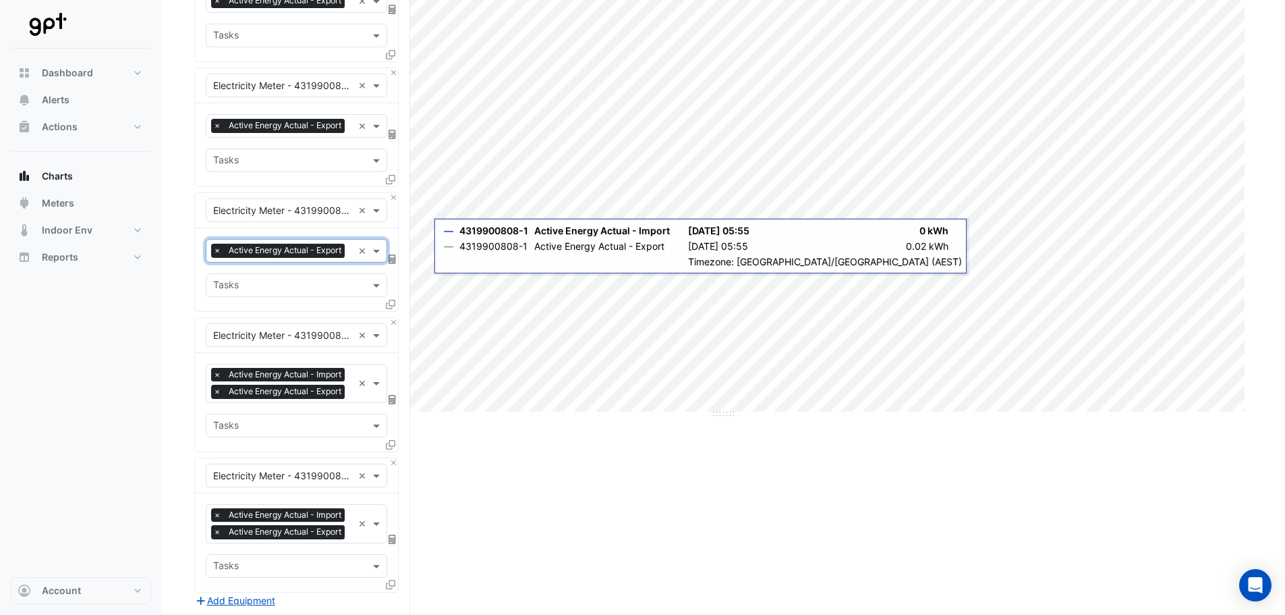
click at [218, 381] on span "×" at bounding box center [217, 374] width 12 height 13
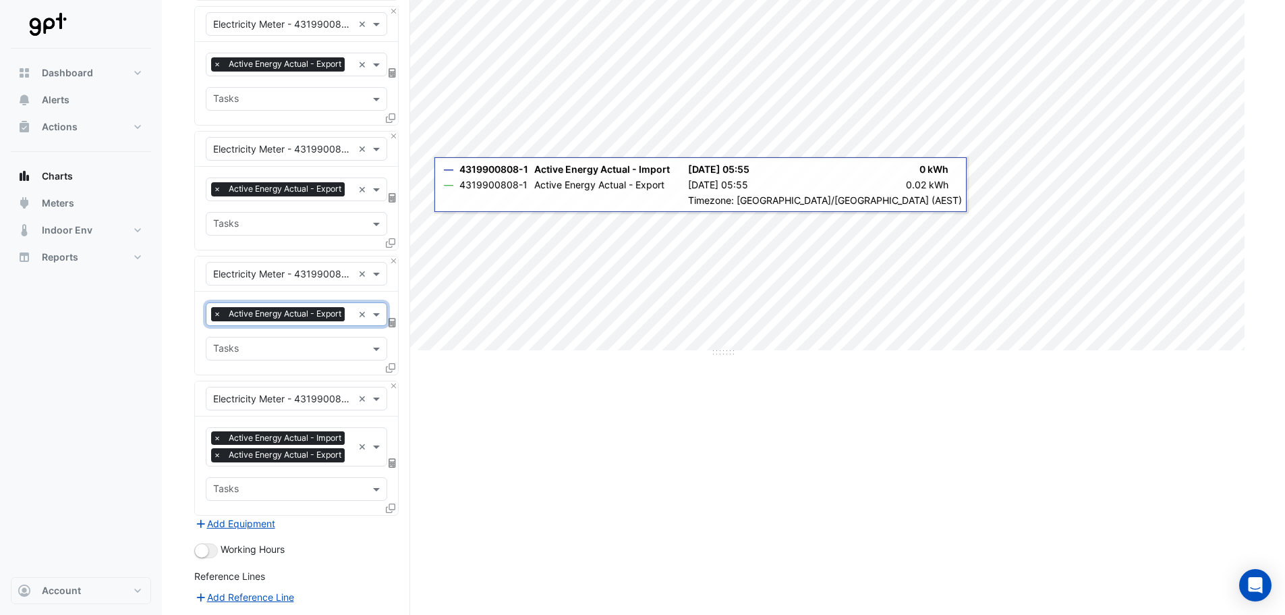
scroll to position [337, 0]
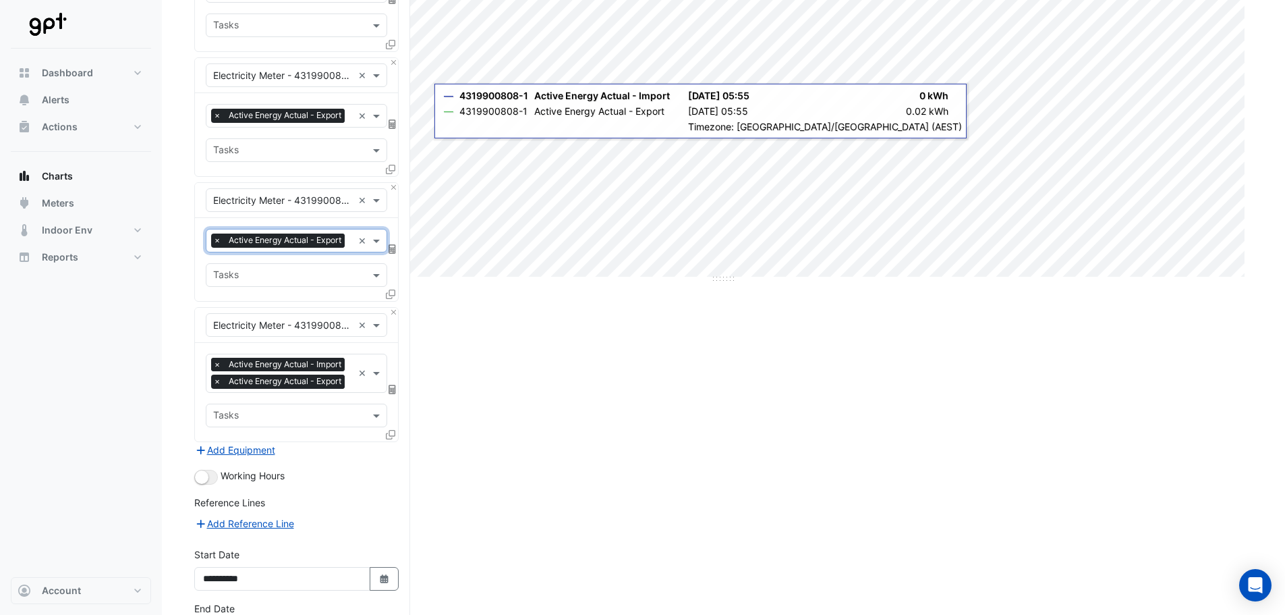
click at [219, 371] on span "×" at bounding box center [217, 364] width 12 height 13
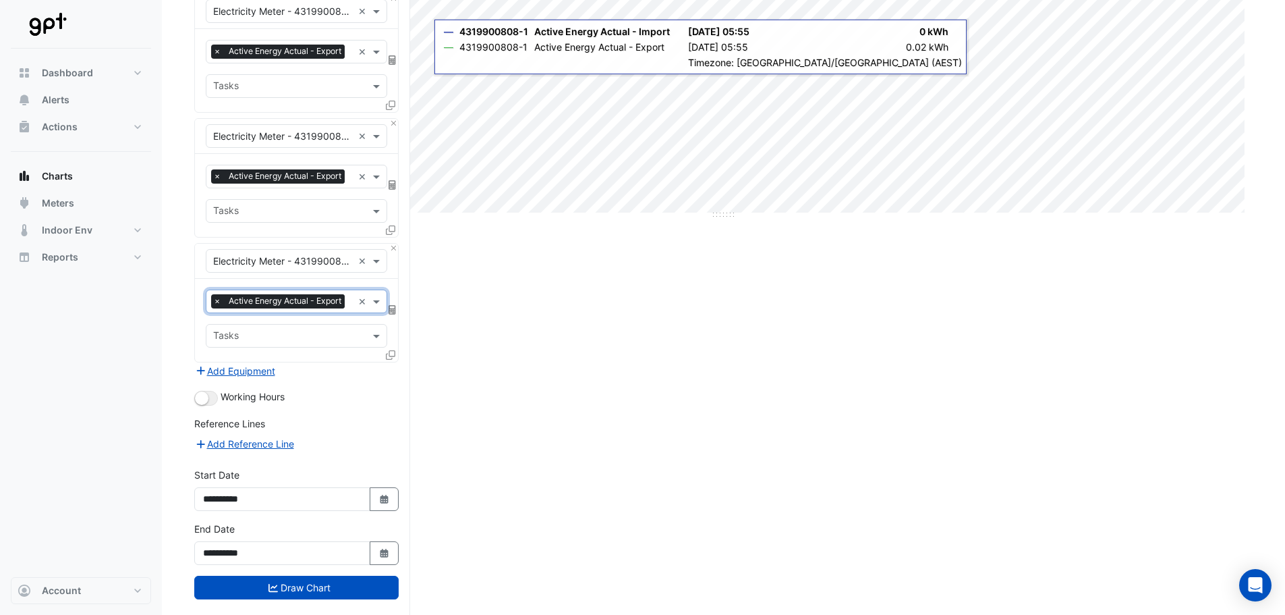
scroll to position [496, 0]
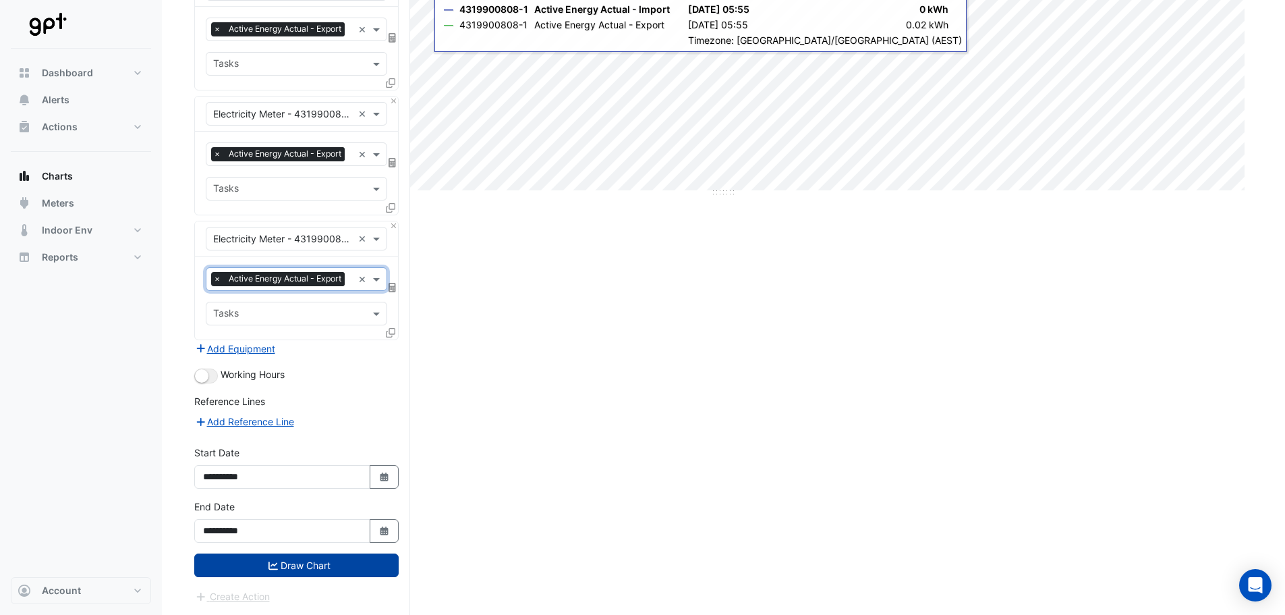
click at [297, 566] on button "Draw Chart" at bounding box center [296, 565] width 204 height 24
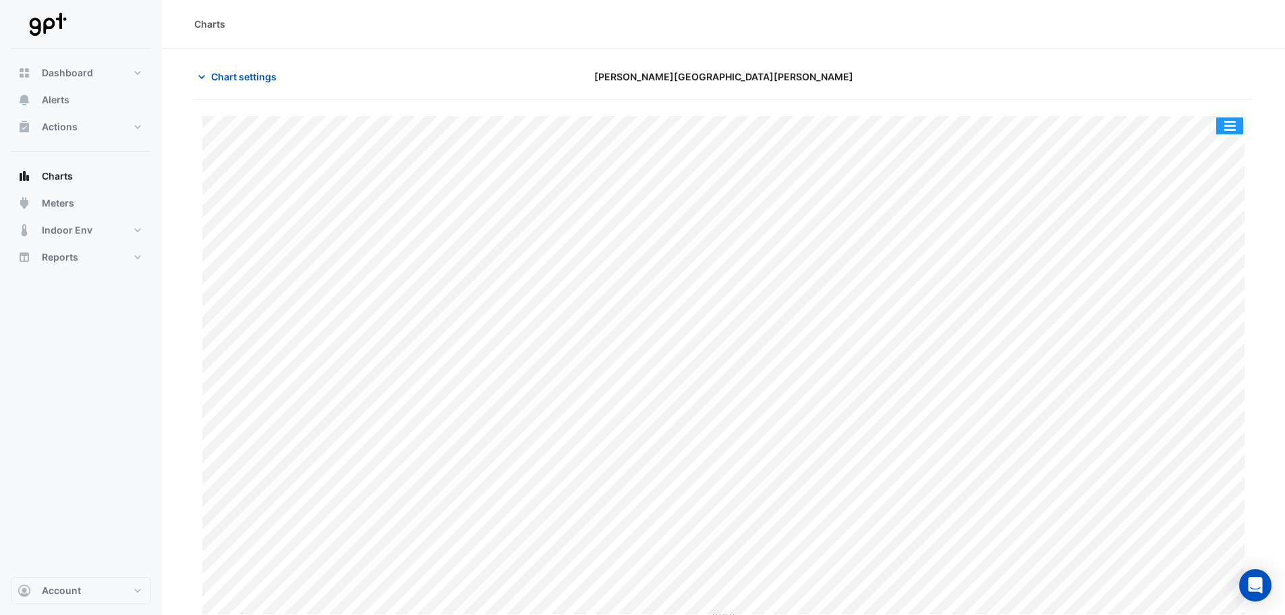
click at [1228, 117] on div "Split by Equip Split All Print Save as JPEG Save as PNG Pivot Data Table Export…" at bounding box center [1230, 126] width 28 height 18
click at [1232, 123] on button "button" at bounding box center [1230, 125] width 27 height 17
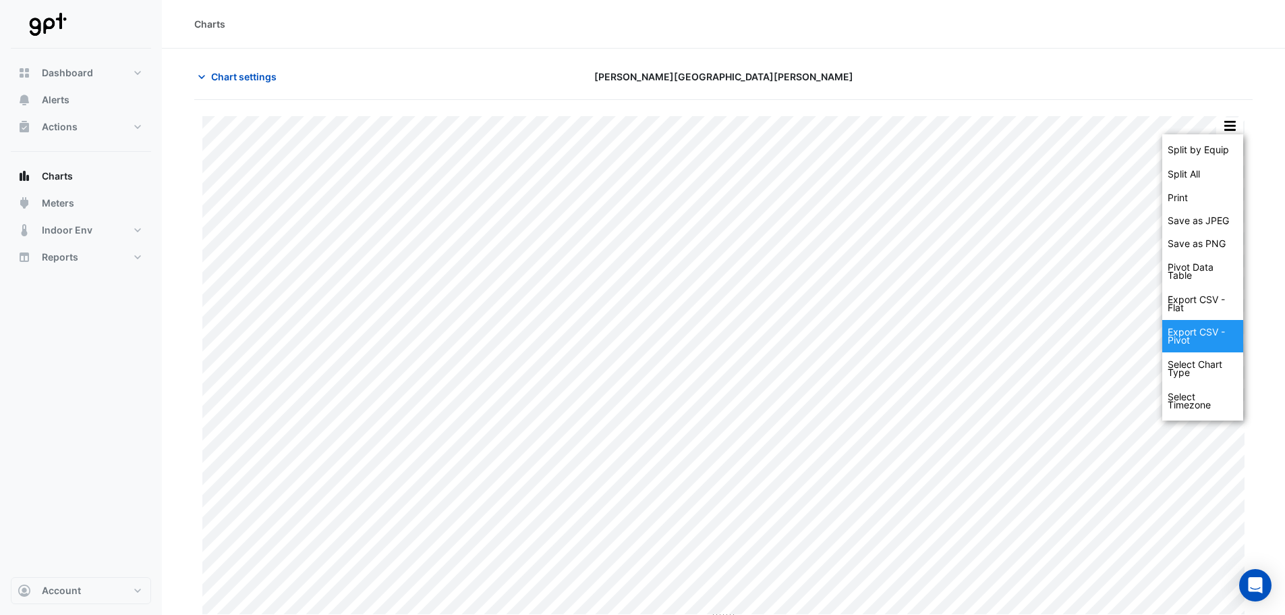
click at [1203, 334] on div "Export CSV - Pivot" at bounding box center [1203, 336] width 81 height 32
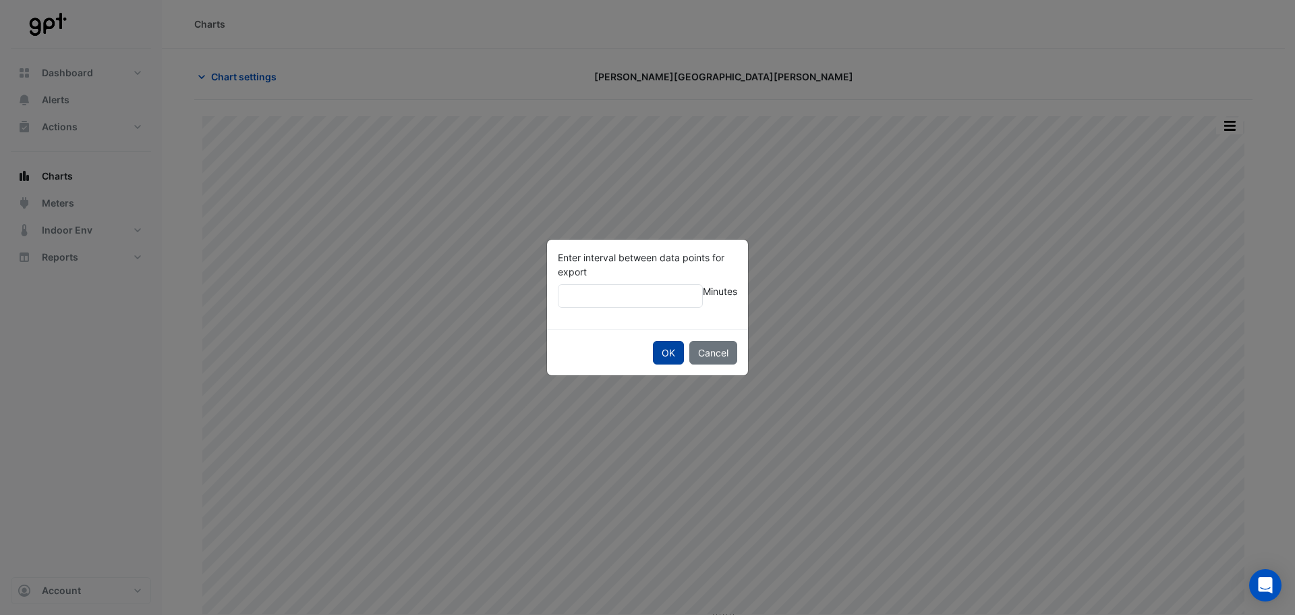
type input "*"
click at [662, 350] on button "OK" at bounding box center [668, 353] width 31 height 24
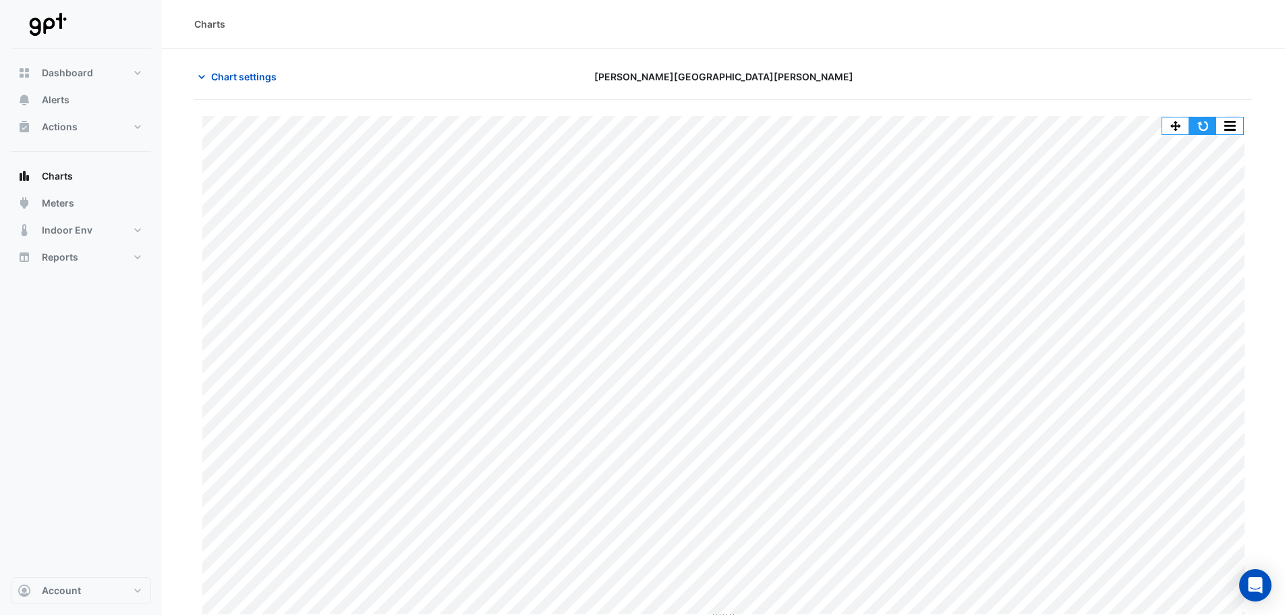
click at [1205, 125] on button "button" at bounding box center [1203, 125] width 27 height 17
click at [240, 75] on span "Chart settings" at bounding box center [243, 76] width 65 height 14
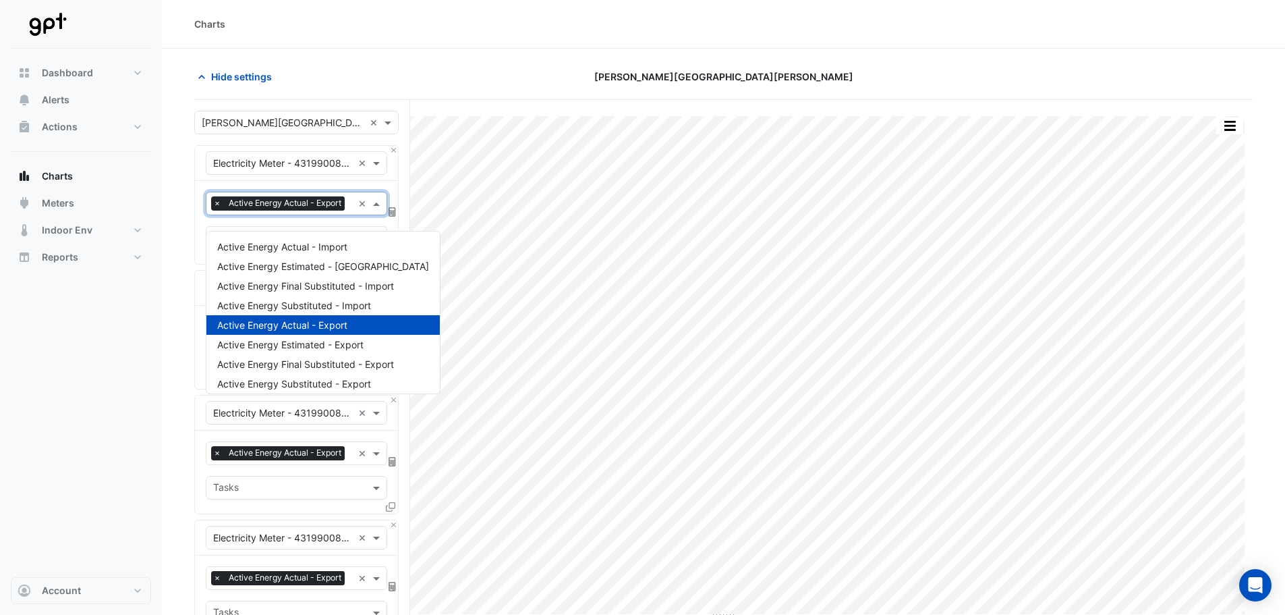
drag, startPoint x: 265, startPoint y: 223, endPoint x: 273, endPoint y: 225, distance: 7.7
click at [350, 212] on input "text" at bounding box center [351, 205] width 3 height 14
type input "**"
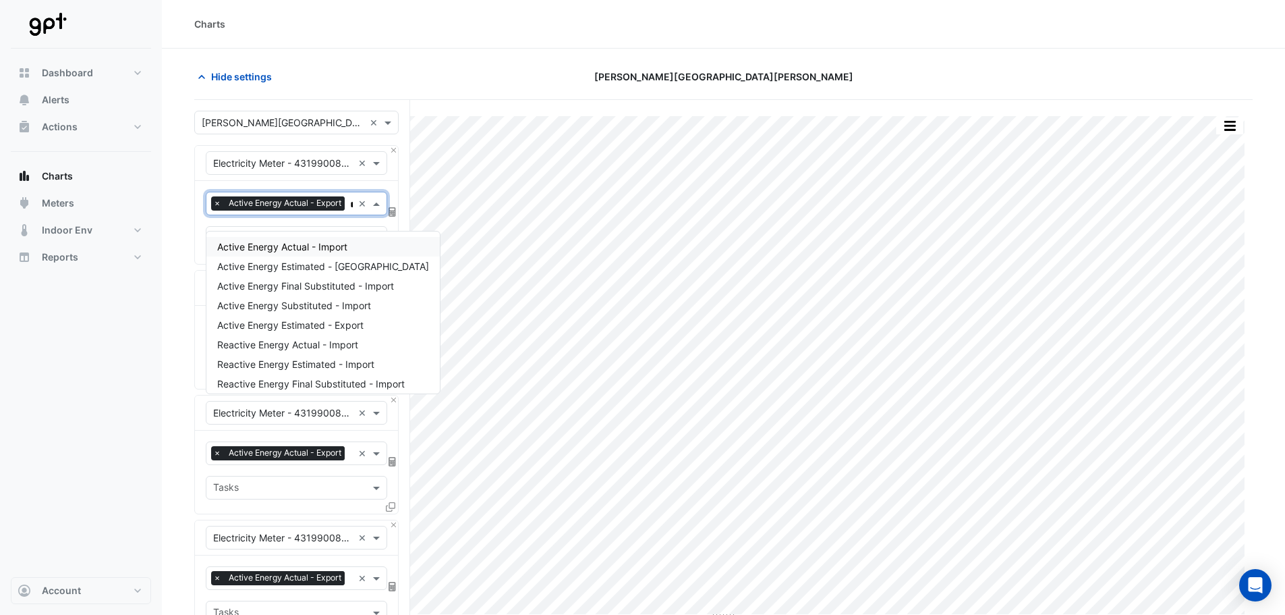
click at [252, 254] on div "Active Energy Actual - Import" at bounding box center [322, 247] width 233 height 20
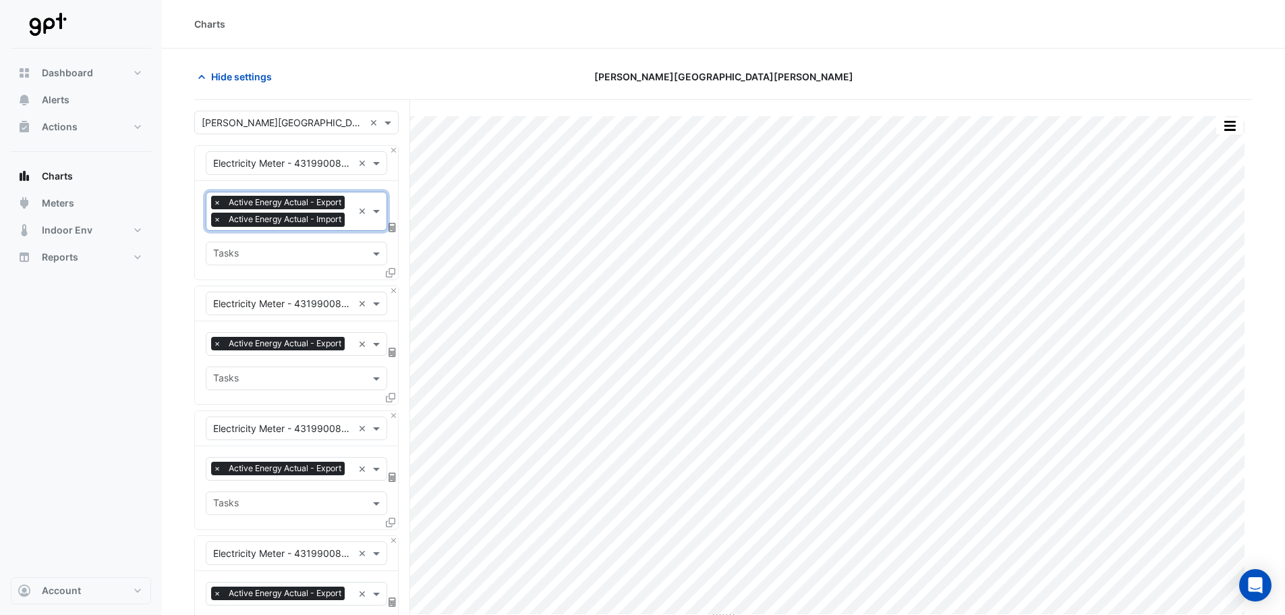
click at [217, 199] on span "×" at bounding box center [217, 202] width 12 height 13
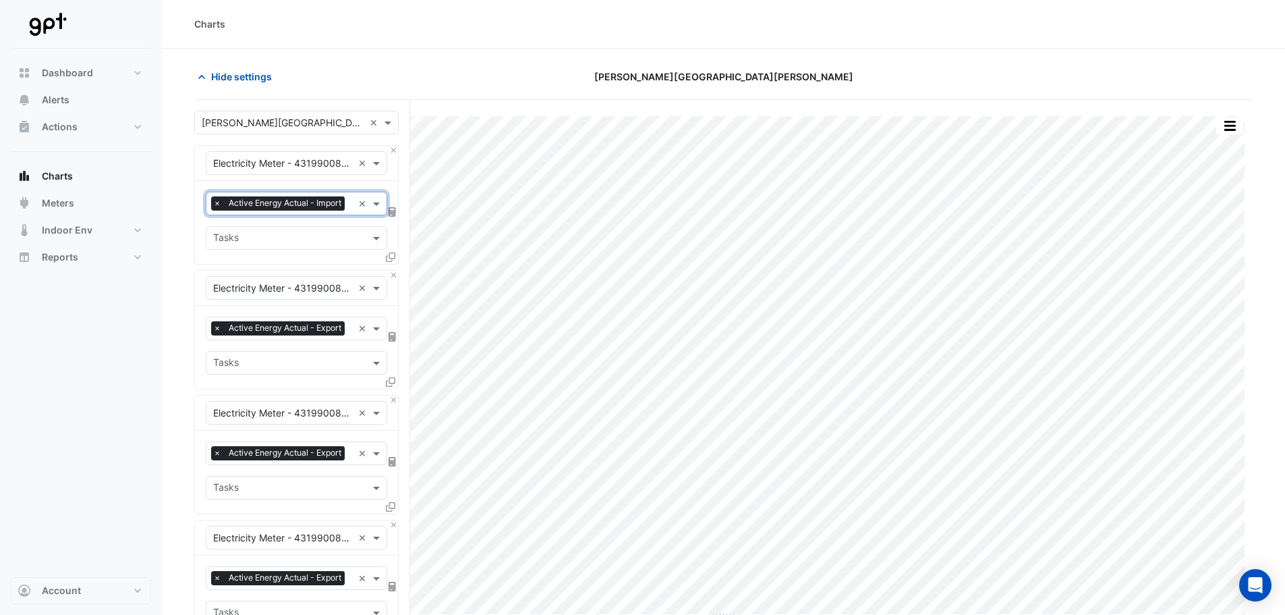
click at [350, 337] on input "text" at bounding box center [351, 330] width 3 height 14
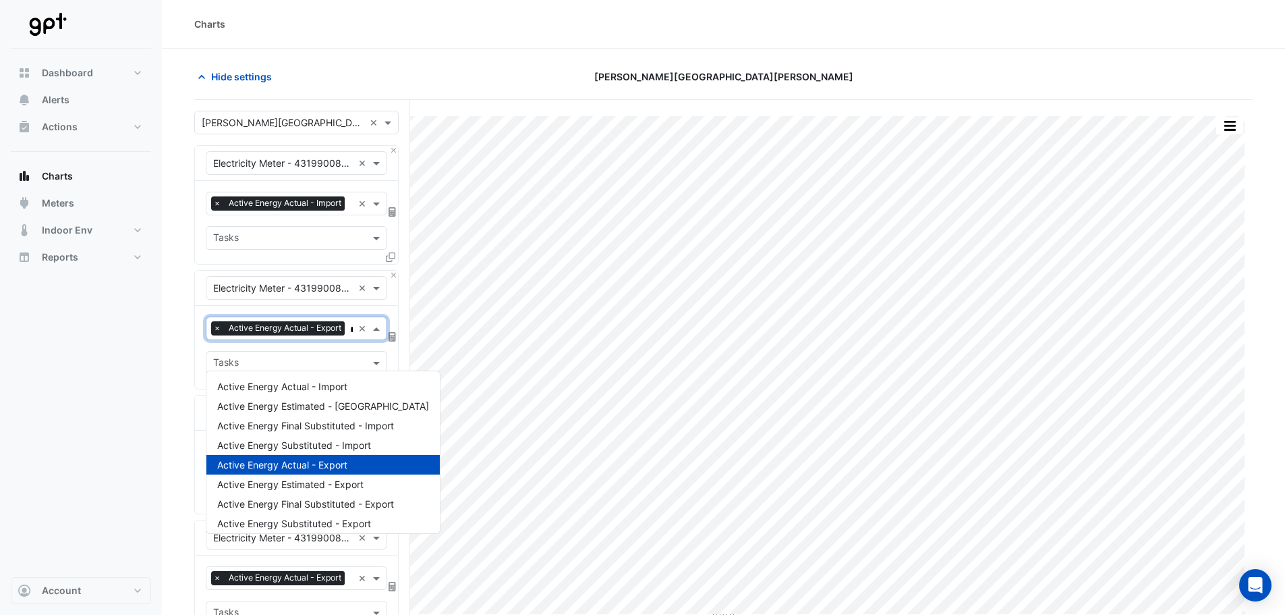
type input "**"
click at [270, 389] on span "Active Energy Actual - Import" at bounding box center [282, 386] width 130 height 11
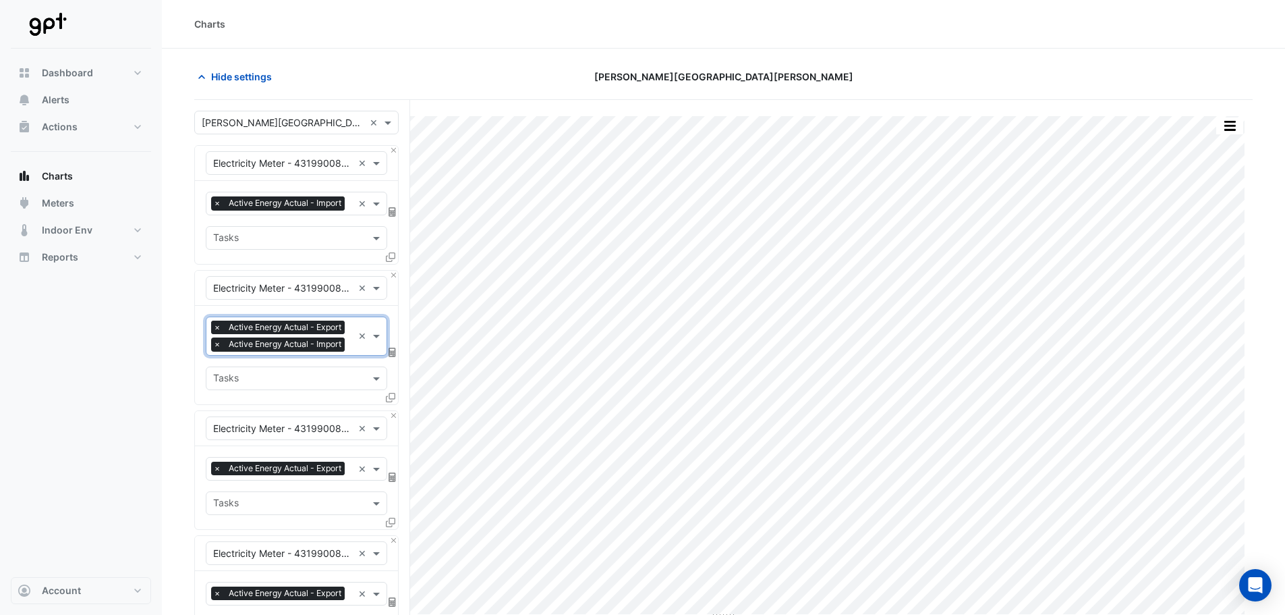
click at [214, 334] on span "×" at bounding box center [217, 326] width 12 height 13
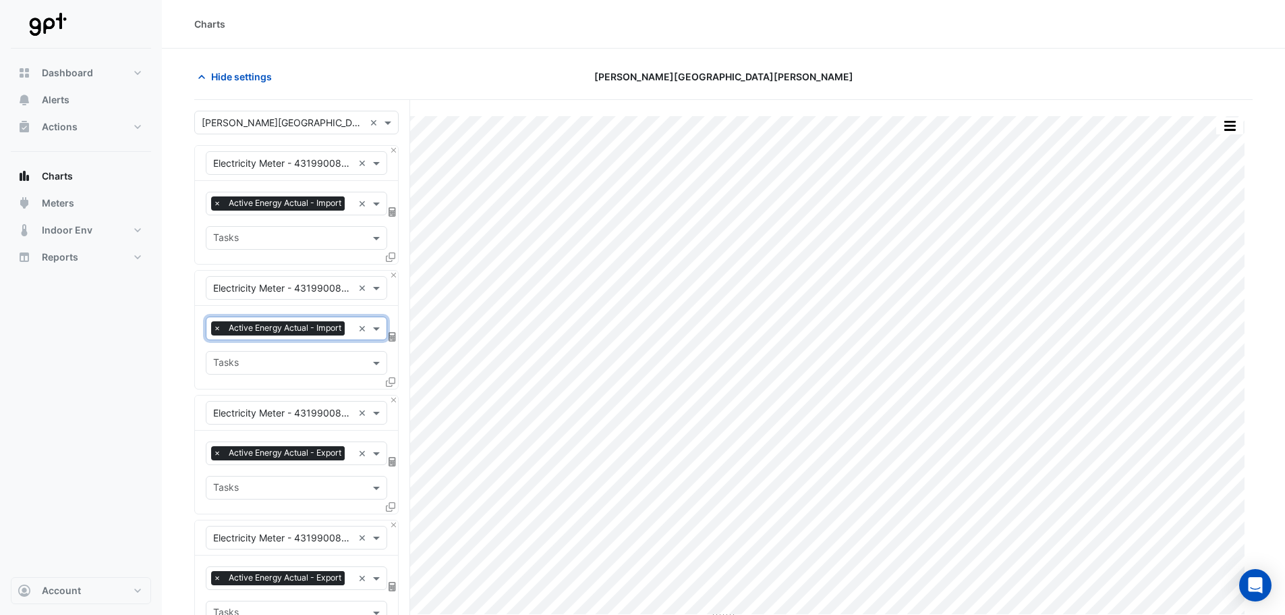
click at [350, 462] on input "text" at bounding box center [351, 454] width 3 height 14
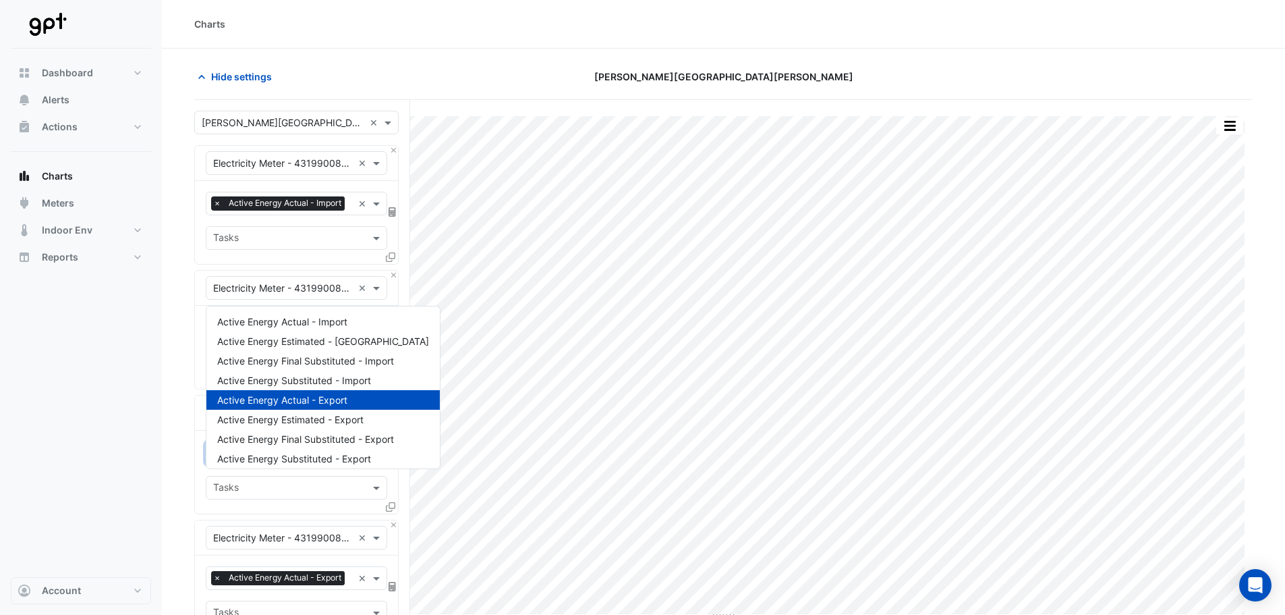
type input "**"
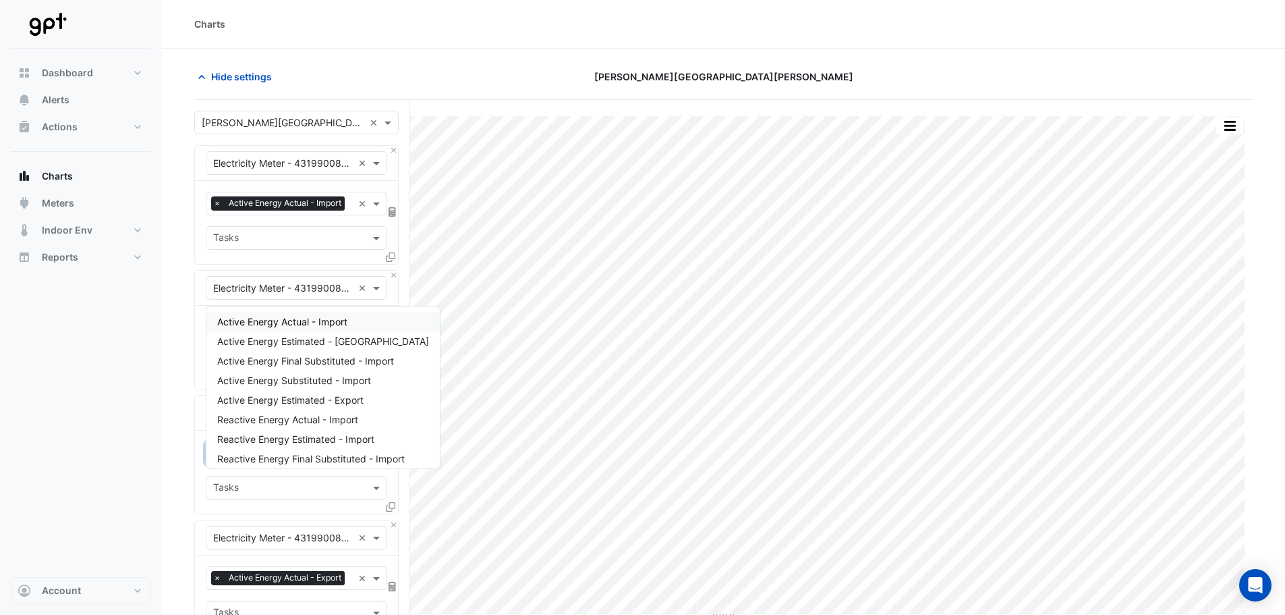
click at [302, 318] on span "Active Energy Actual - Import" at bounding box center [282, 321] width 130 height 11
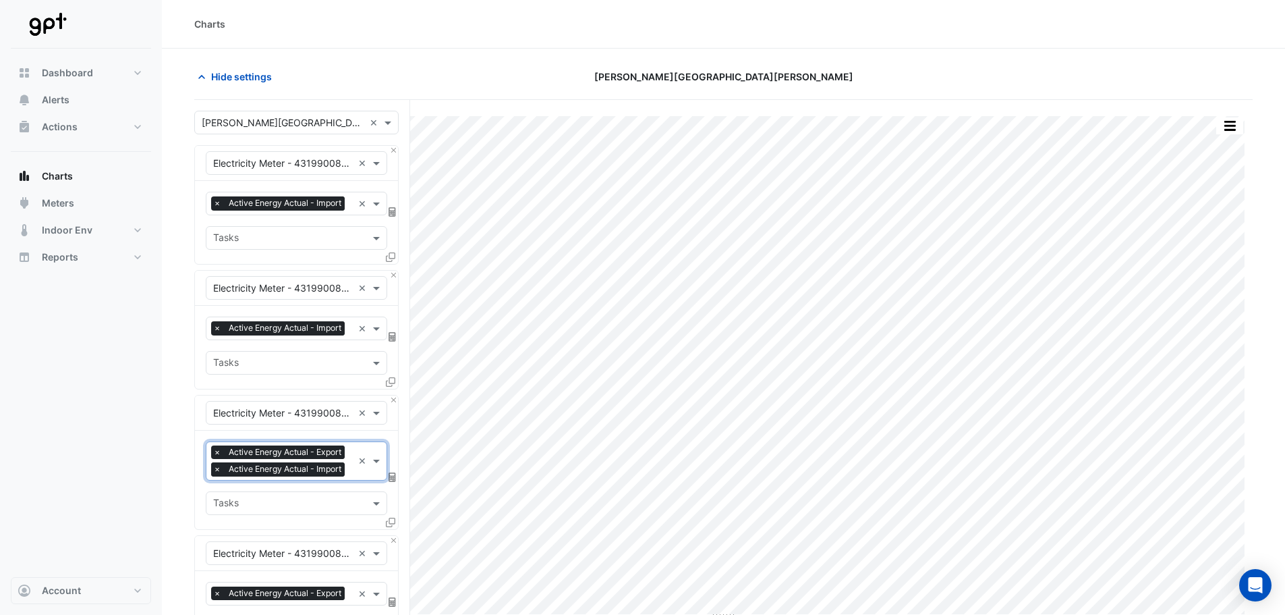
click at [212, 459] on span "×" at bounding box center [217, 451] width 12 height 13
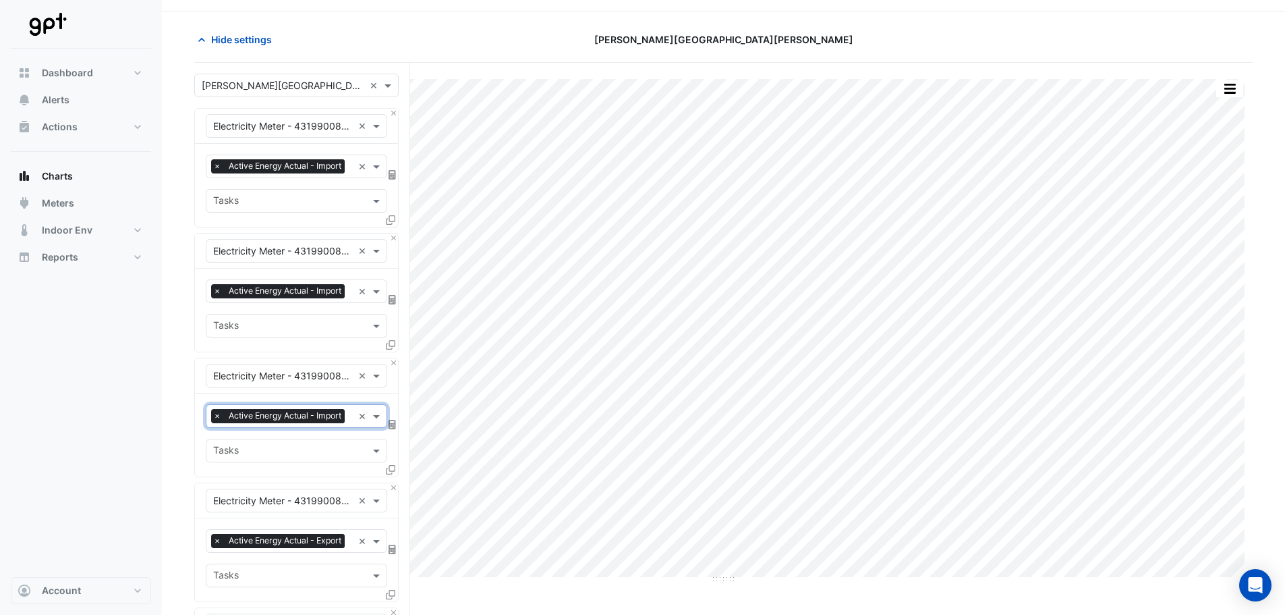
scroll to position [67, 0]
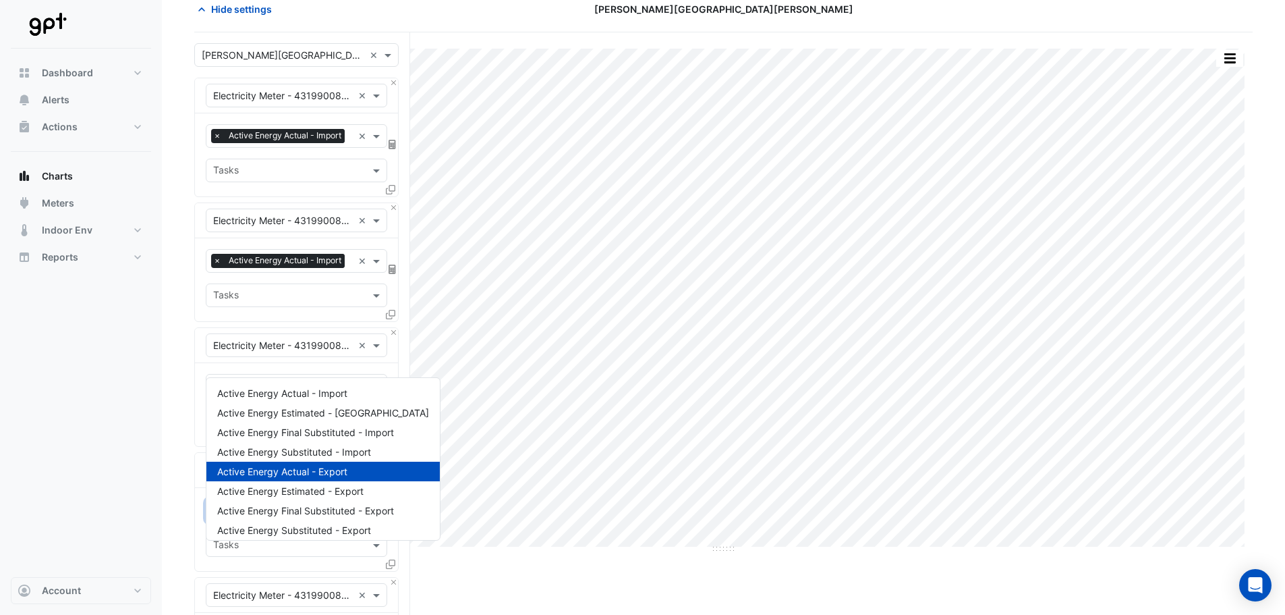
click at [350, 519] on input "text" at bounding box center [351, 512] width 3 height 14
type input "**"
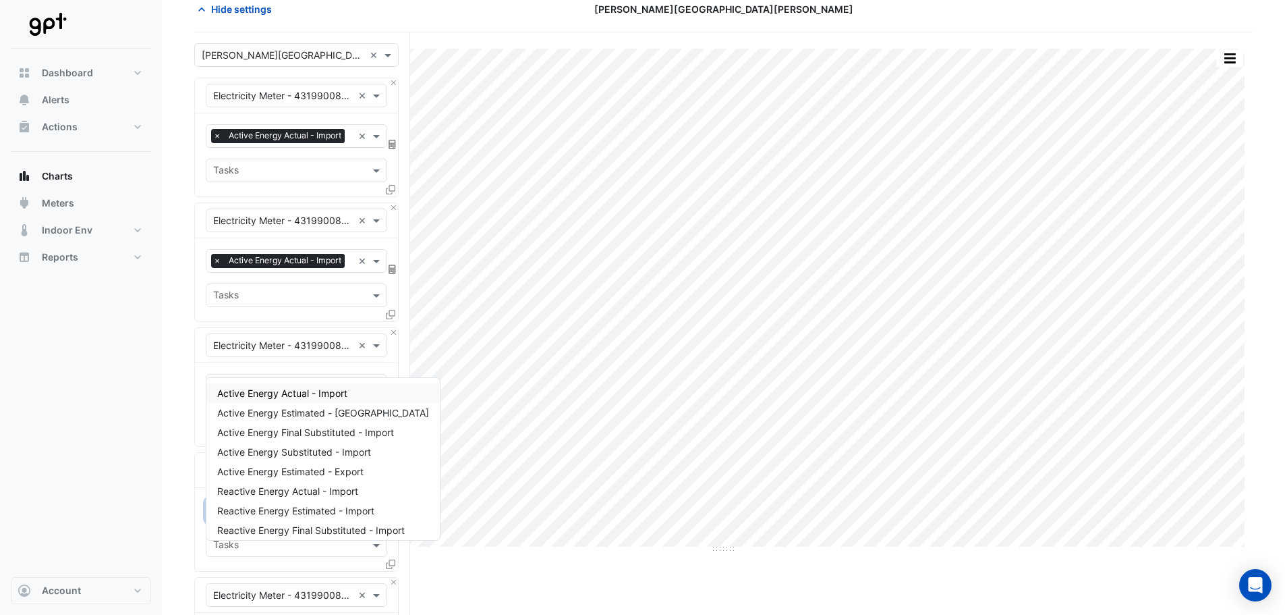
click at [302, 393] on span "Active Energy Actual - Import" at bounding box center [282, 392] width 130 height 11
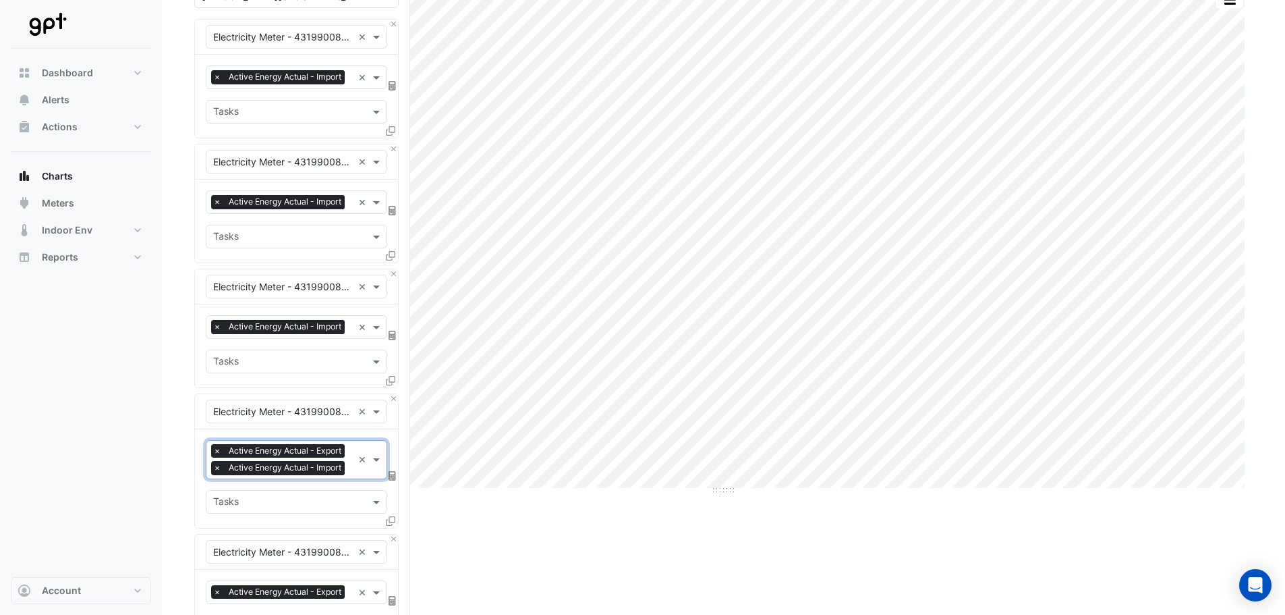
scroll to position [202, 0]
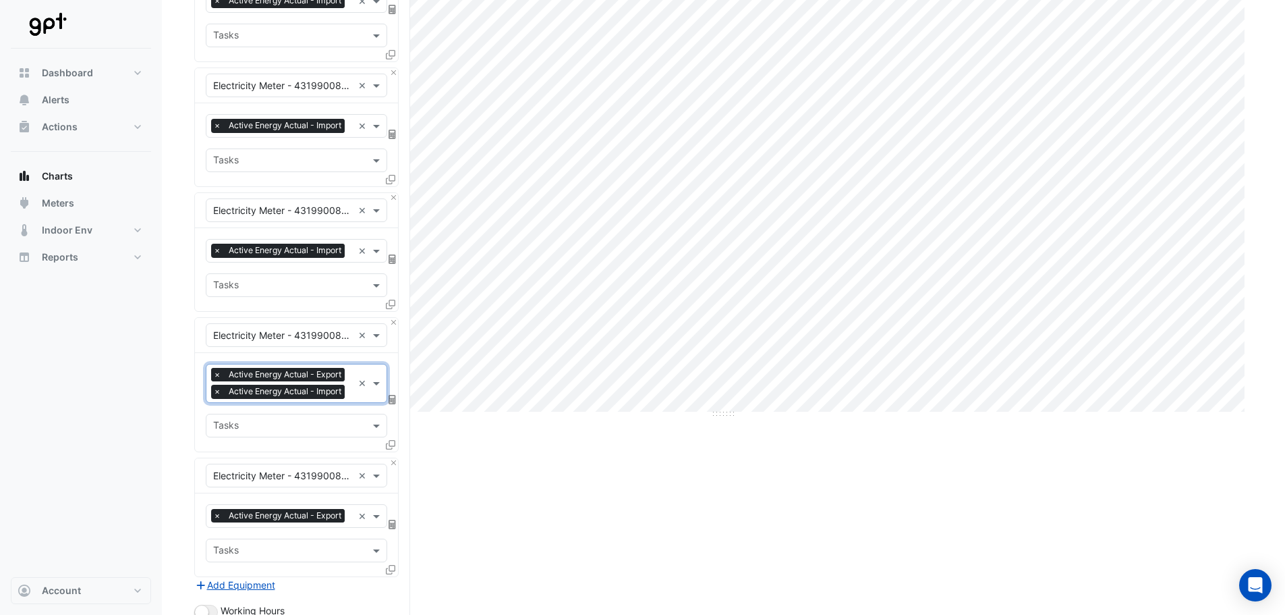
click at [217, 381] on span "×" at bounding box center [217, 374] width 12 height 13
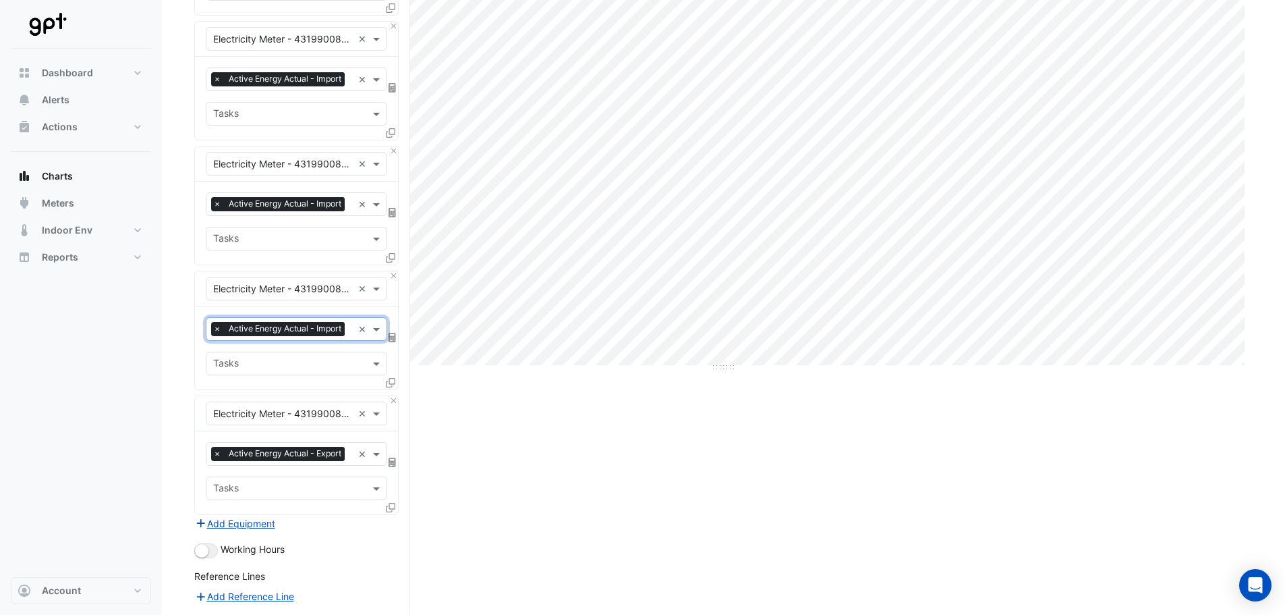
scroll to position [270, 0]
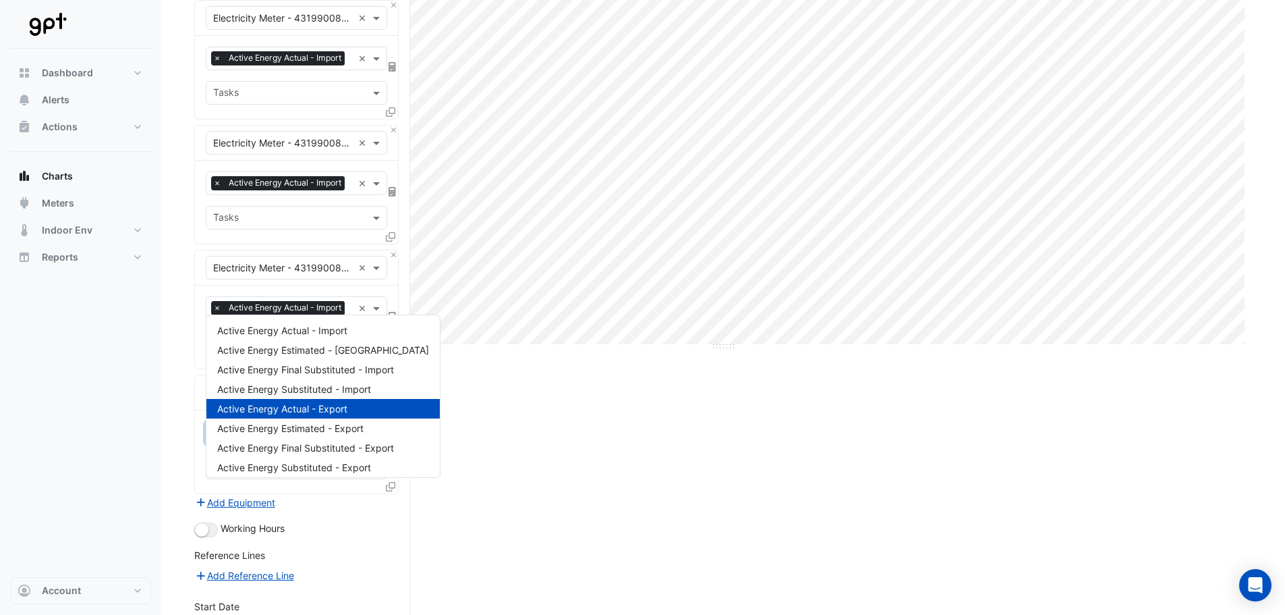
click at [350, 441] on input "text" at bounding box center [351, 434] width 3 height 14
type input "**"
click at [272, 332] on span "Active Energy Actual - Import" at bounding box center [282, 330] width 130 height 11
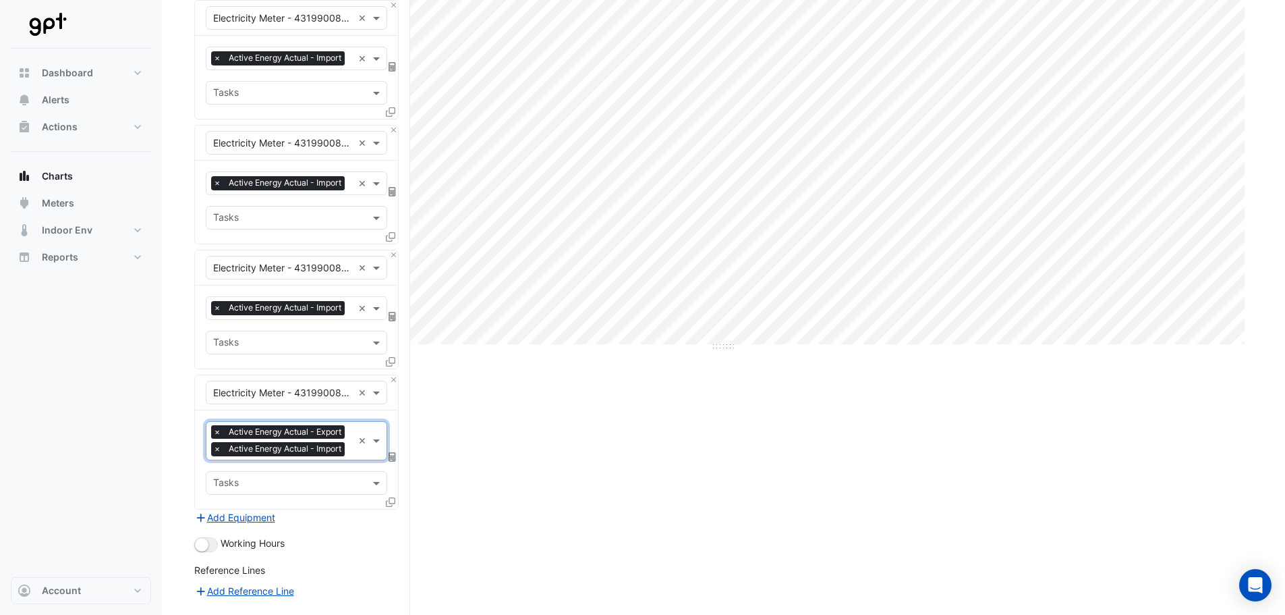
click at [217, 439] on span "×" at bounding box center [217, 431] width 12 height 13
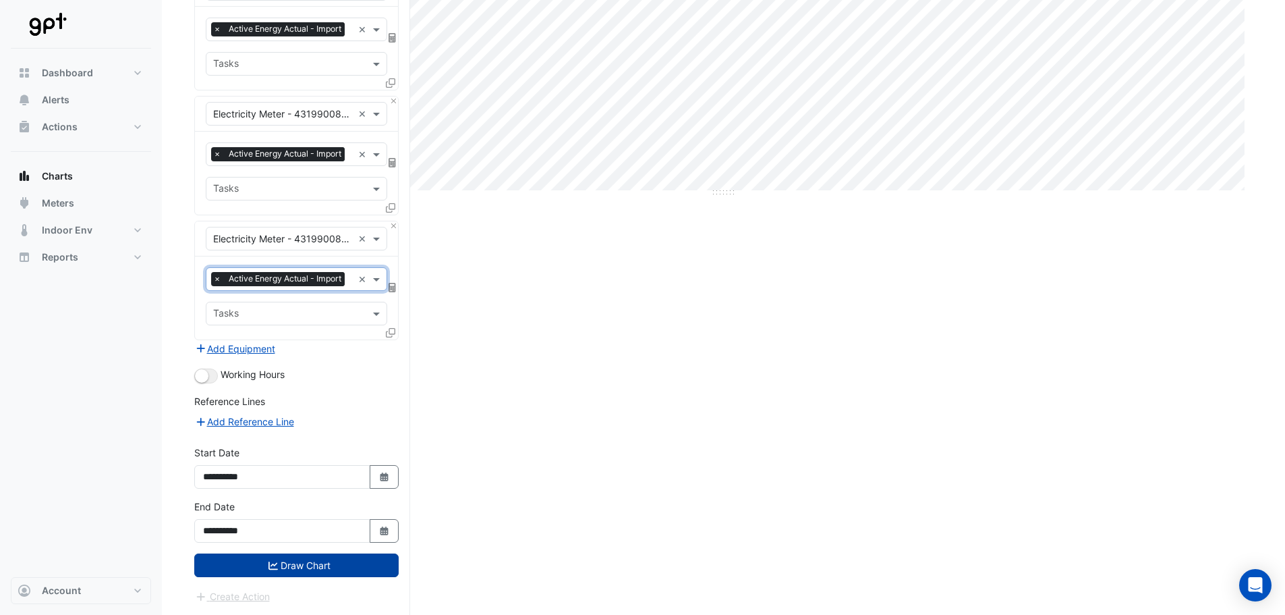
scroll to position [496, 0]
click at [294, 572] on button "Draw Chart" at bounding box center [296, 565] width 204 height 24
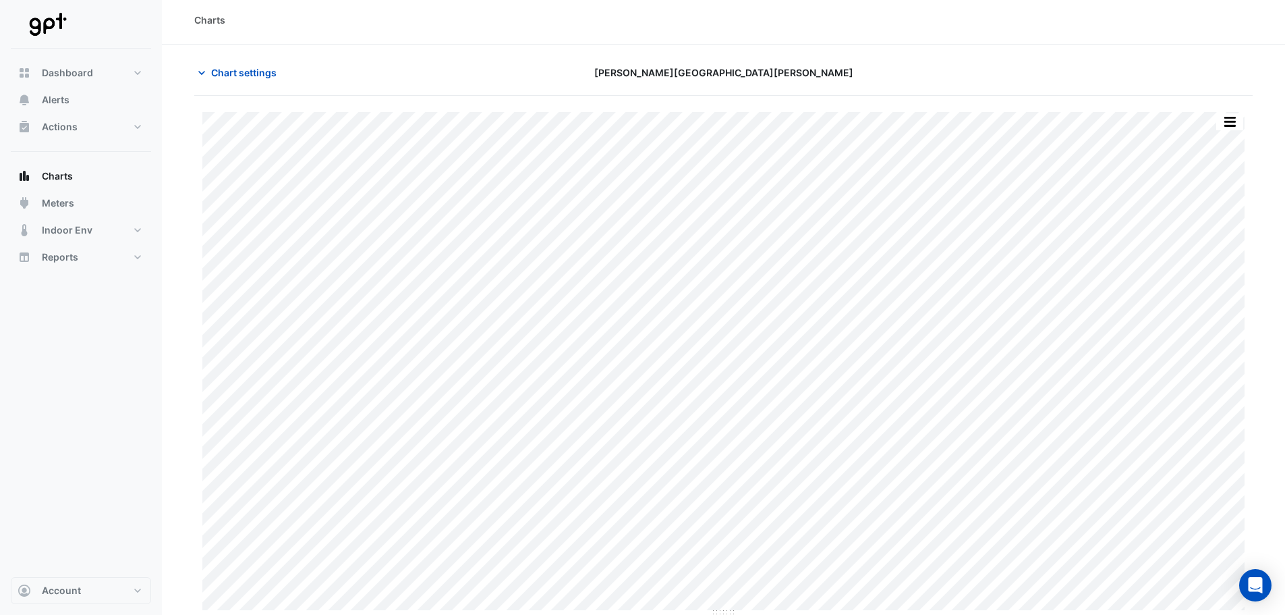
scroll to position [6, 0]
click at [1227, 120] on button "button" at bounding box center [1230, 119] width 27 height 17
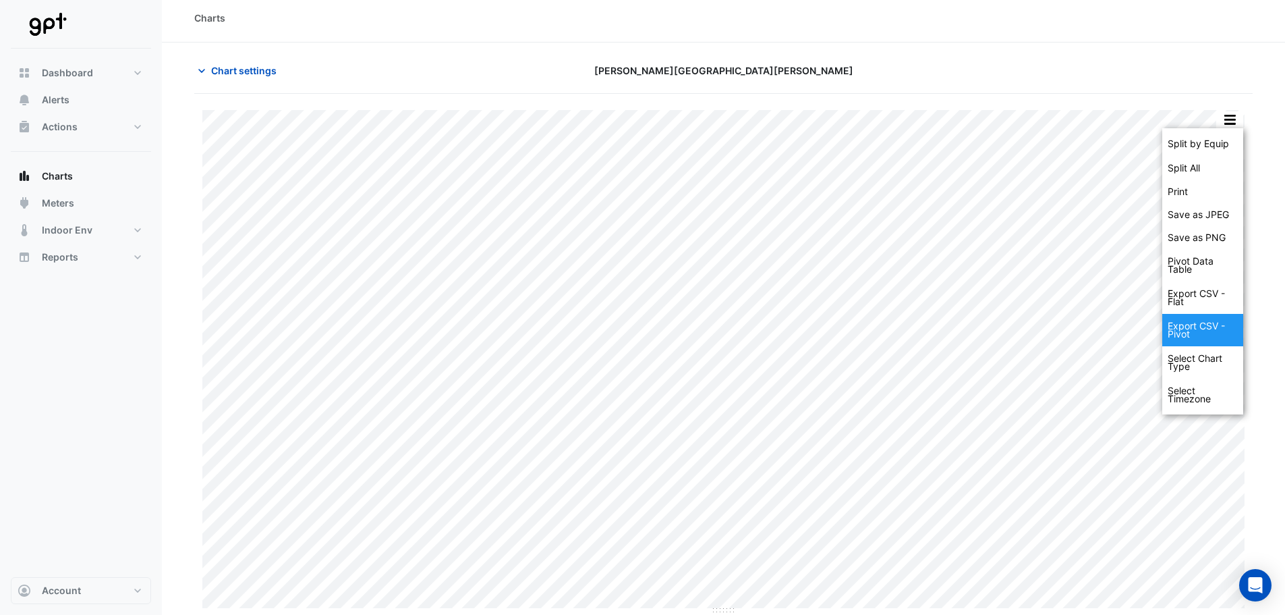
click at [1186, 332] on div "Export CSV - Pivot" at bounding box center [1203, 330] width 81 height 32
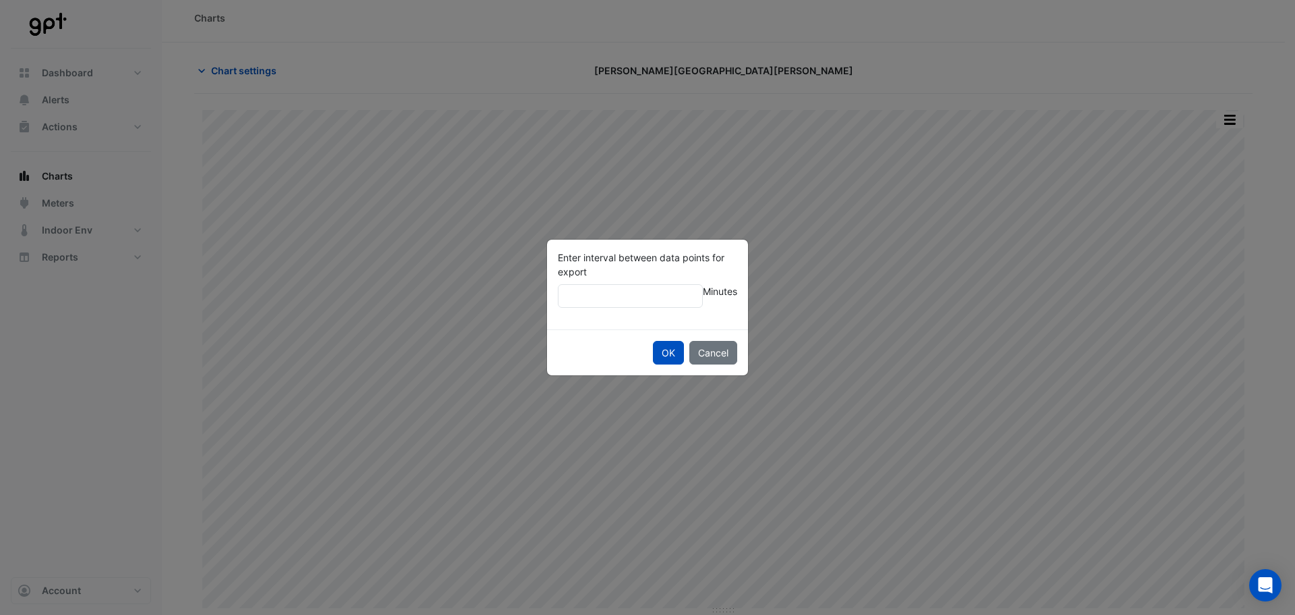
click at [580, 295] on input "Enter interval between data points for export" at bounding box center [630, 296] width 145 height 24
type input "*"
click at [668, 354] on button "OK" at bounding box center [668, 353] width 31 height 24
